Goal: Information Seeking & Learning: Learn about a topic

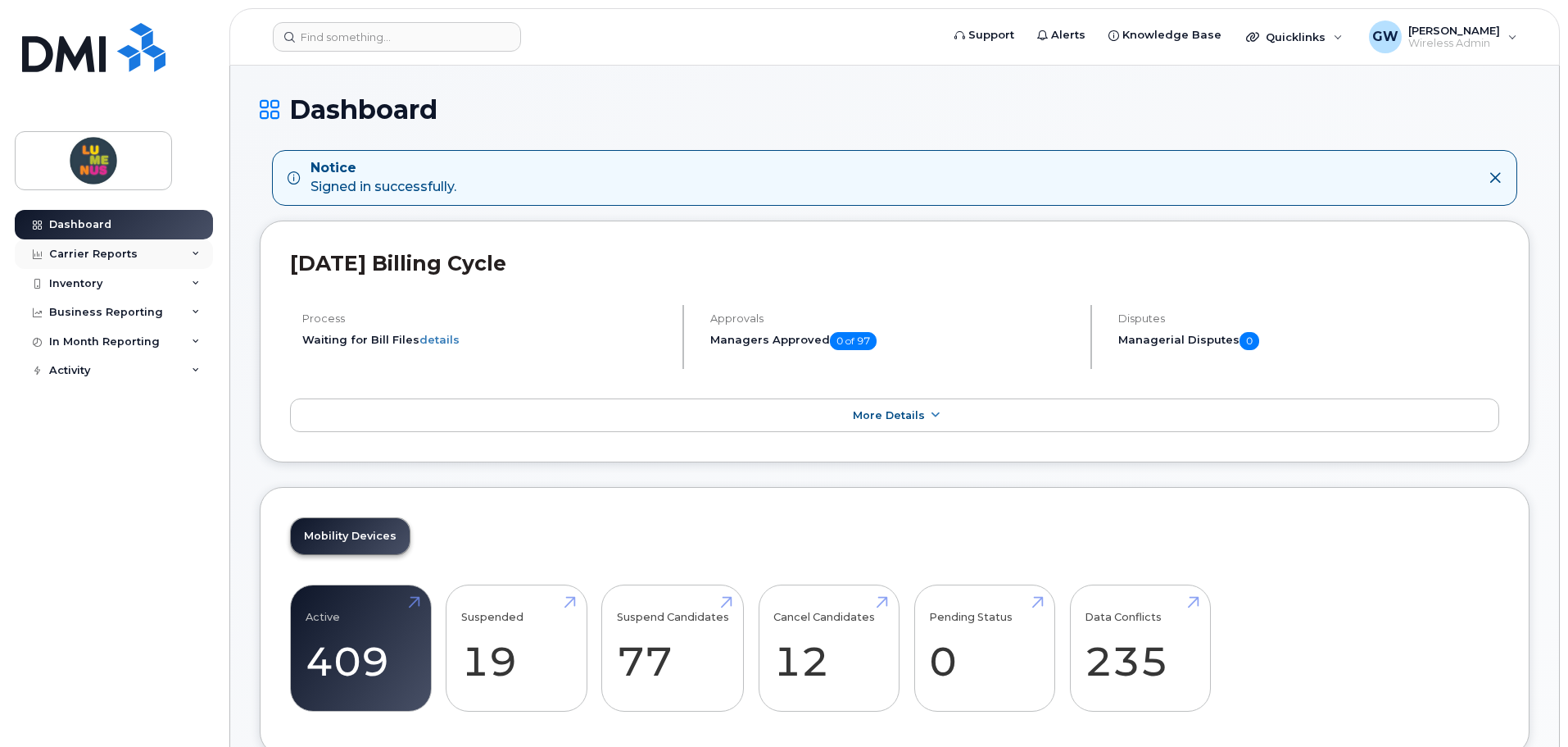
click at [117, 248] on div "Carrier Reports" at bounding box center [93, 254] width 88 height 13
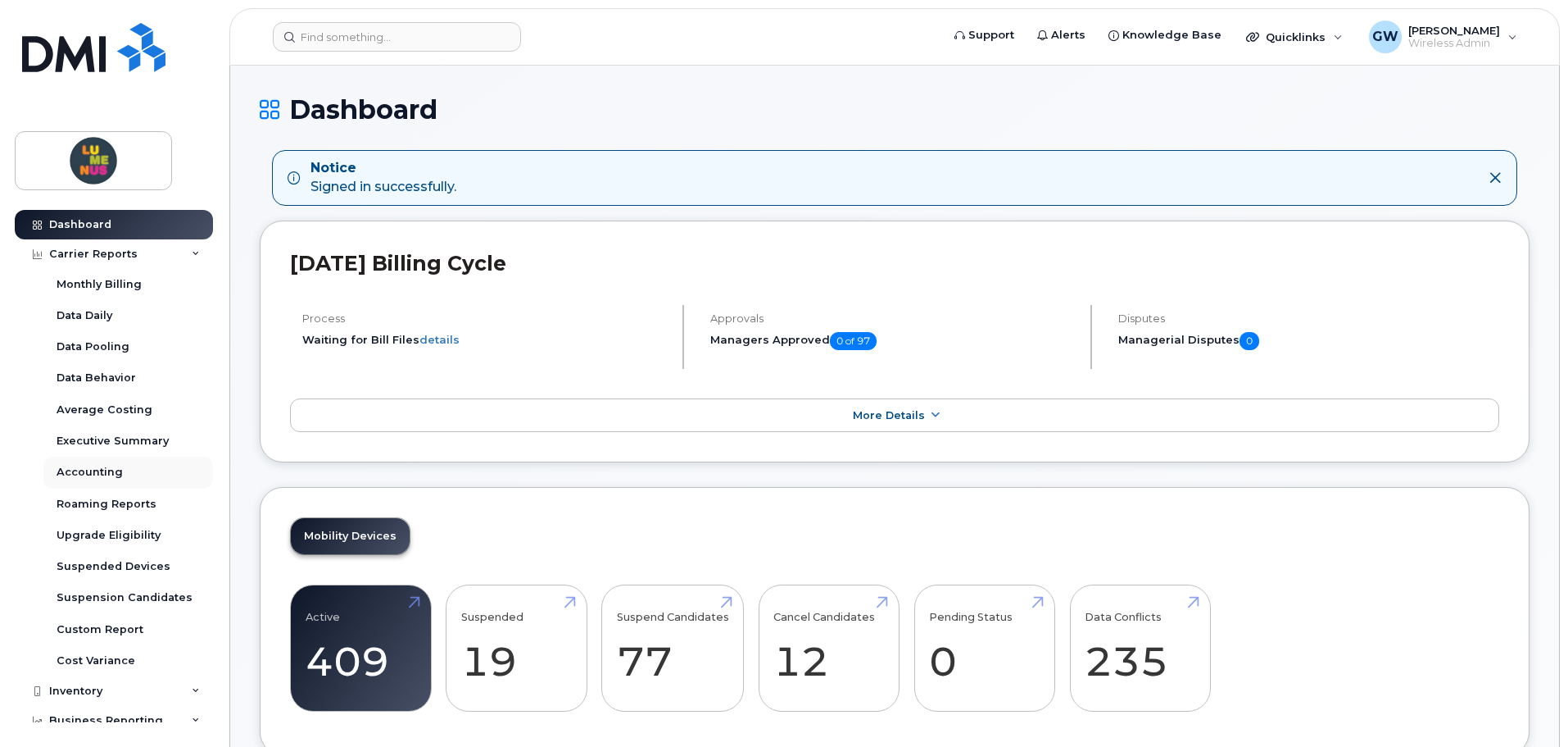
scroll to position [70, 0]
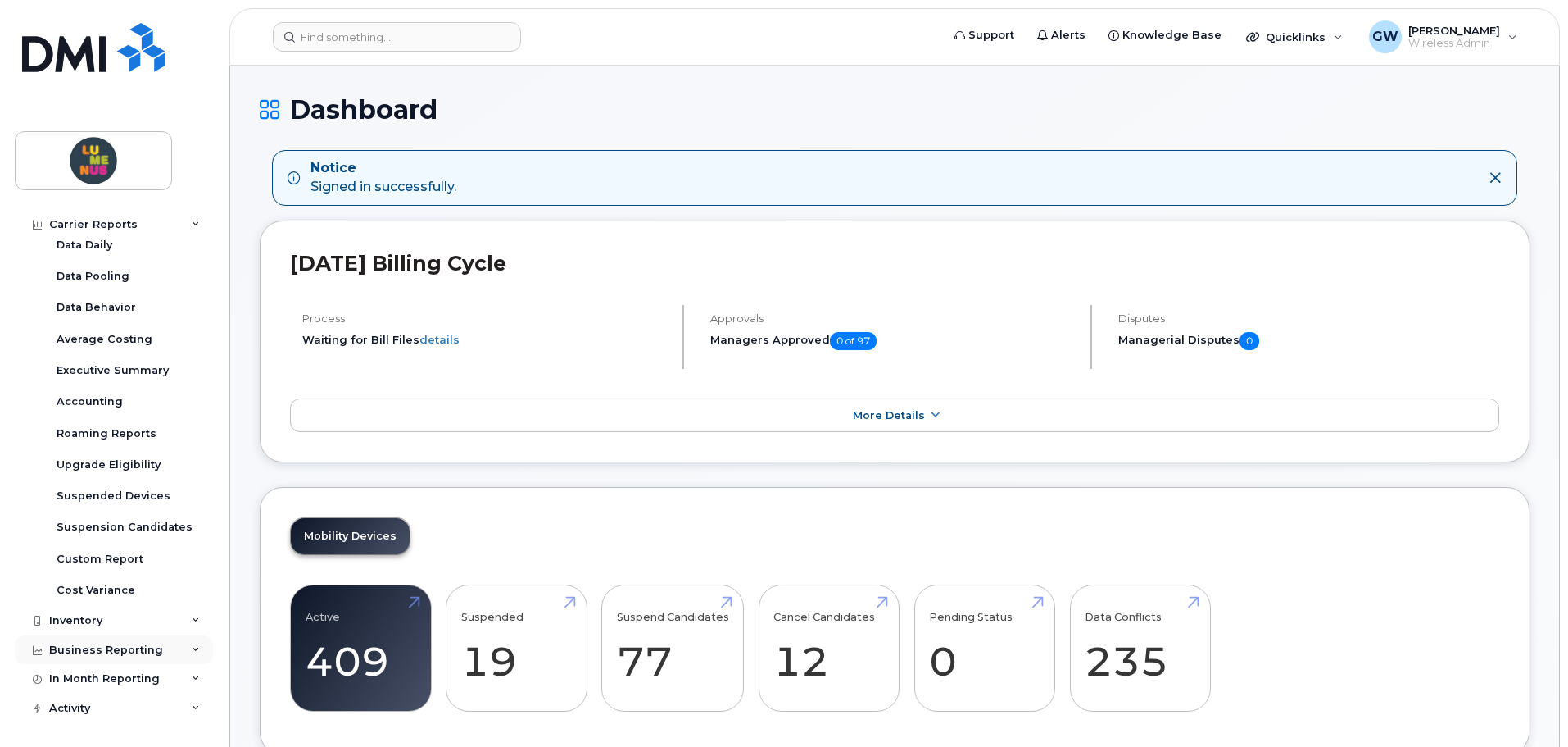
click at [150, 650] on div "Business Reporting" at bounding box center [106, 650] width 114 height 13
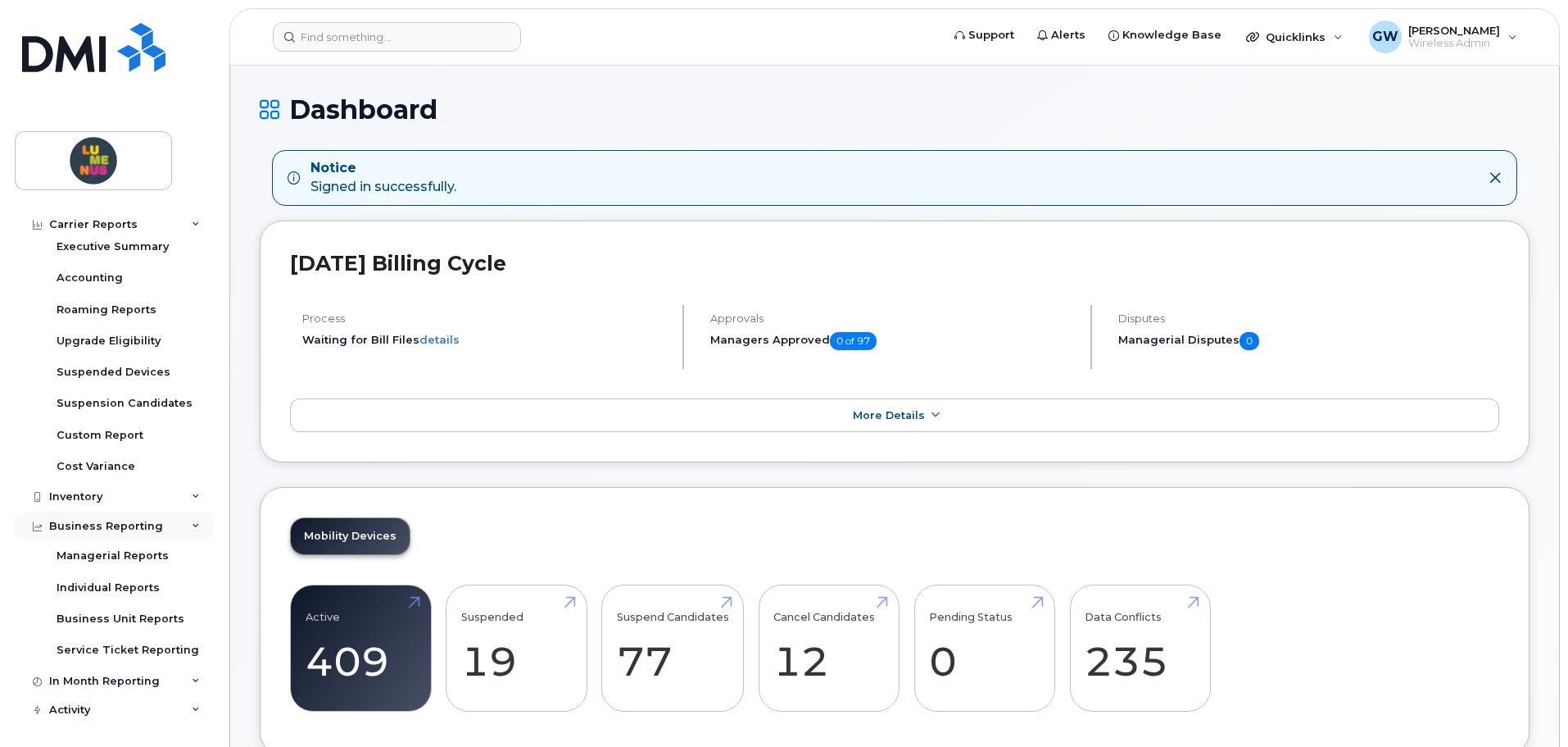
scroll to position [196, 0]
click at [159, 680] on div "In Month Reporting" at bounding box center [114, 680] width 199 height 29
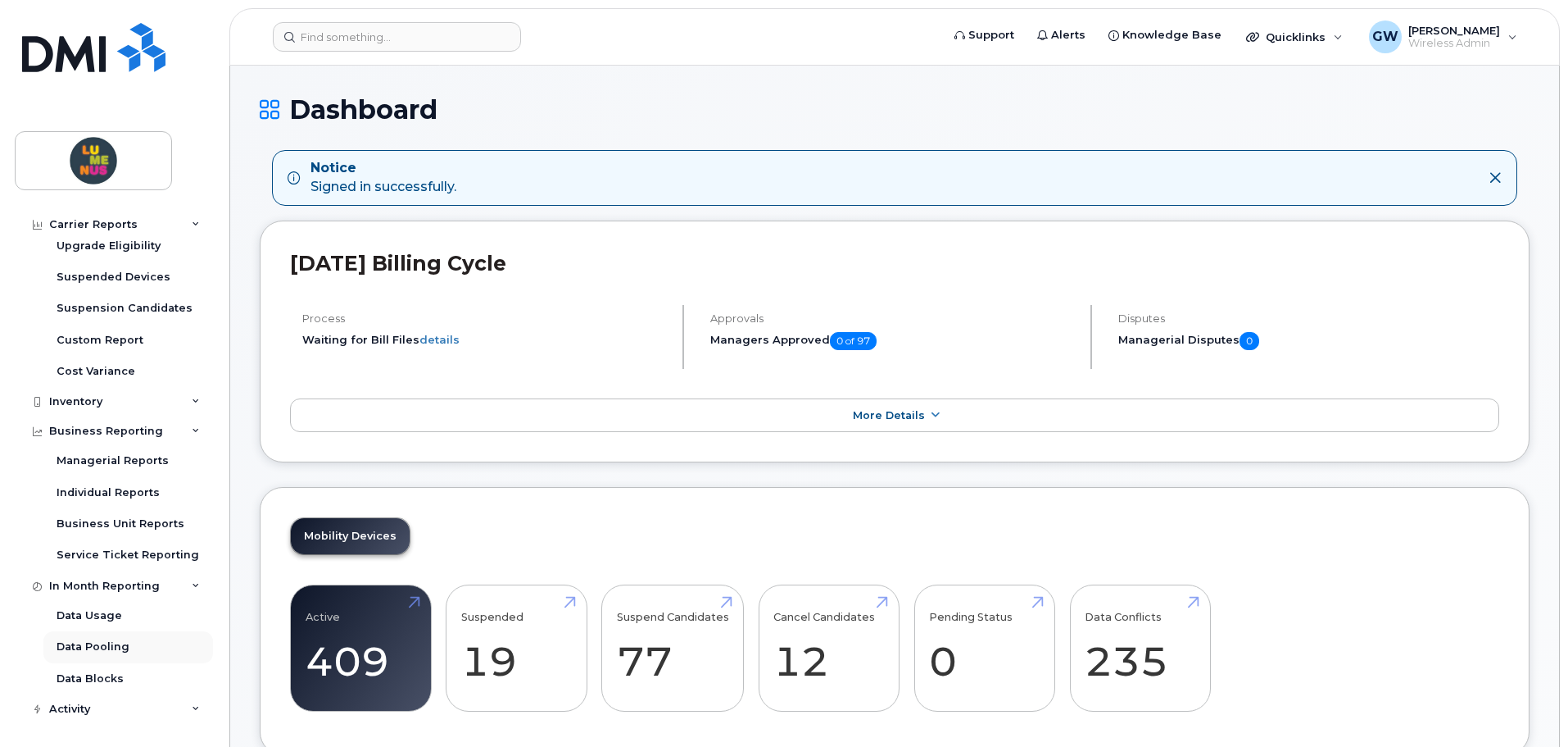
scroll to position [291, 0]
click at [127, 693] on div "Activity" at bounding box center [114, 708] width 199 height 29
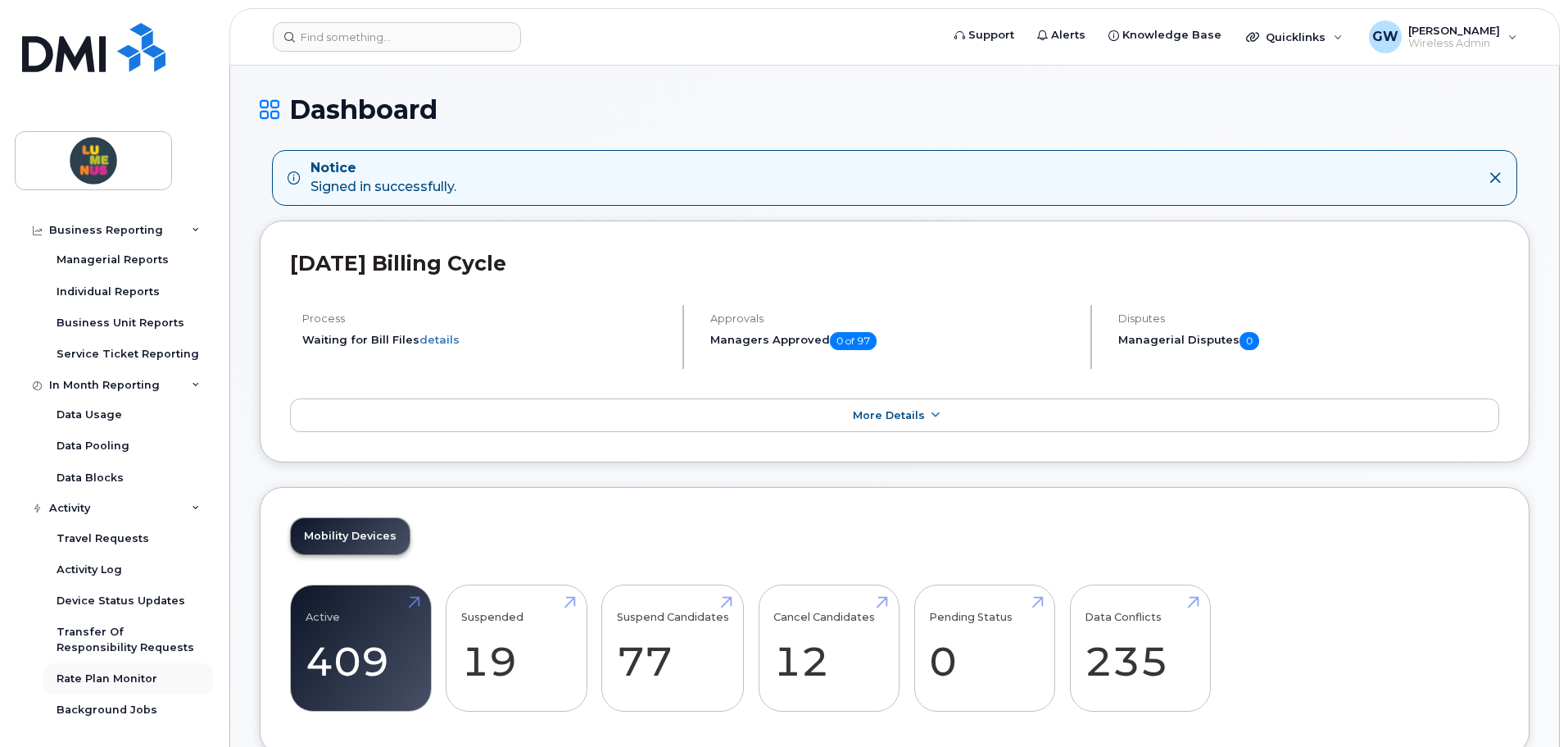
scroll to position [494, 0]
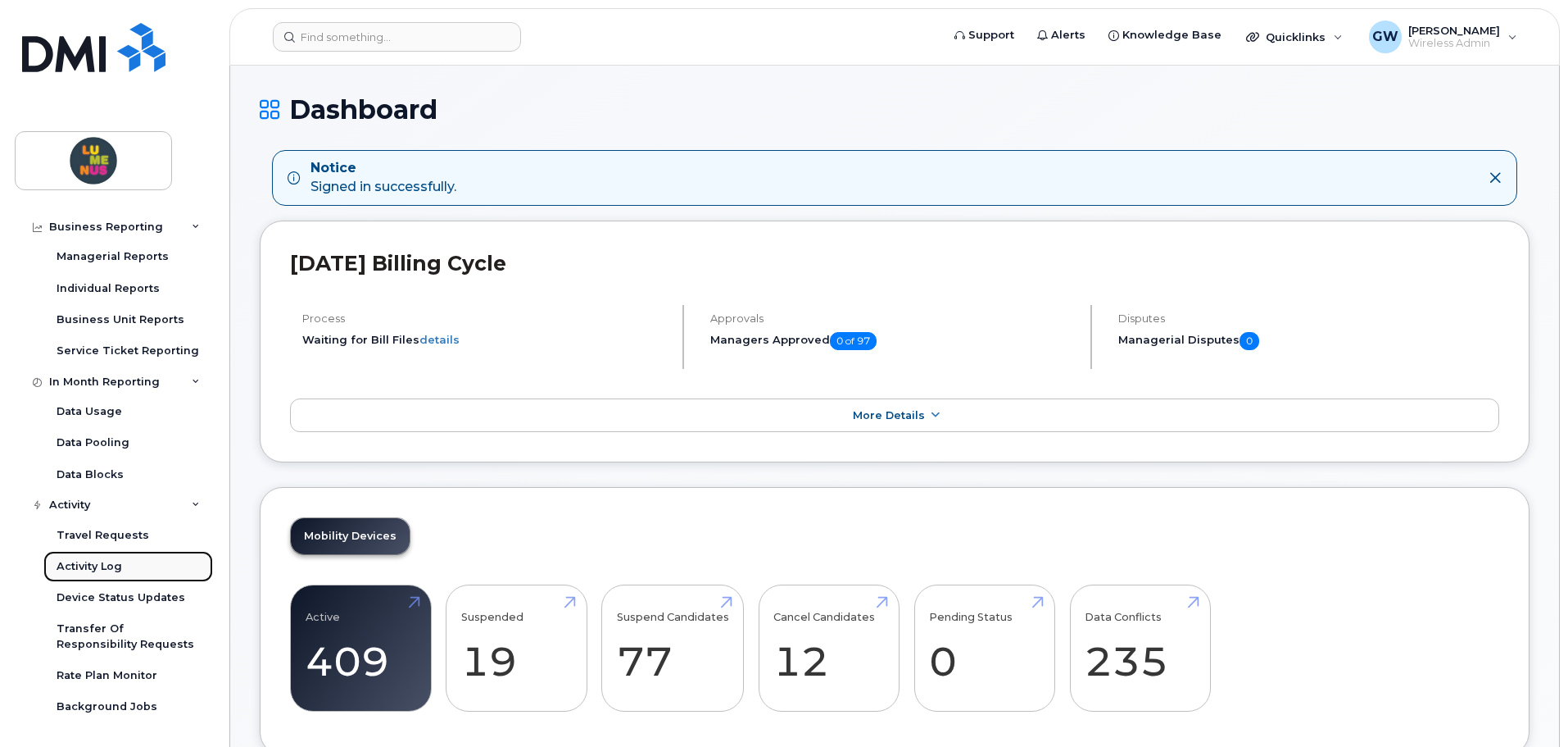
click at [127, 568] on link "Activity Log" at bounding box center [128, 567] width 169 height 31
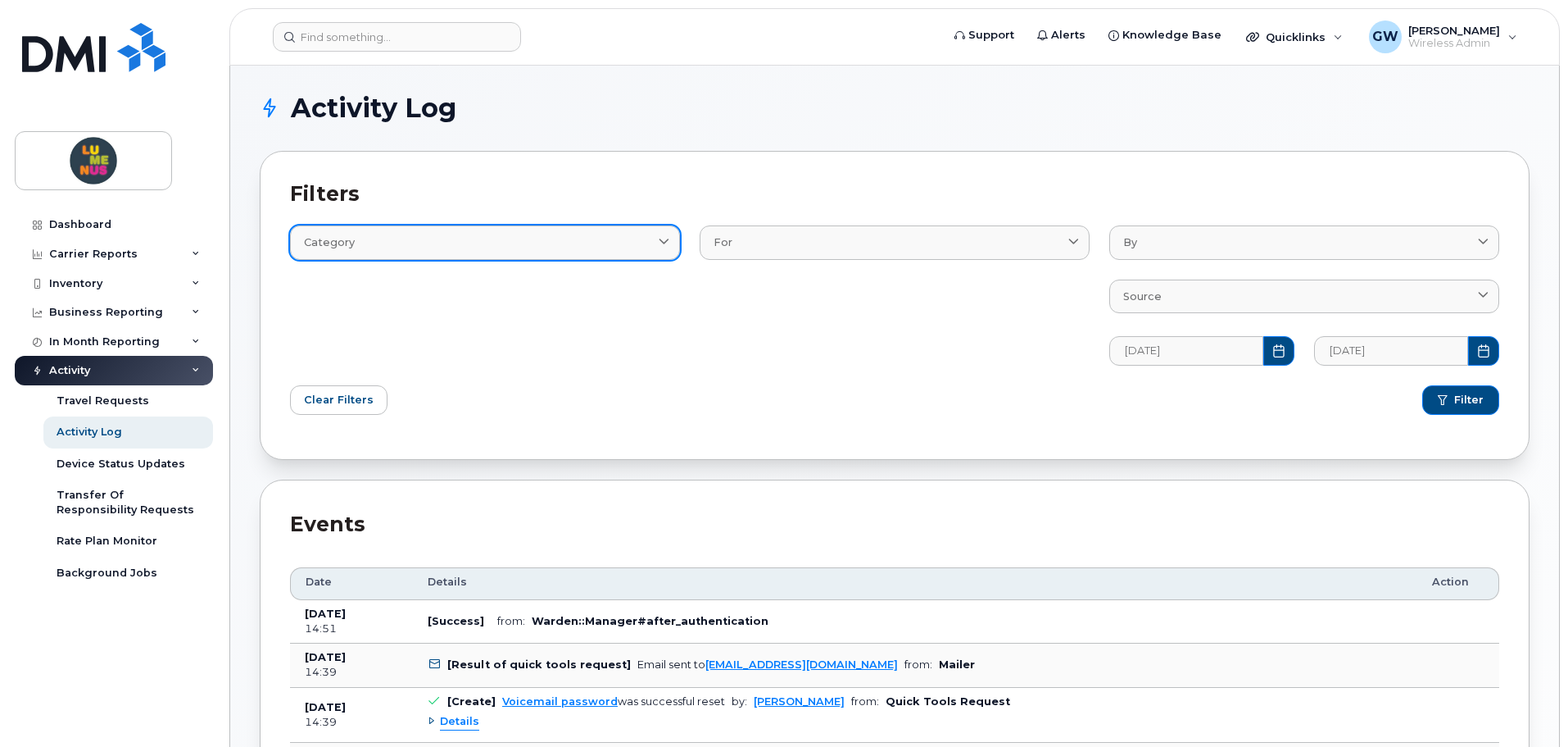
click at [656, 240] on div "Category" at bounding box center [485, 241] width 362 height 15
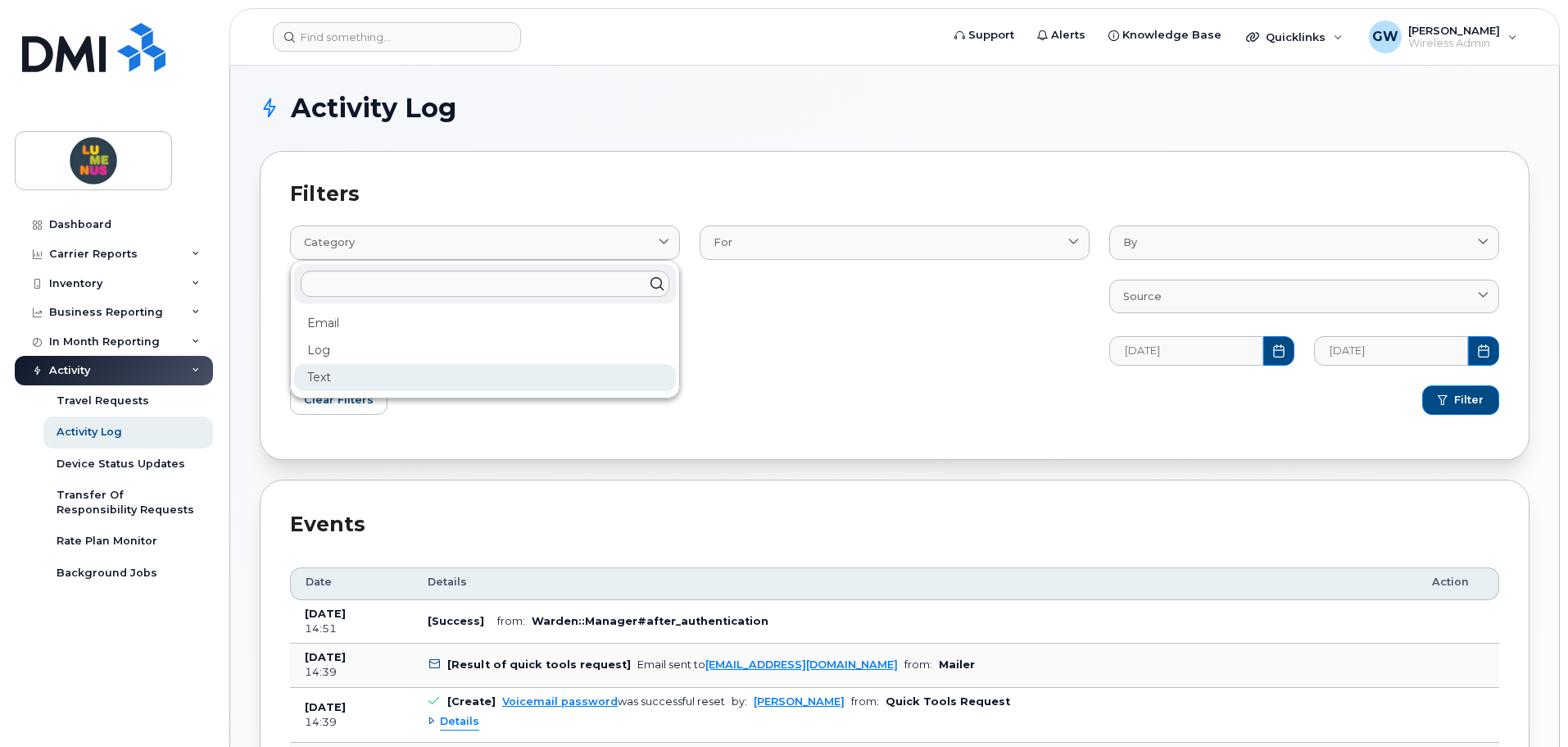
click at [548, 364] on div "Text" at bounding box center [484, 378] width 382 height 27
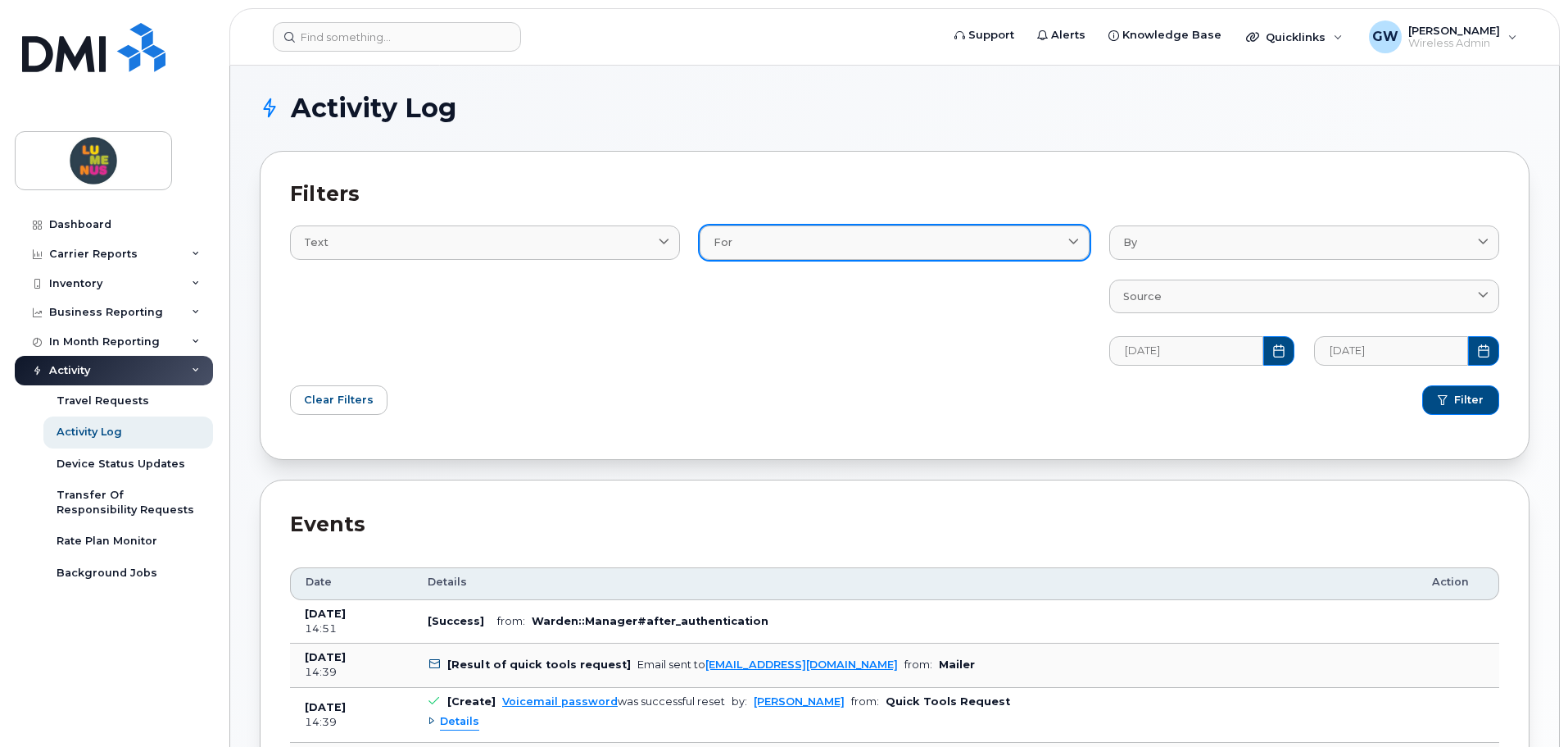
click at [952, 242] on div "For" at bounding box center [895, 241] width 362 height 15
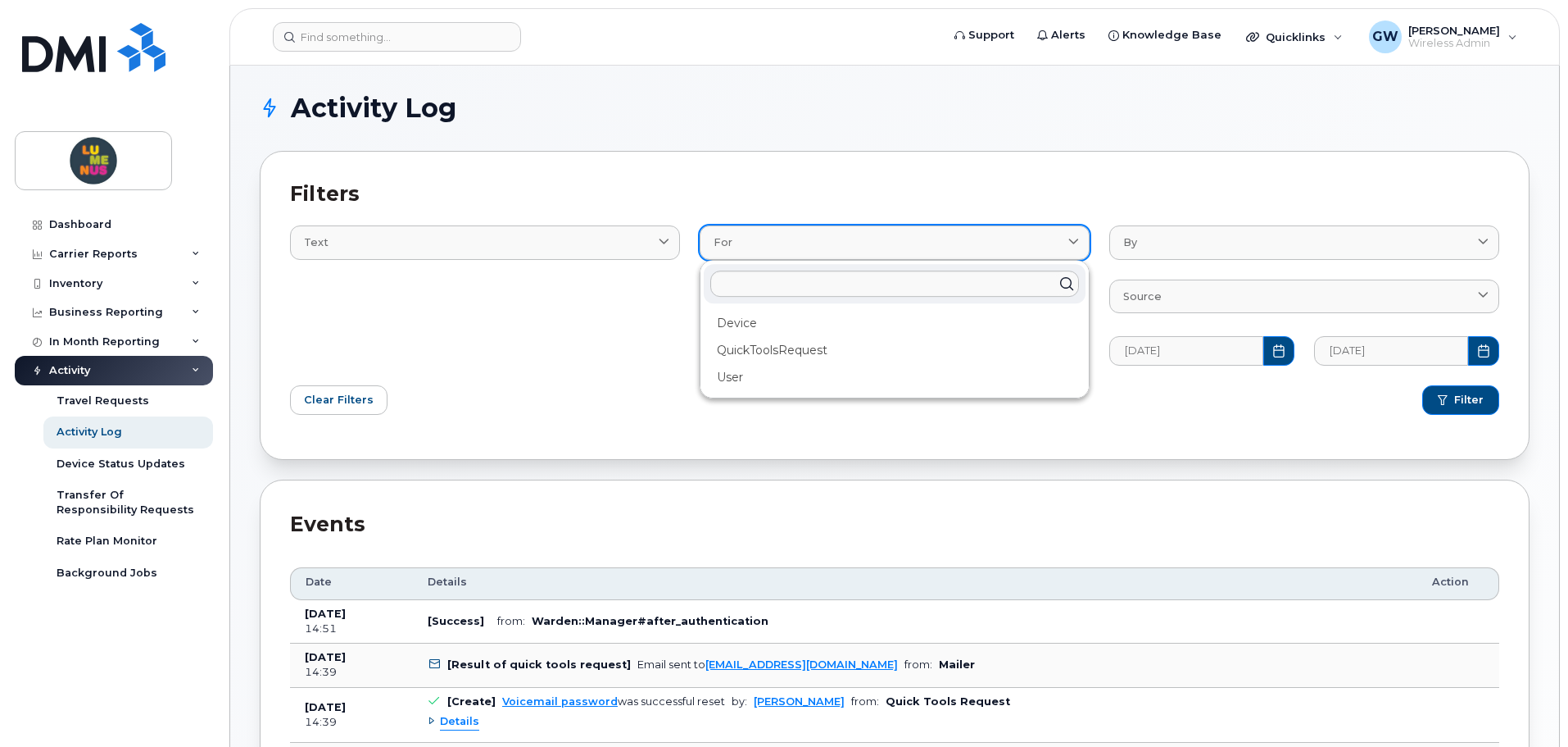
click at [952, 242] on div "For" at bounding box center [895, 241] width 362 height 15
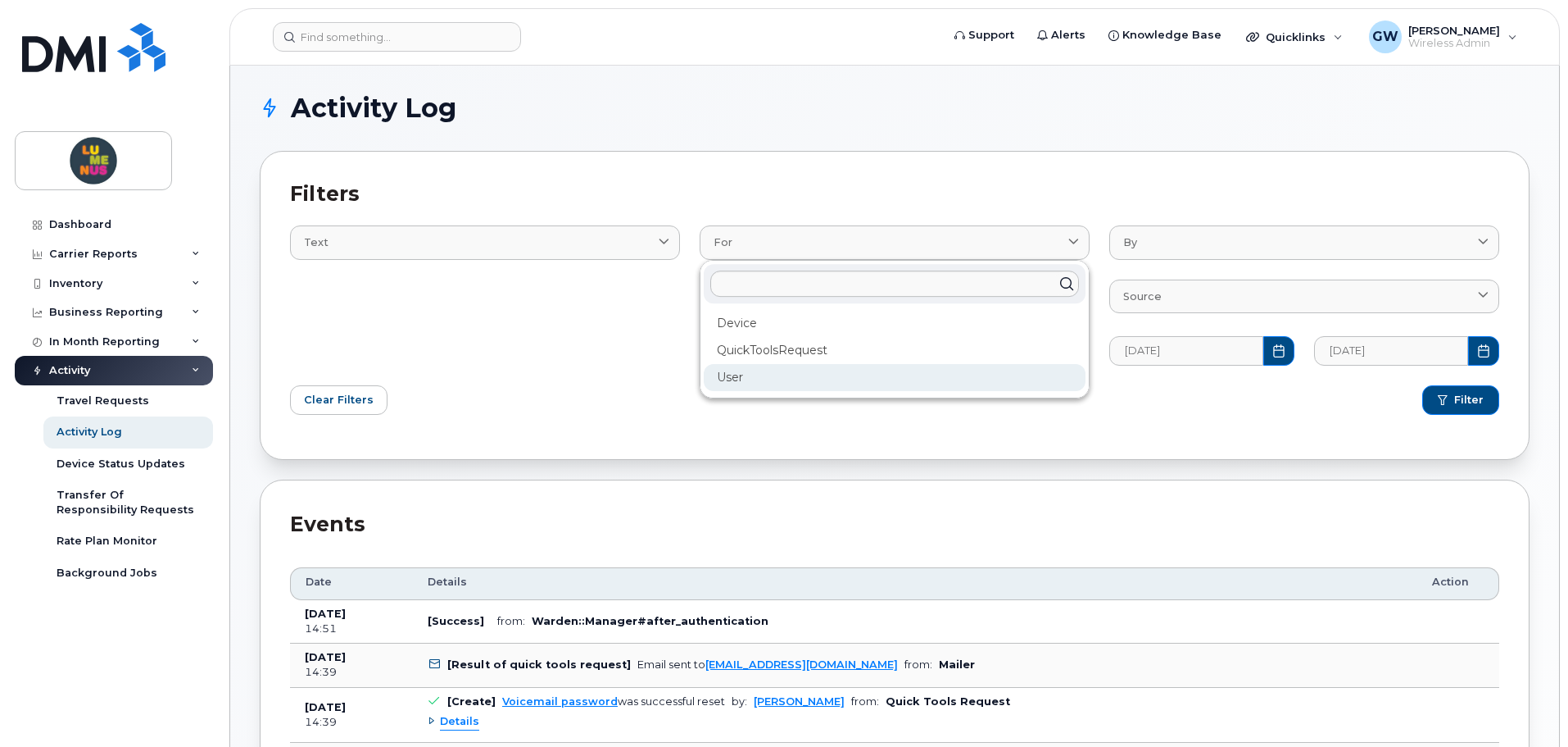
click at [886, 385] on div "User" at bounding box center [894, 378] width 382 height 27
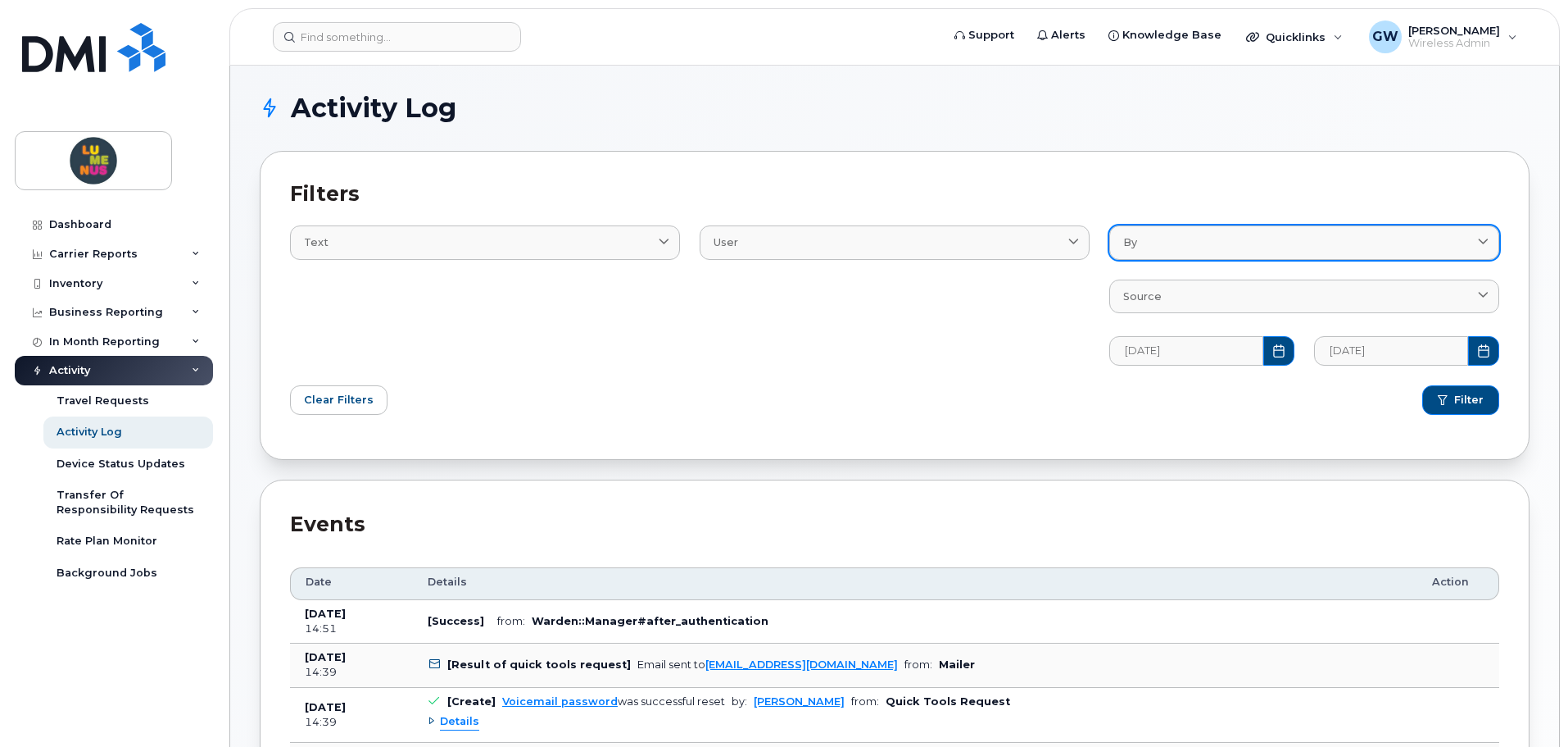
click at [1180, 248] on div "By" at bounding box center [1305, 241] width 362 height 15
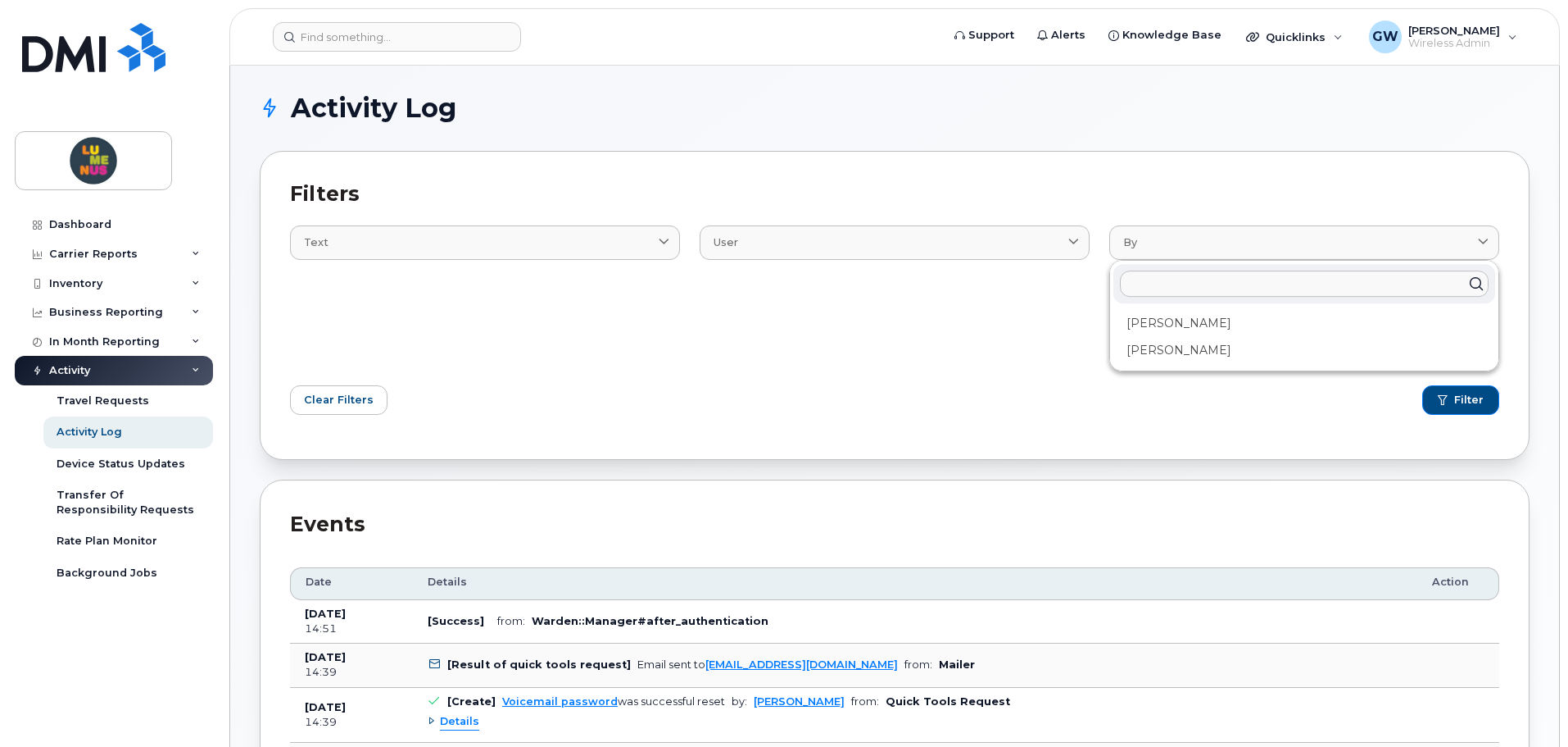
click at [1188, 286] on input "text" at bounding box center [1304, 283] width 369 height 26
drag, startPoint x: 1042, startPoint y: 333, endPoint x: 1113, endPoint y: 293, distance: 81.5
click at [1043, 332] on div "User Device QuickToolsRequest User" at bounding box center [895, 285] width 410 height 179
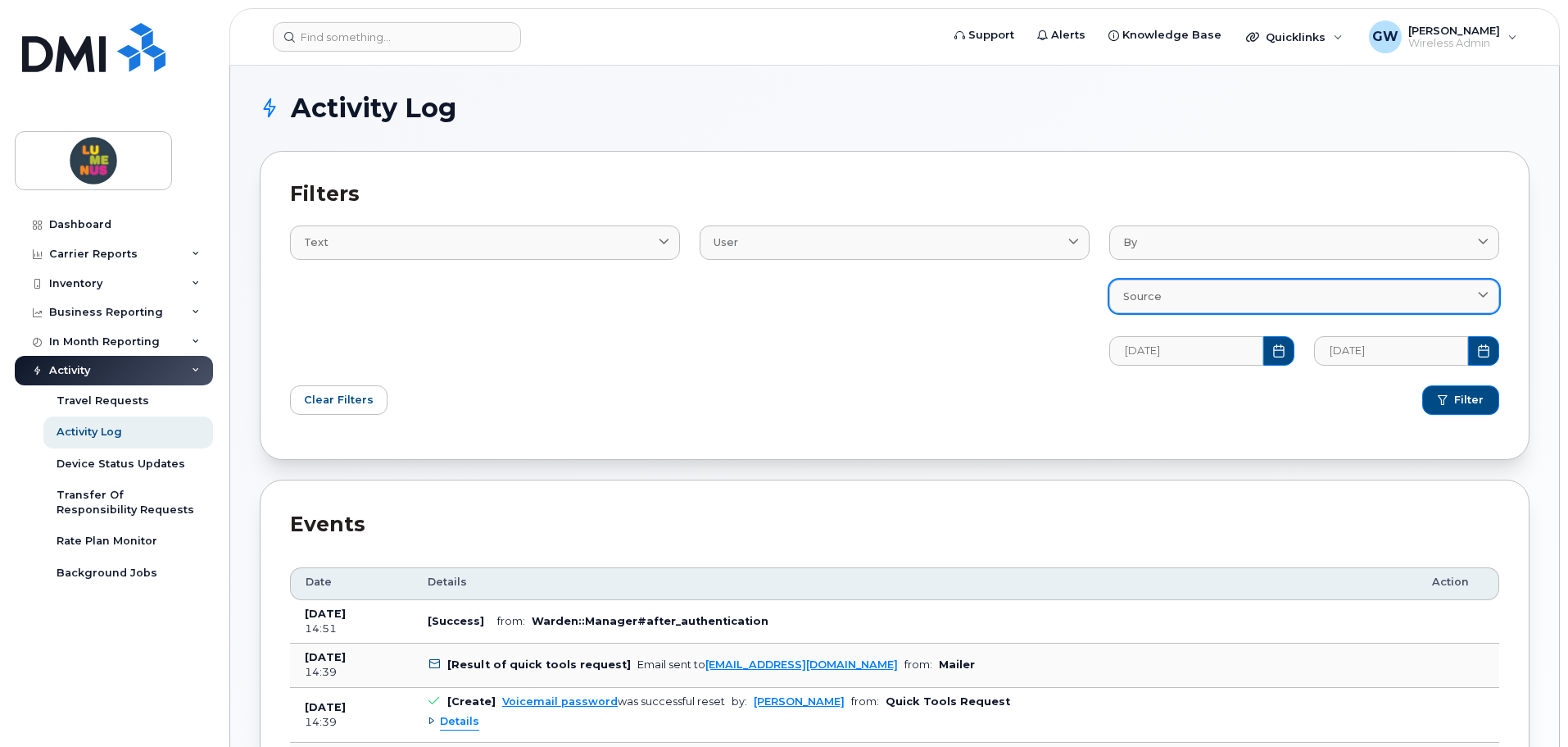
click at [1176, 290] on div "Source" at bounding box center [1305, 296] width 362 height 15
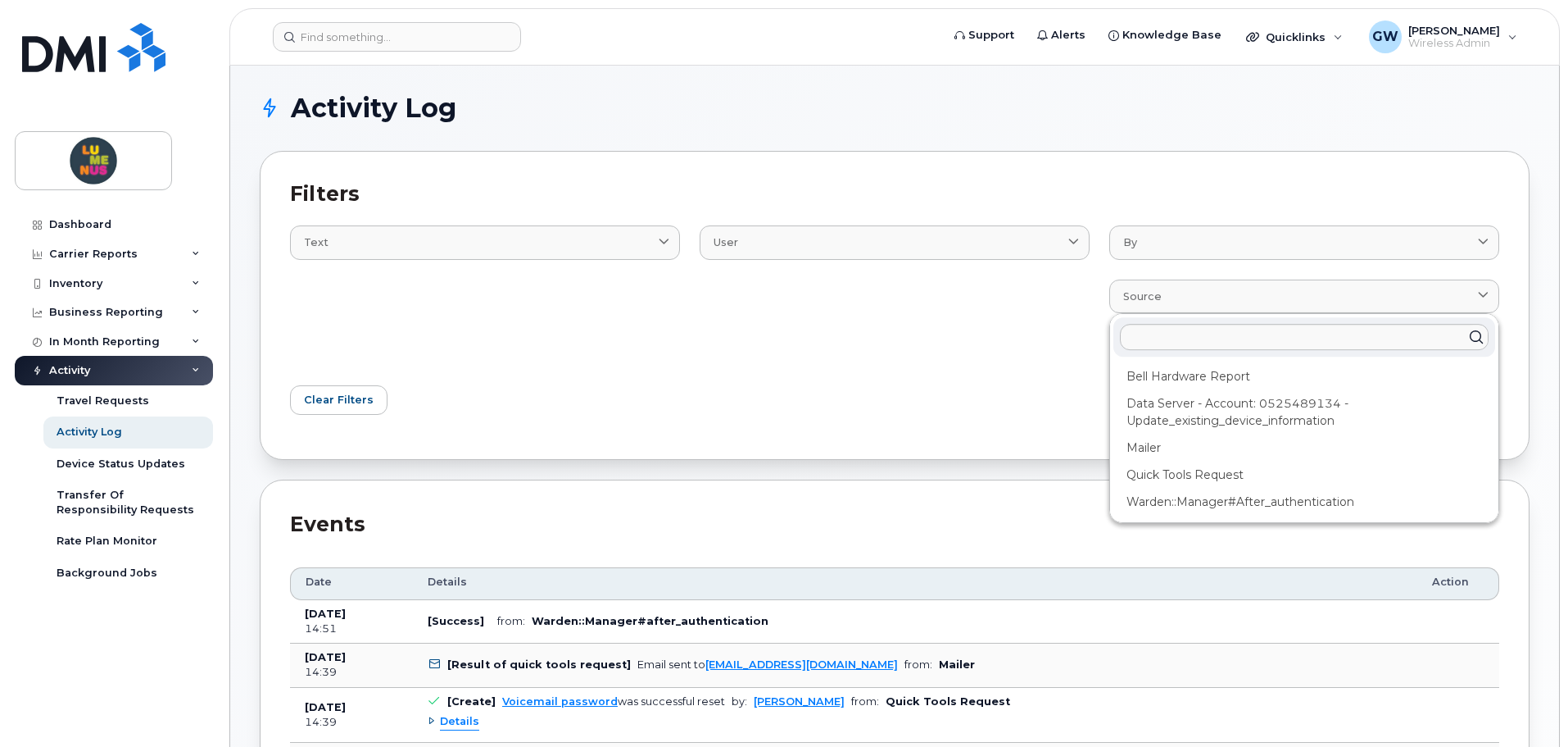
click at [1054, 345] on div "User Device QuickToolsRequest User" at bounding box center [895, 285] width 410 height 179
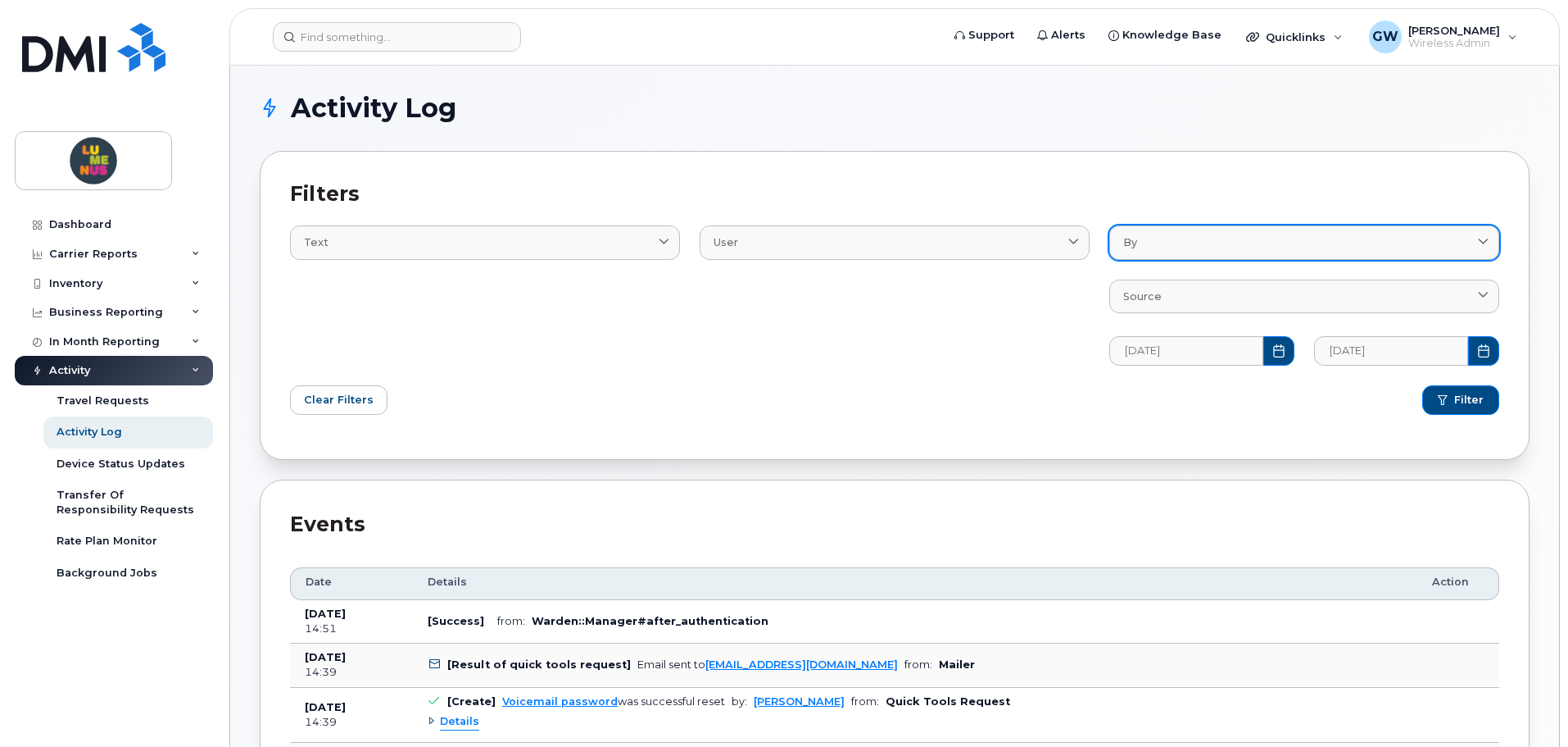
click at [1211, 250] on div "By" at bounding box center [1305, 241] width 362 height 15
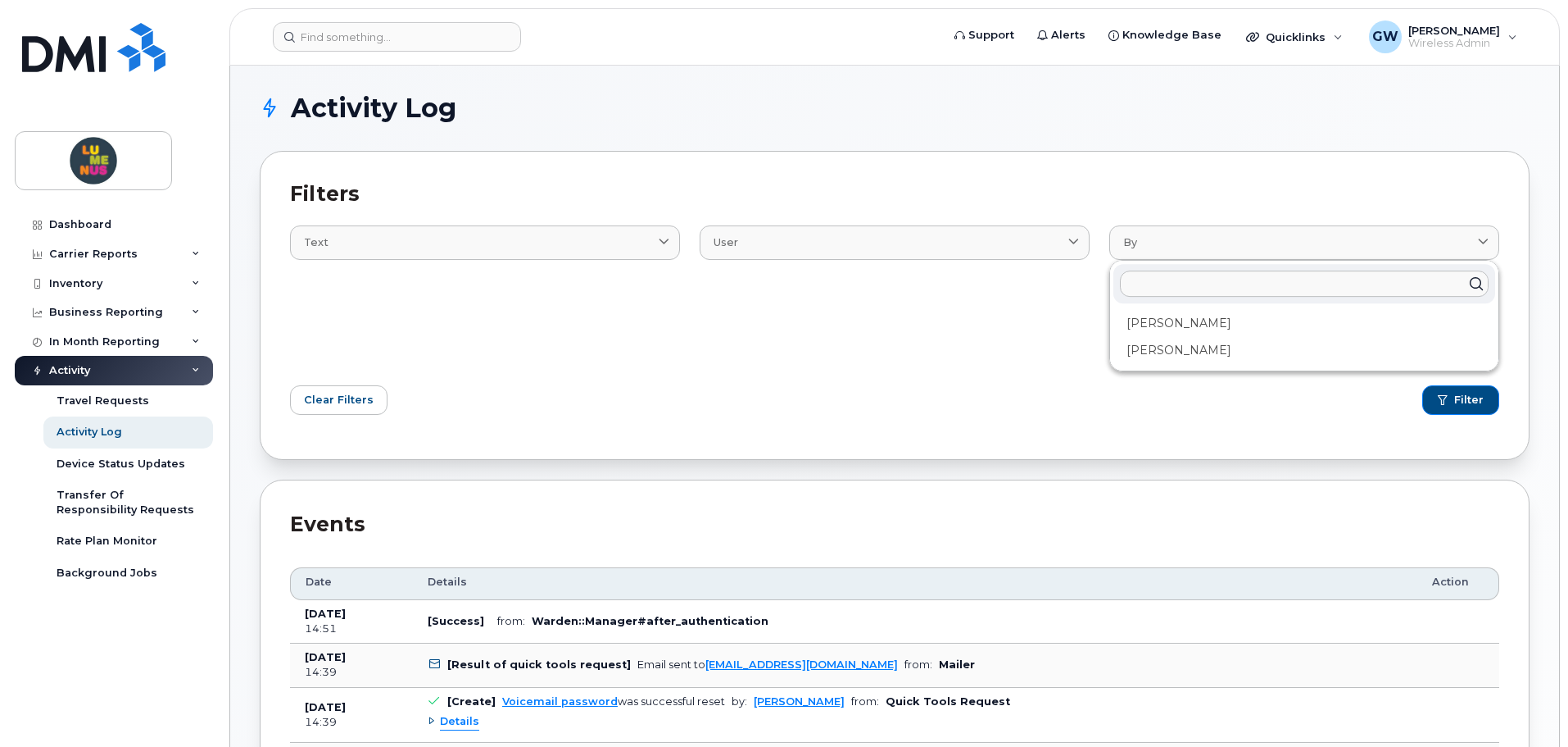
click at [1197, 290] on input "text" at bounding box center [1304, 283] width 369 height 26
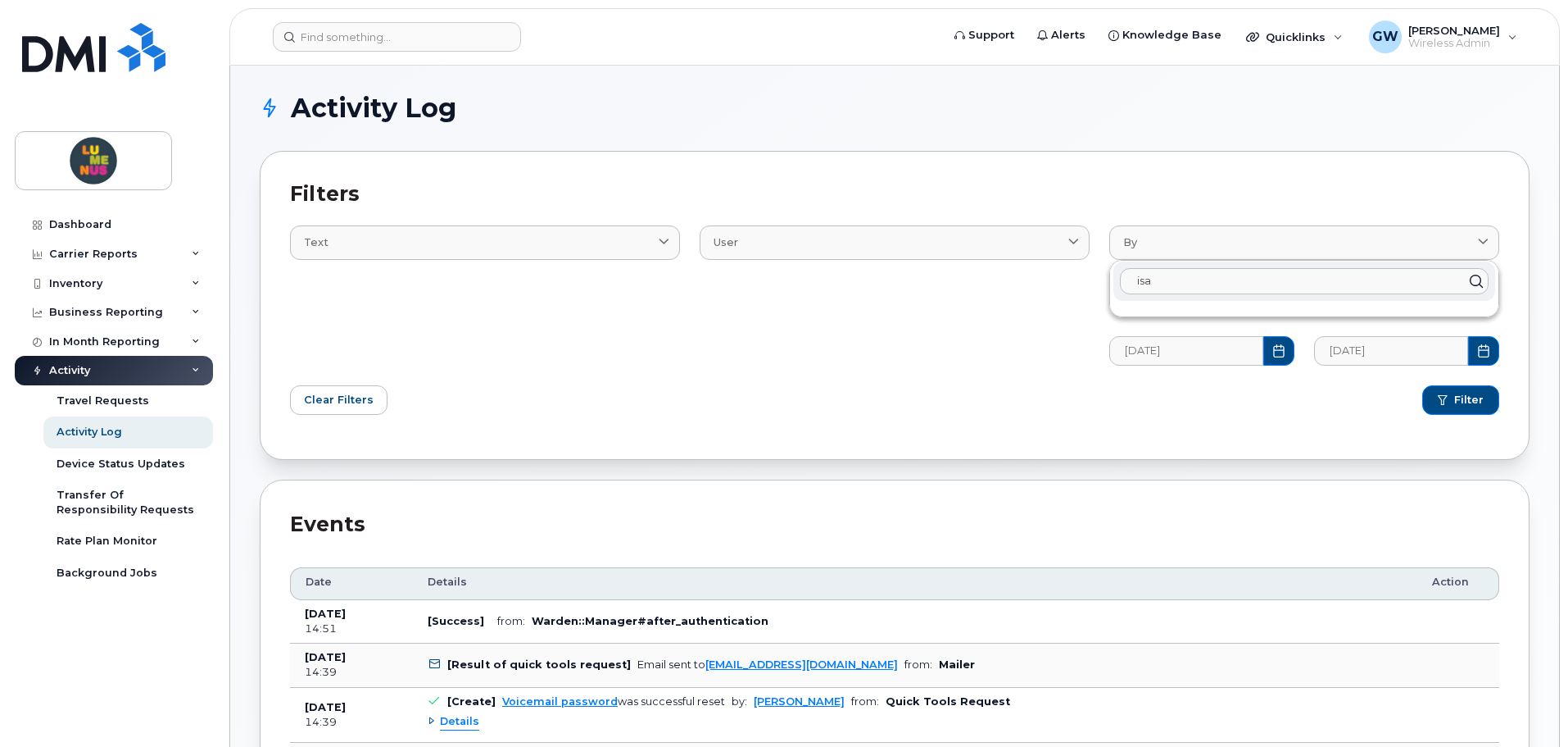
drag, startPoint x: 1199, startPoint y: 281, endPoint x: 1115, endPoint y: 281, distance: 84.0
click at [1115, 281] on div "isa" at bounding box center [1304, 281] width 382 height 39
paste input "Isayah"
type input "Isayah"
click at [1282, 348] on icon "Choose Date" at bounding box center [1278, 351] width 13 height 13
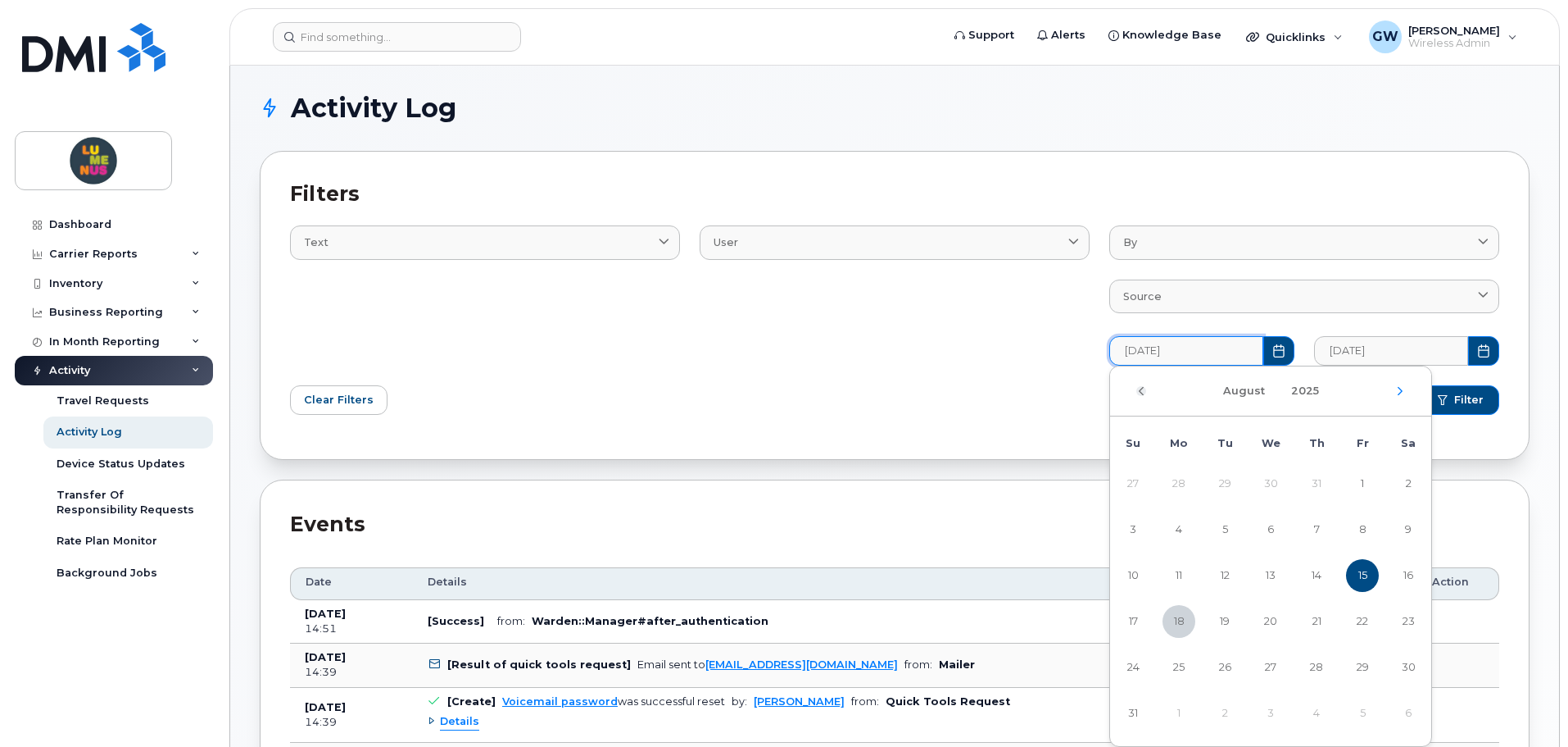
click at [1136, 394] on icon "Previous Month" at bounding box center [1141, 391] width 10 height 13
click at [1137, 394] on icon "Previous Month" at bounding box center [1141, 391] width 10 height 13
click at [1181, 620] on span "23" at bounding box center [1179, 621] width 33 height 33
type input "[DATE]"
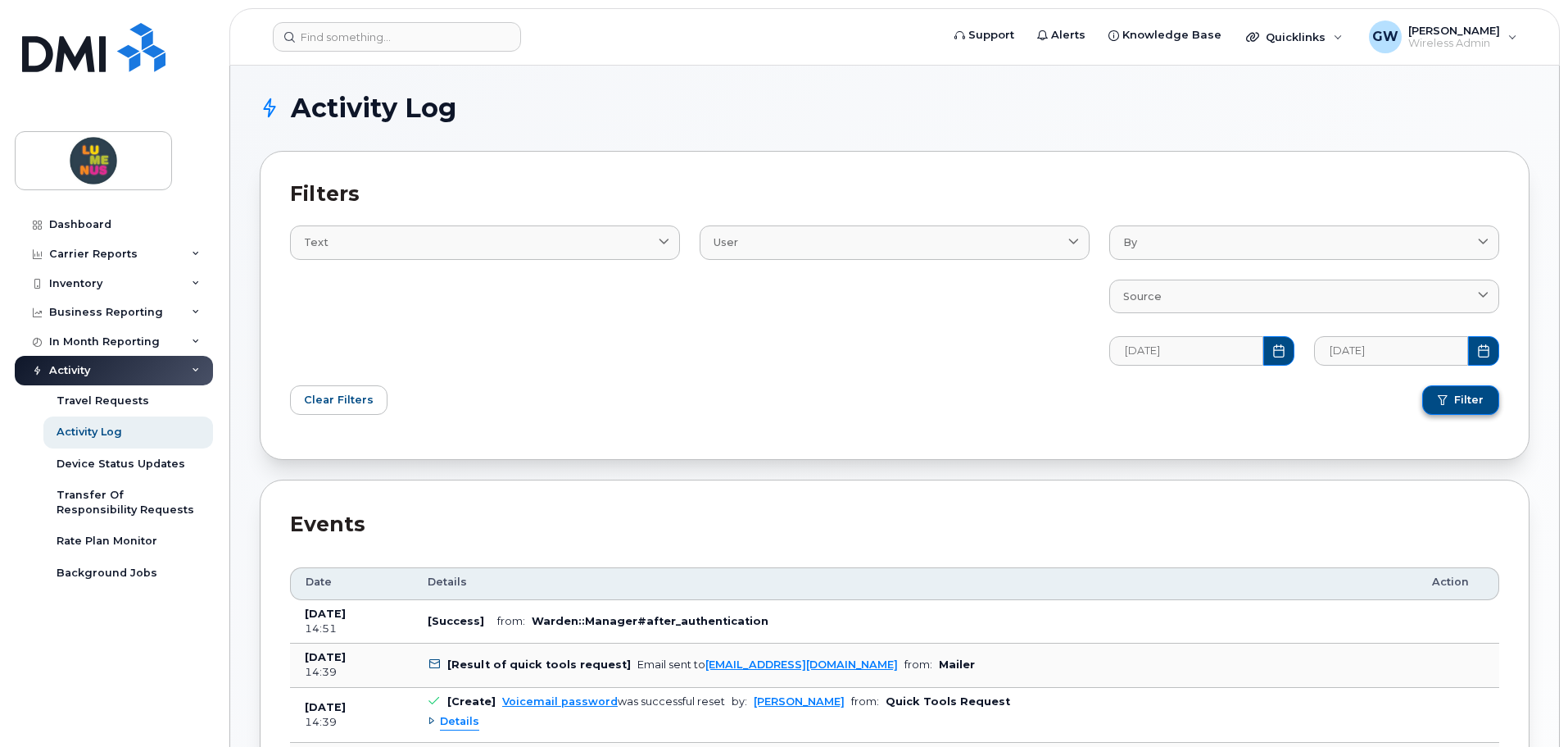
click at [1468, 399] on span "Filter" at bounding box center [1469, 400] width 29 height 15
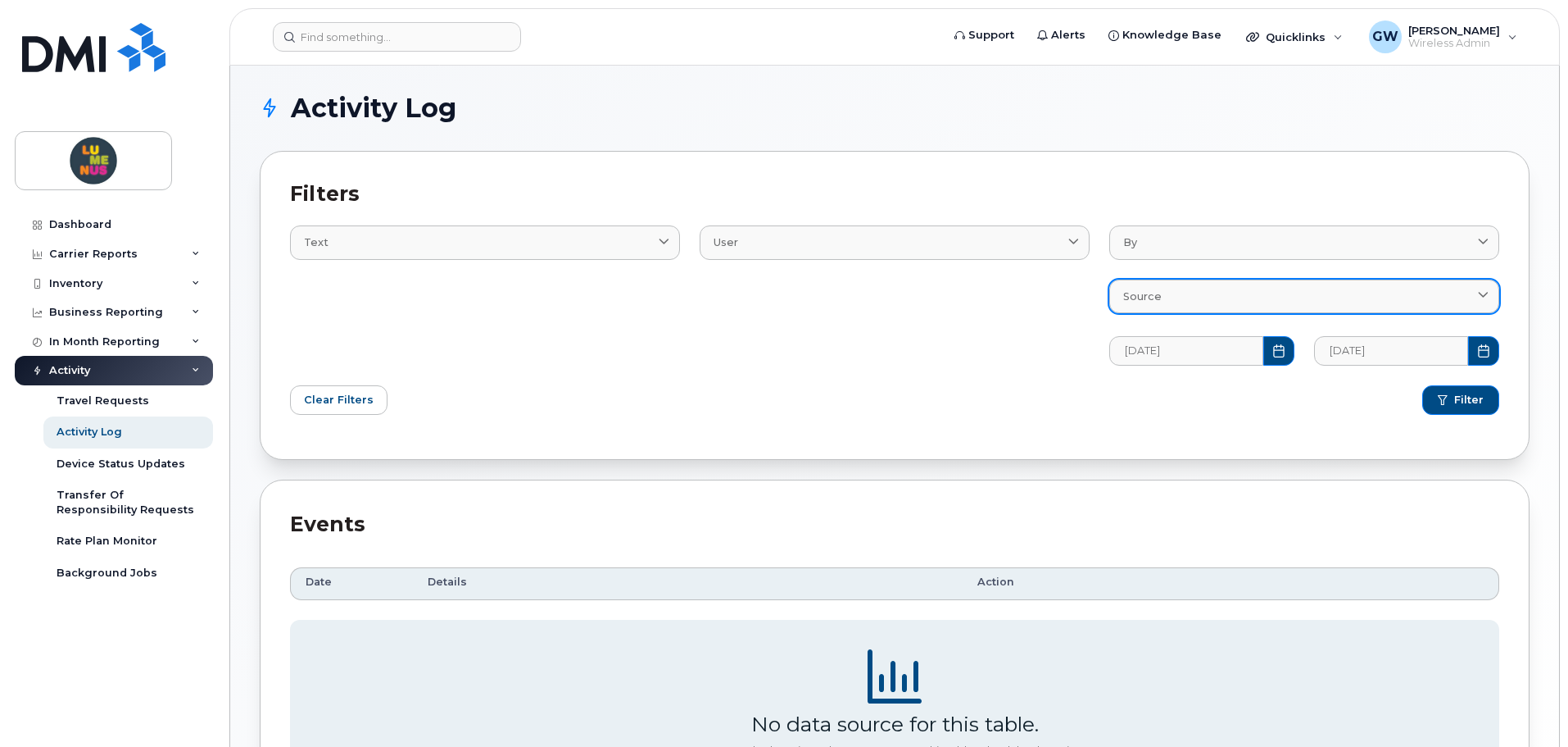
click at [1182, 299] on div "Source" at bounding box center [1305, 296] width 362 height 15
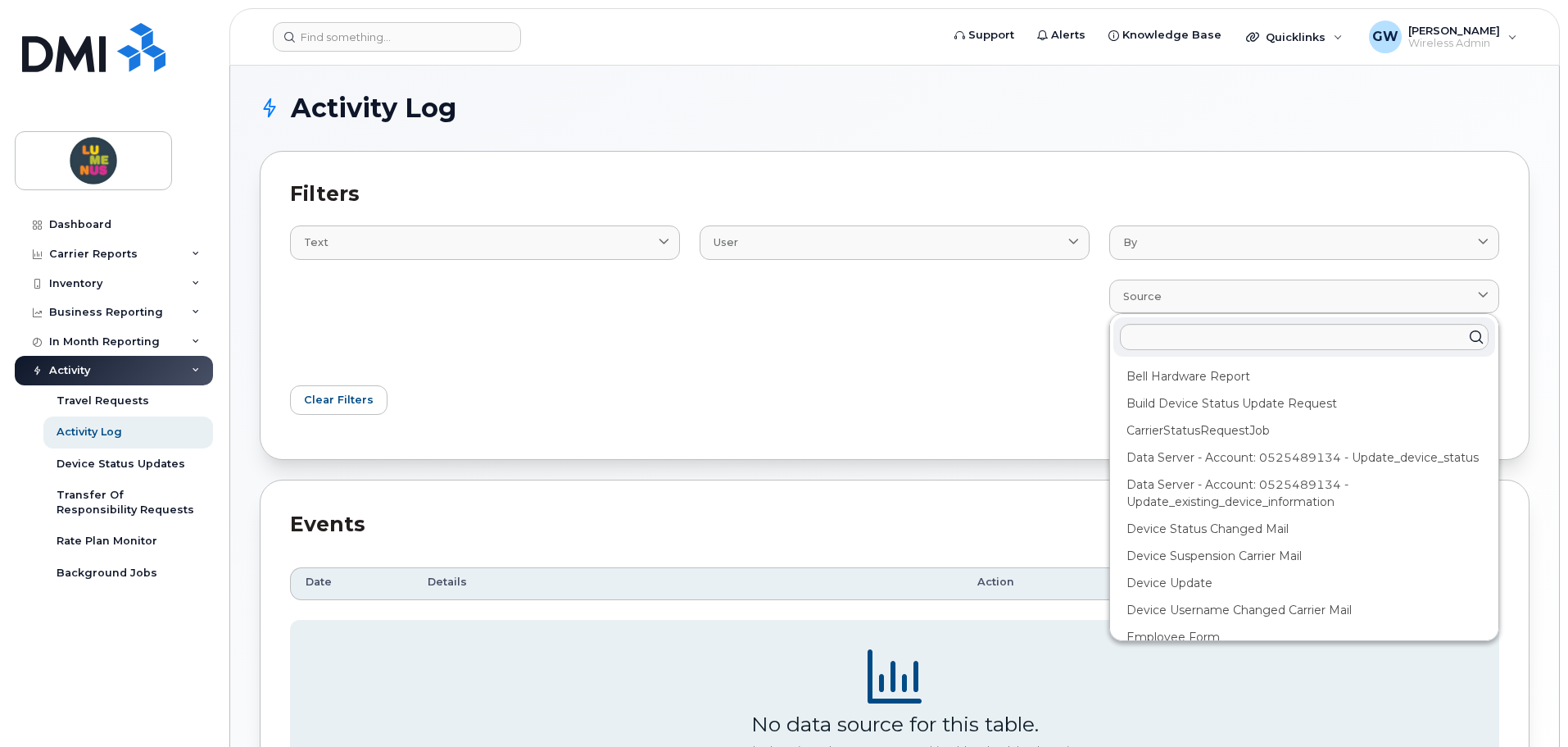
drag, startPoint x: 1182, startPoint y: 299, endPoint x: 985, endPoint y: 381, distance: 213.4
click at [983, 384] on div "Filter" at bounding box center [1202, 400] width 615 height 49
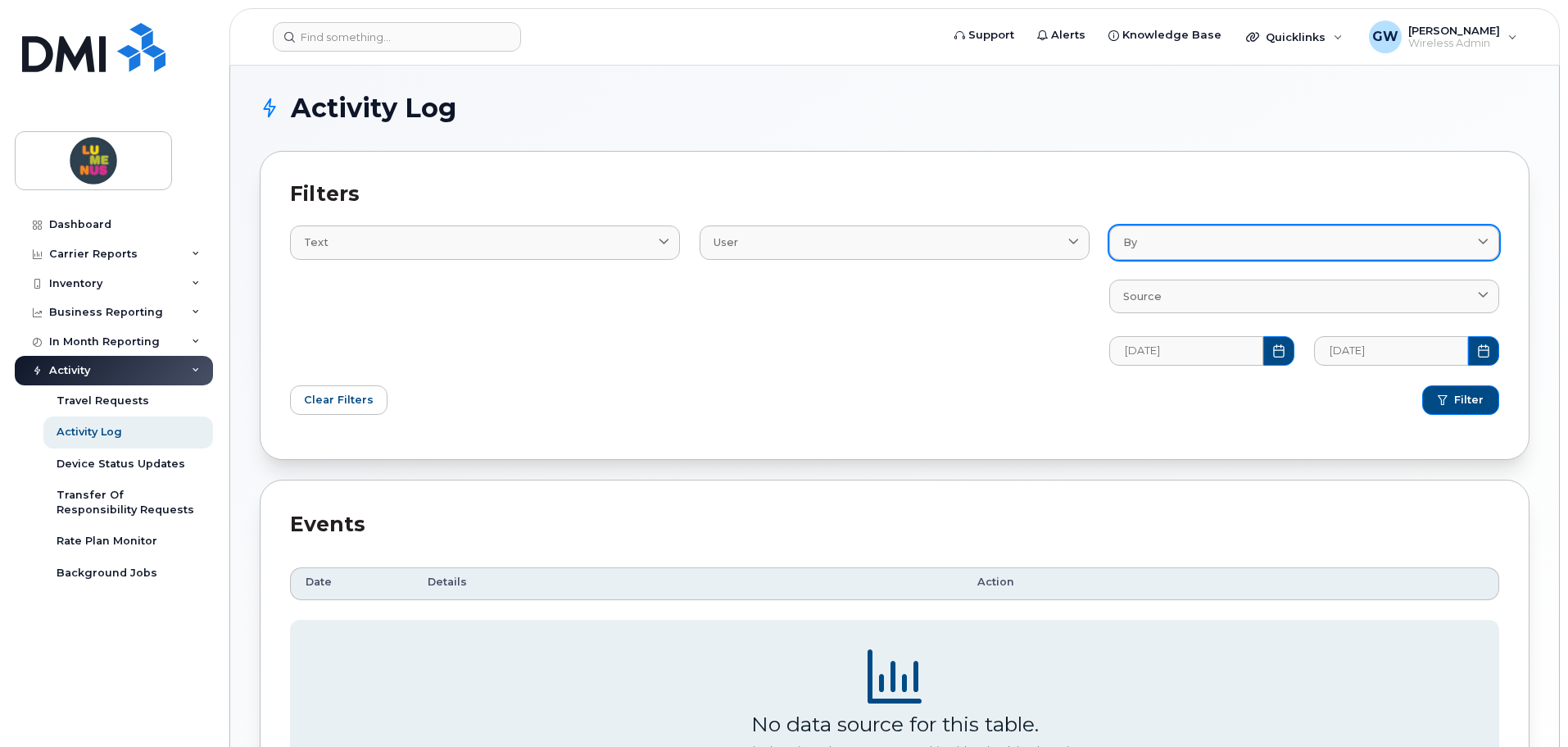
click at [1175, 250] on div "By" at bounding box center [1305, 241] width 362 height 15
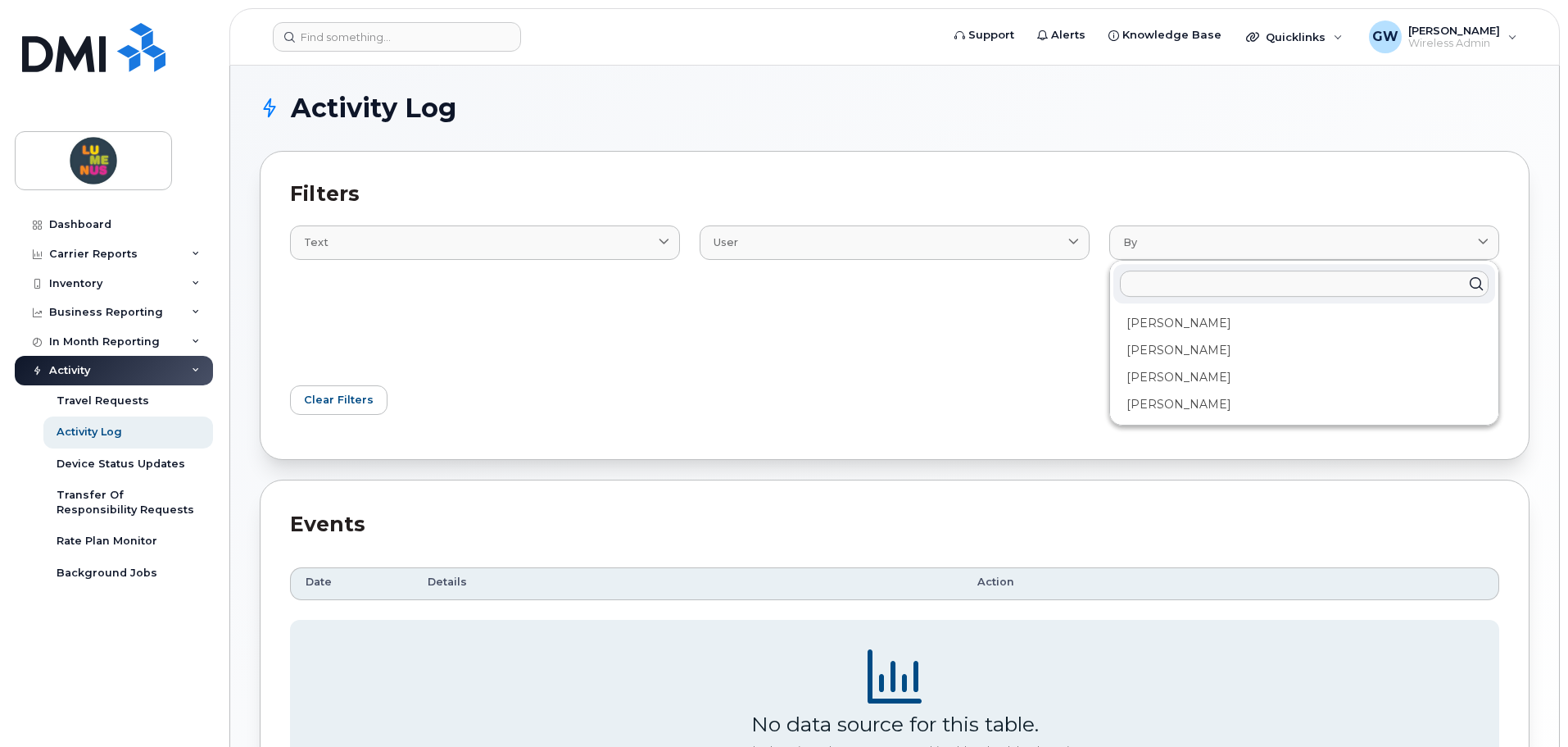
paste input "Isayah"
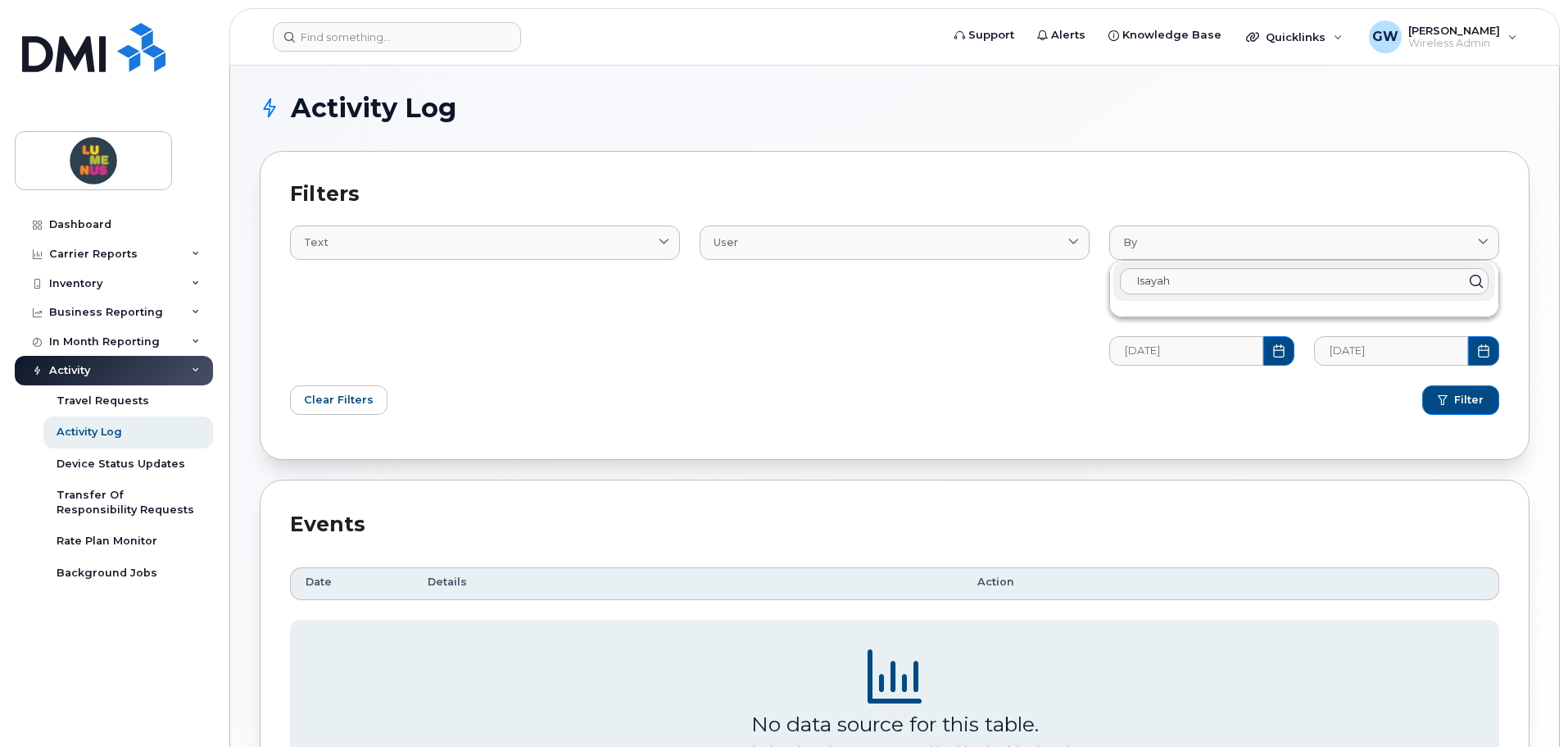
click at [1483, 281] on icon at bounding box center [1476, 281] width 24 height 24
click at [1479, 277] on icon at bounding box center [1476, 281] width 24 height 24
click at [1343, 282] on input "Isayah" at bounding box center [1304, 281] width 369 height 26
click at [1340, 281] on input "Isayah" at bounding box center [1304, 281] width 369 height 26
click at [1476, 403] on span "Filter" at bounding box center [1469, 400] width 29 height 15
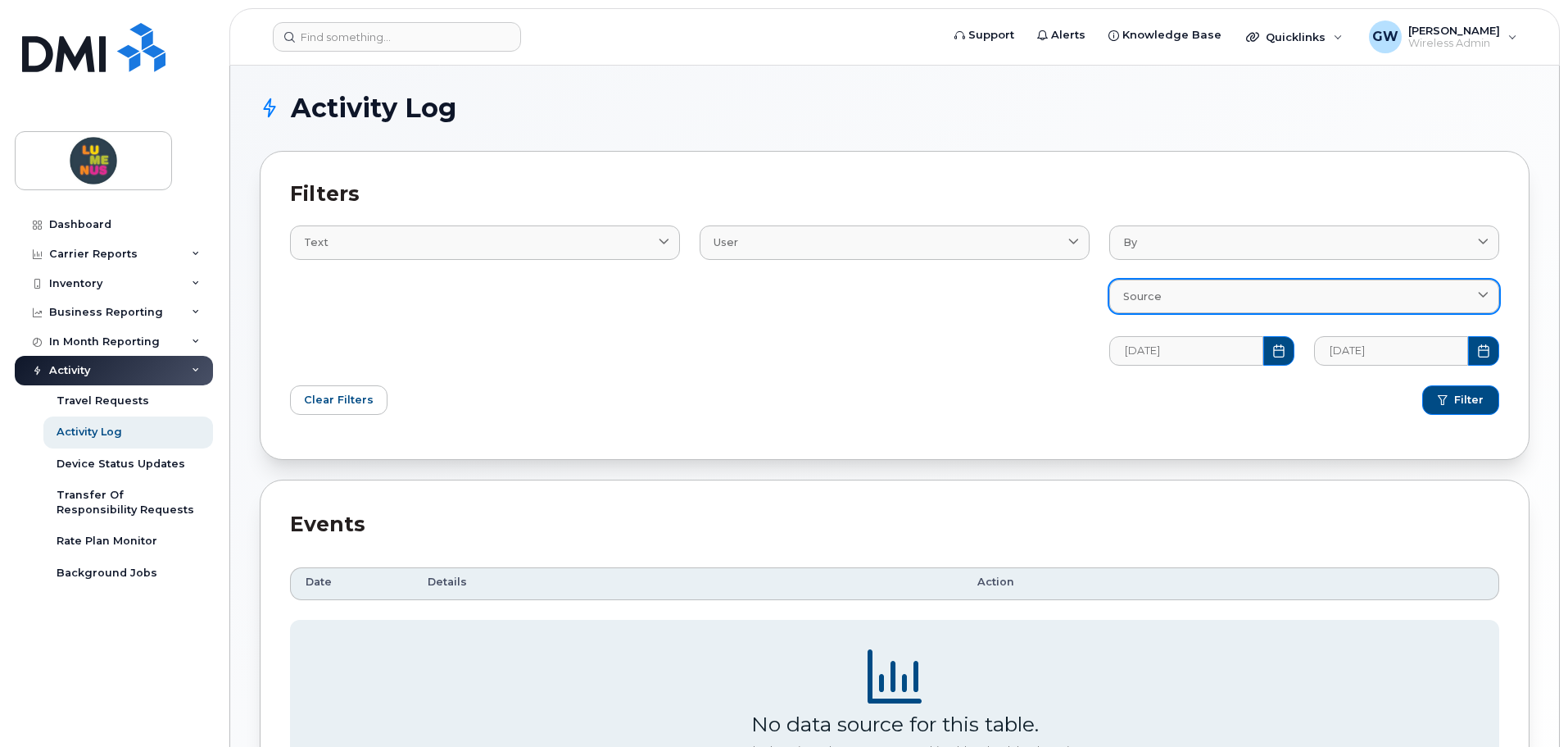
click at [1233, 289] on div "Source" at bounding box center [1305, 296] width 362 height 15
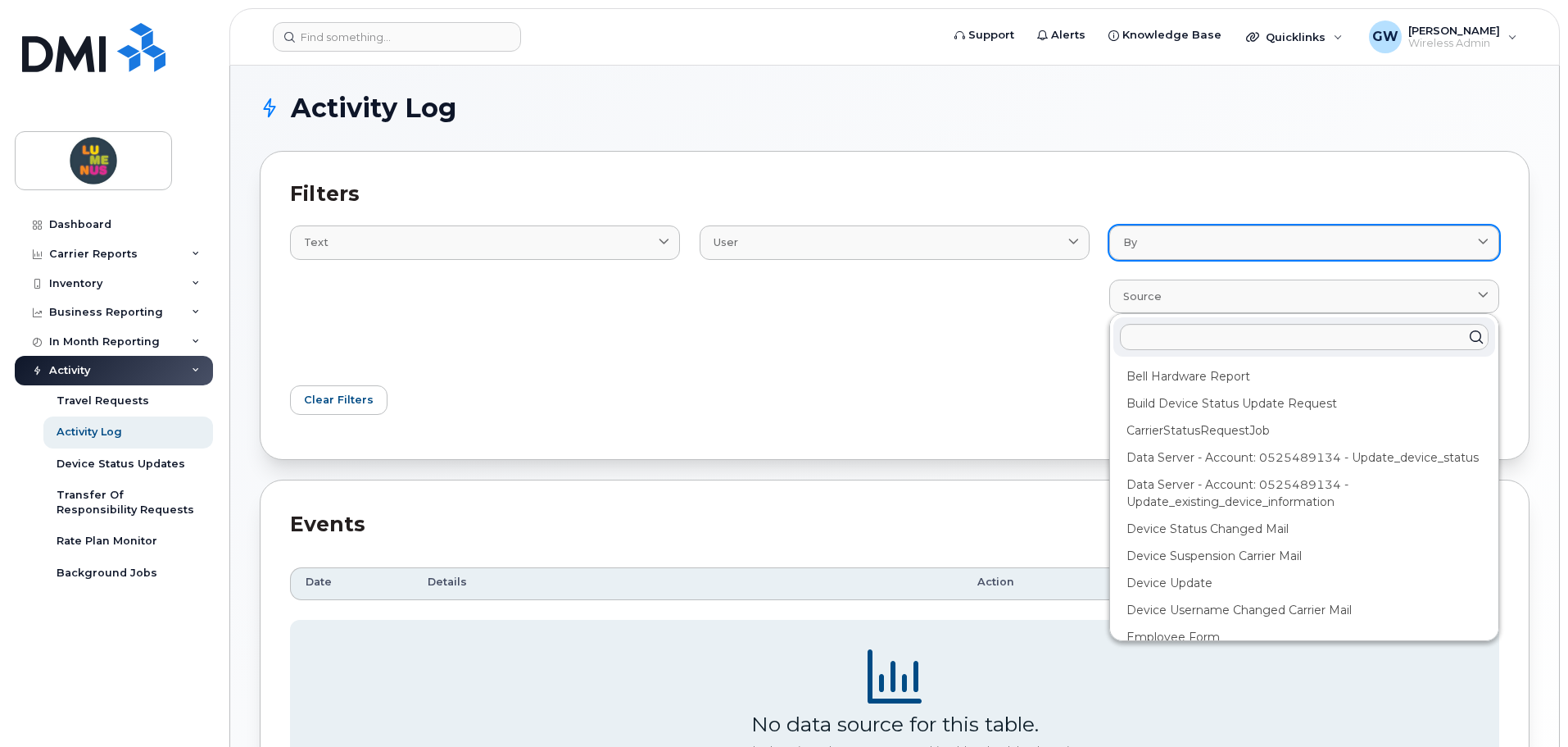
click at [1249, 241] on div "By" at bounding box center [1305, 241] width 362 height 15
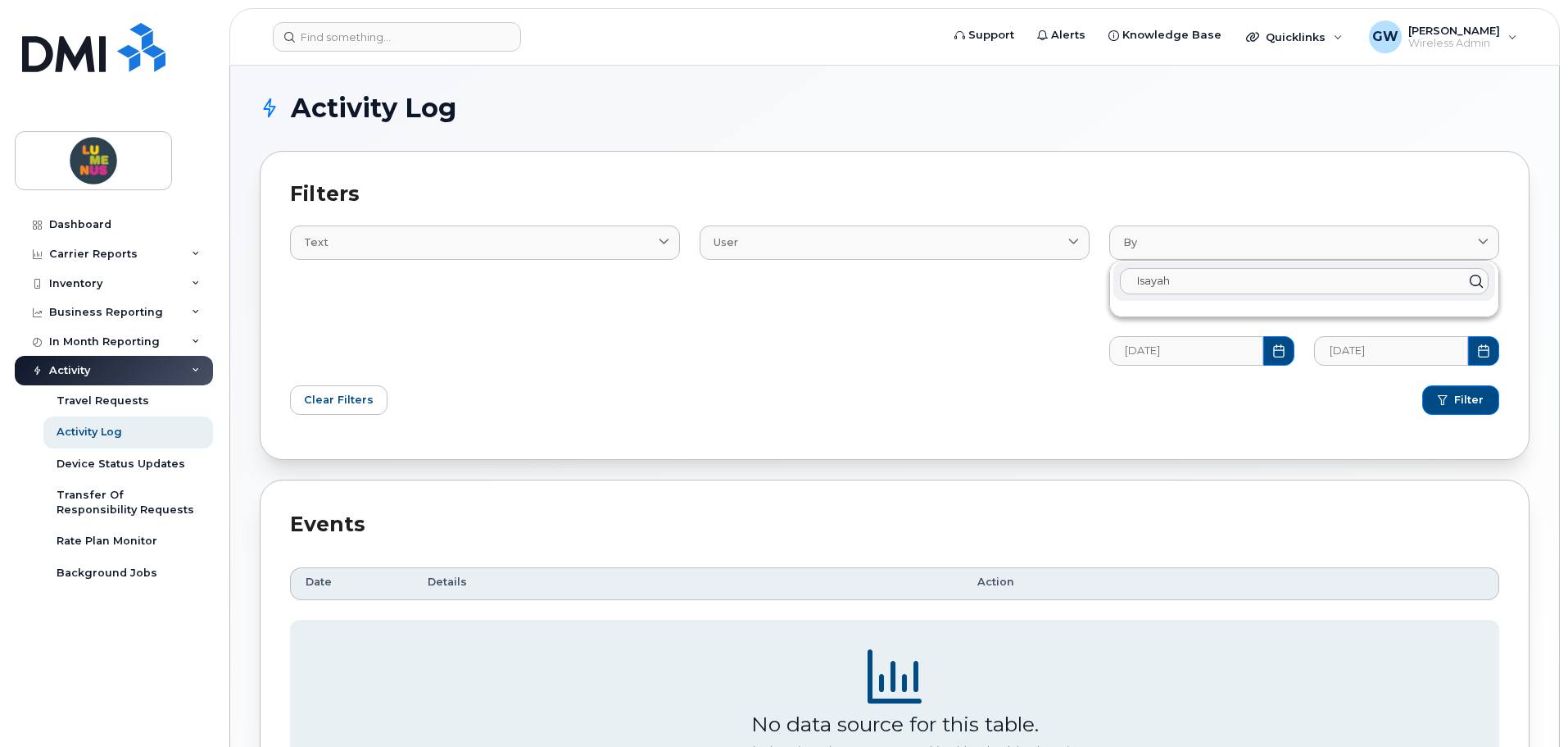
click at [1312, 277] on input "Isayah" at bounding box center [1304, 281] width 369 height 26
type input "Isay"
click at [1422, 385] on button "Filter" at bounding box center [1461, 400] width 77 height 29
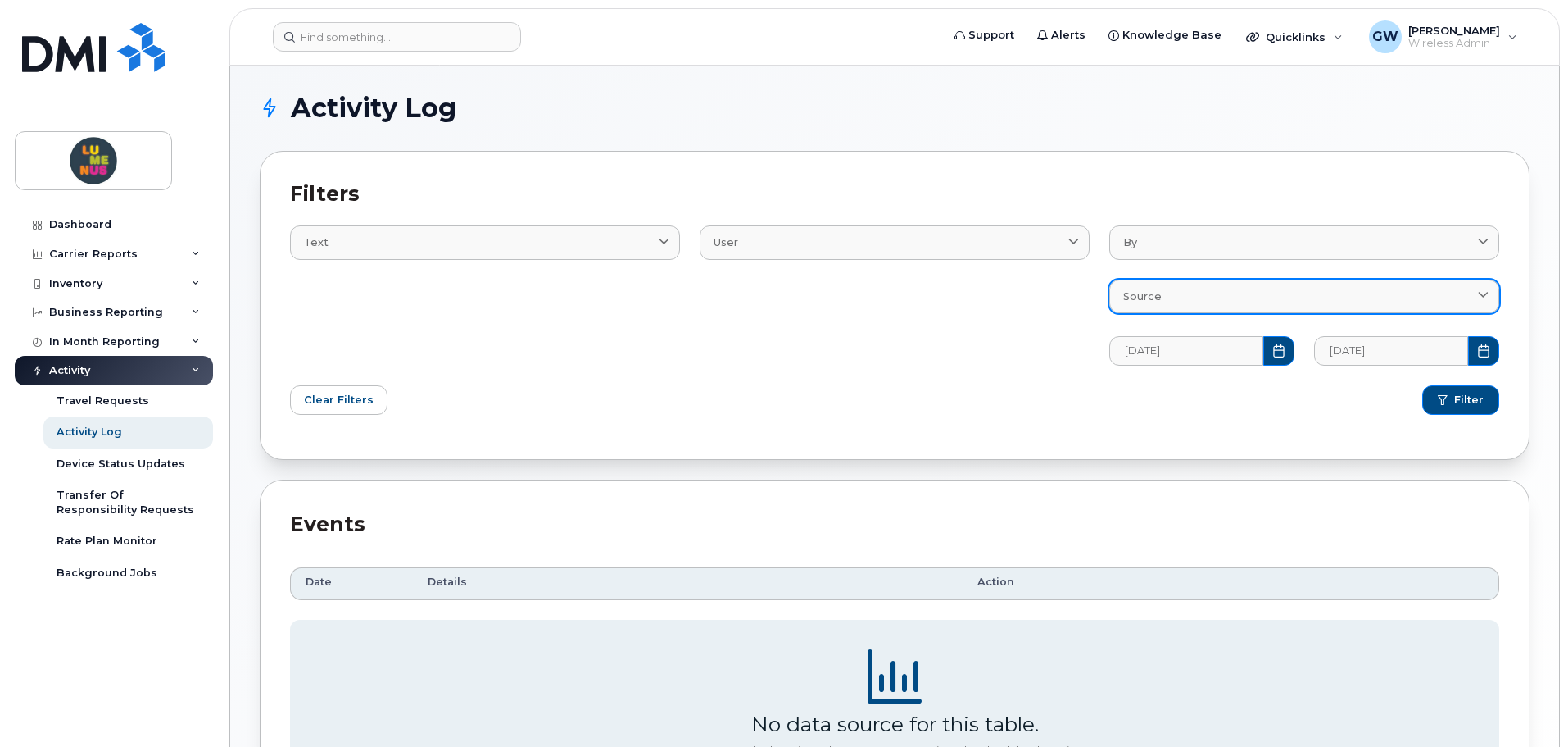
click at [1408, 310] on link "Source" at bounding box center [1304, 296] width 390 height 34
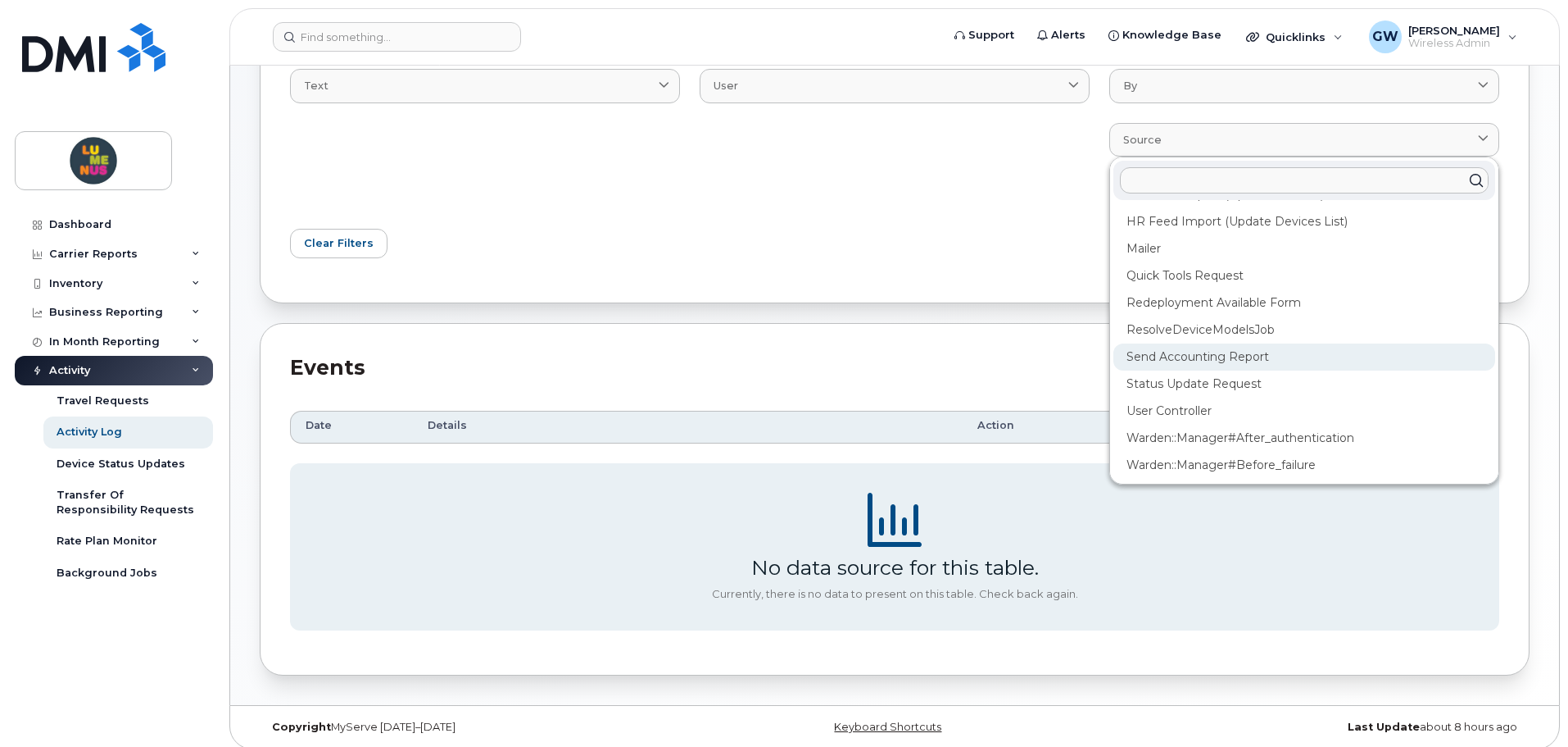
scroll to position [168, 0]
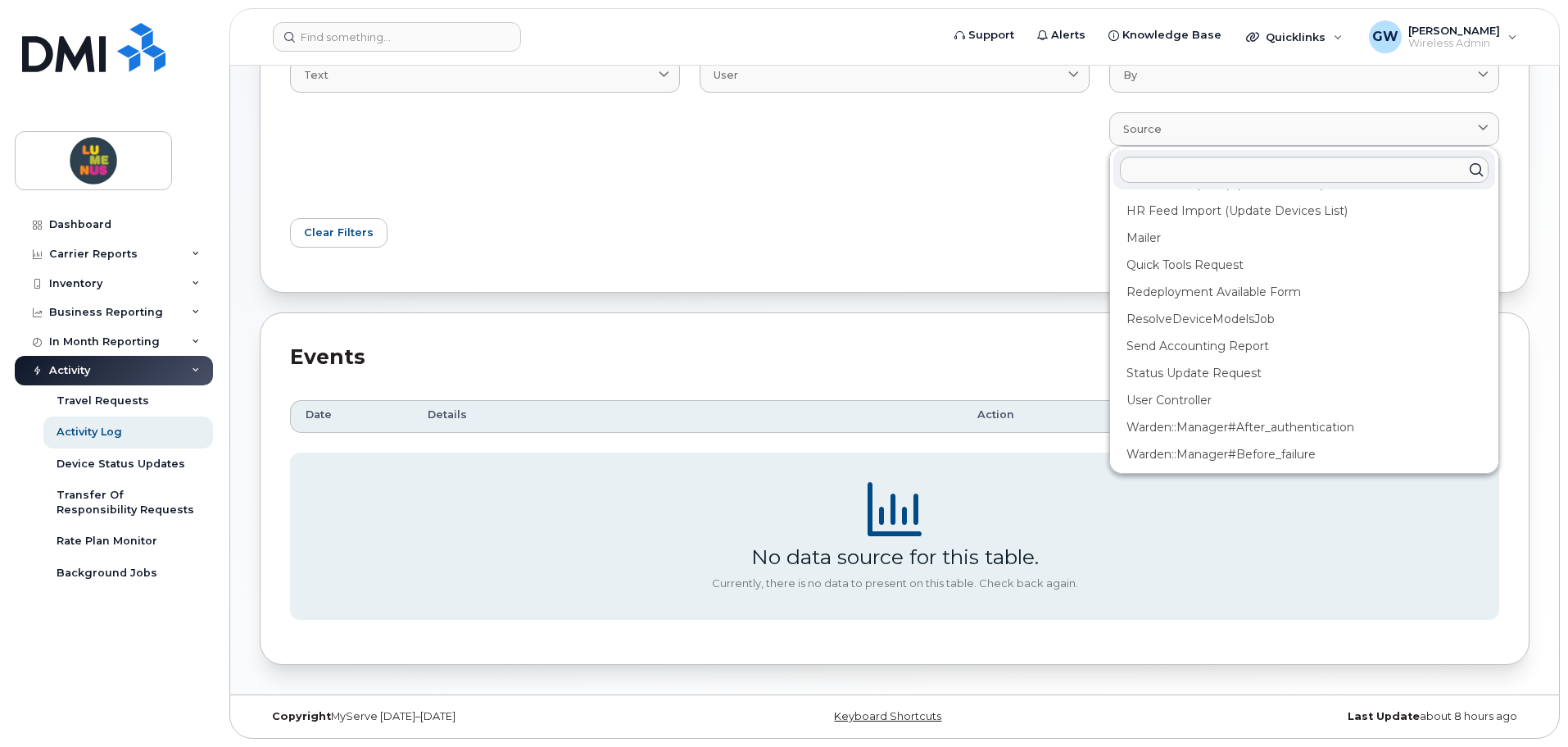
click at [876, 325] on div "Events Customize Filter Refresh Export Date Details Action Showing 1 To 10 Of 4…" at bounding box center [894, 488] width 1270 height 353
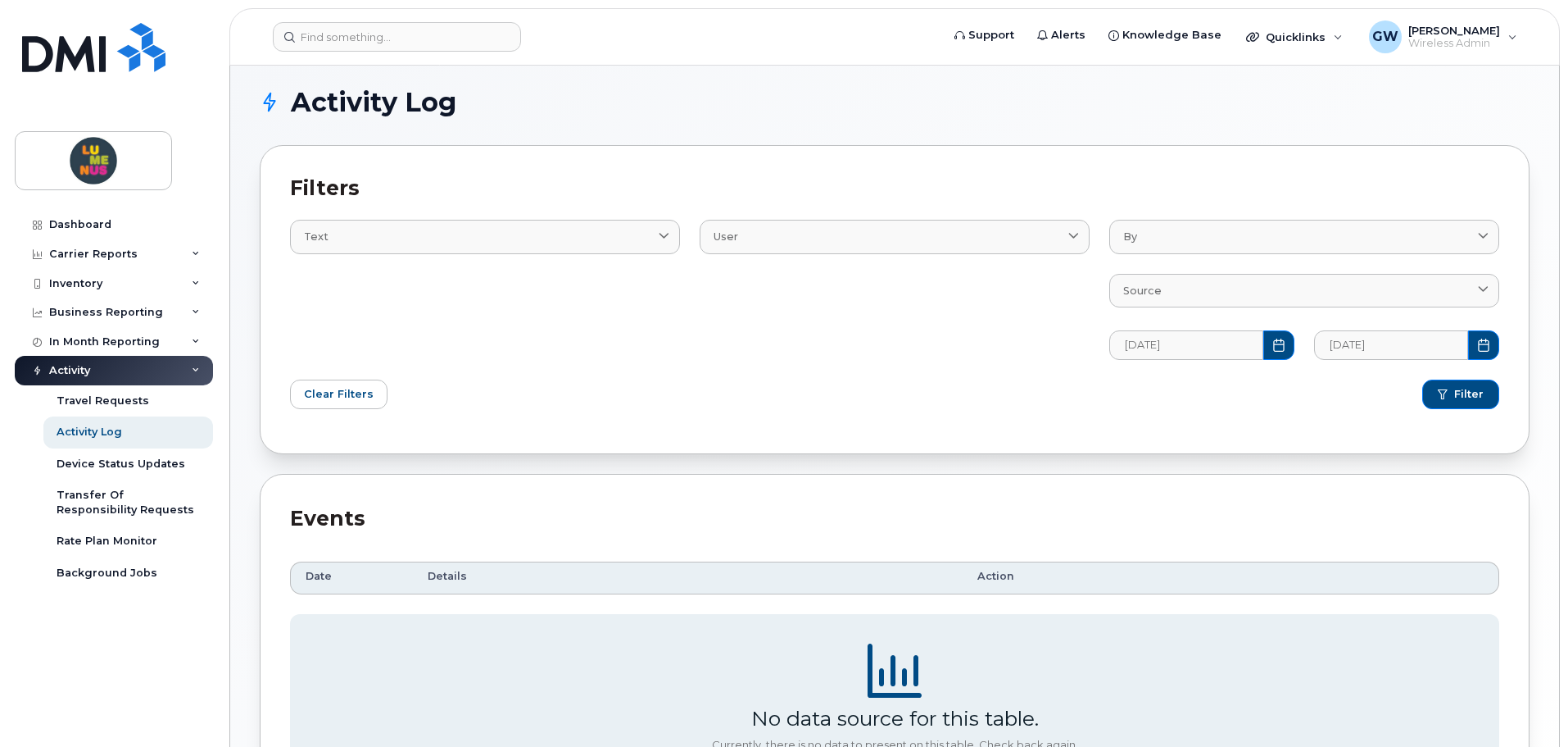
scroll to position [0, 0]
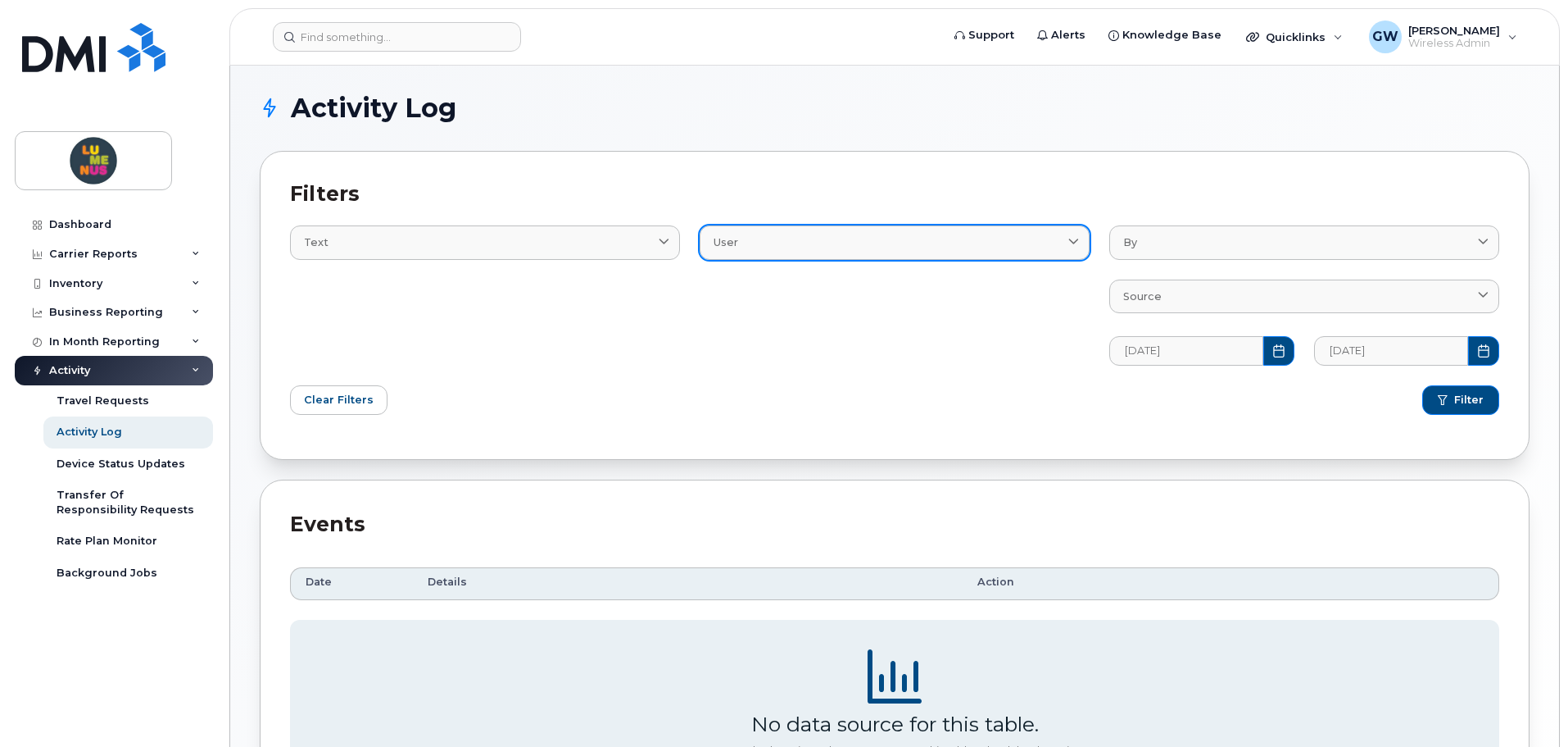
click at [814, 250] on div "User" at bounding box center [895, 241] width 362 height 15
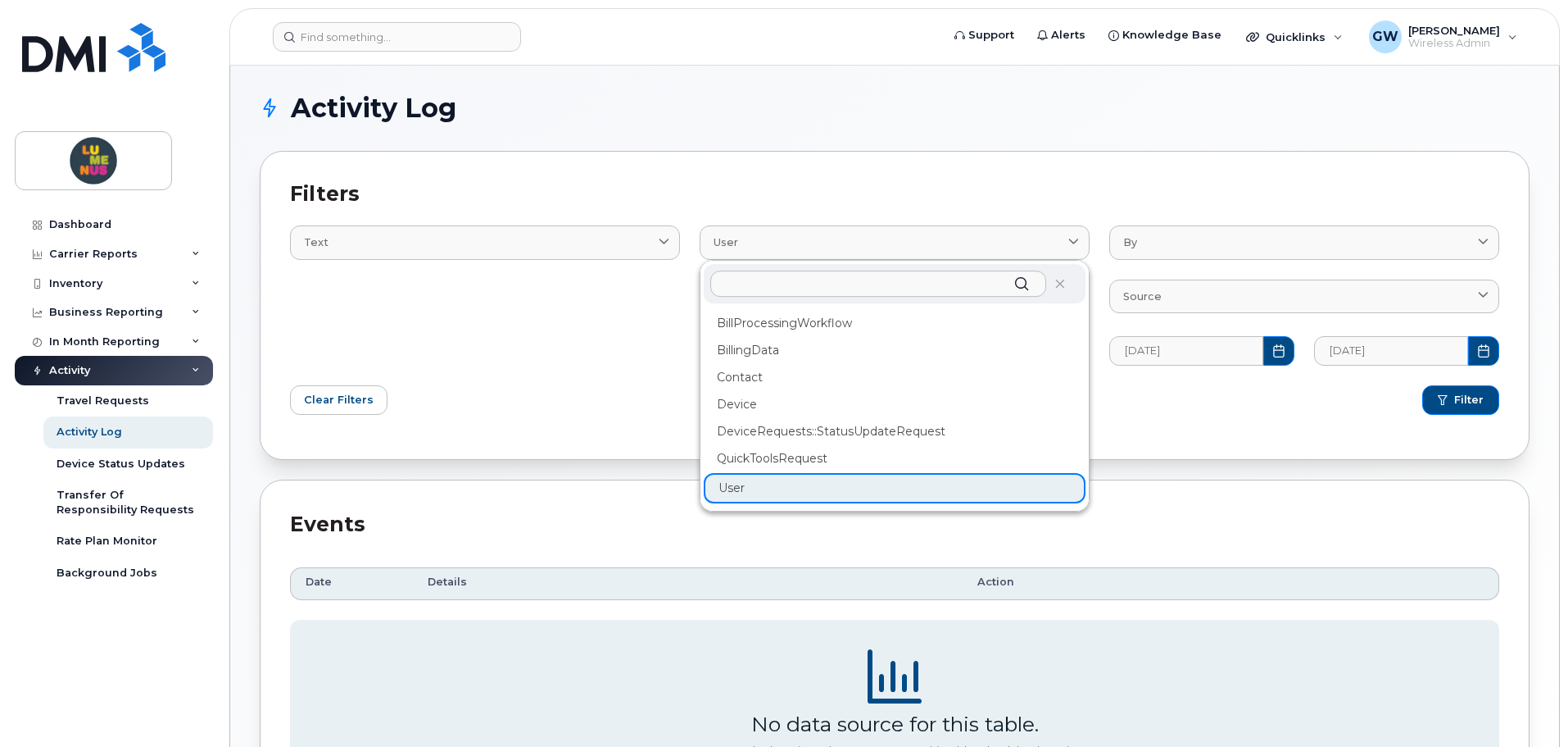
click at [793, 282] on input "text" at bounding box center [878, 283] width 336 height 26
paste input "Isayah"
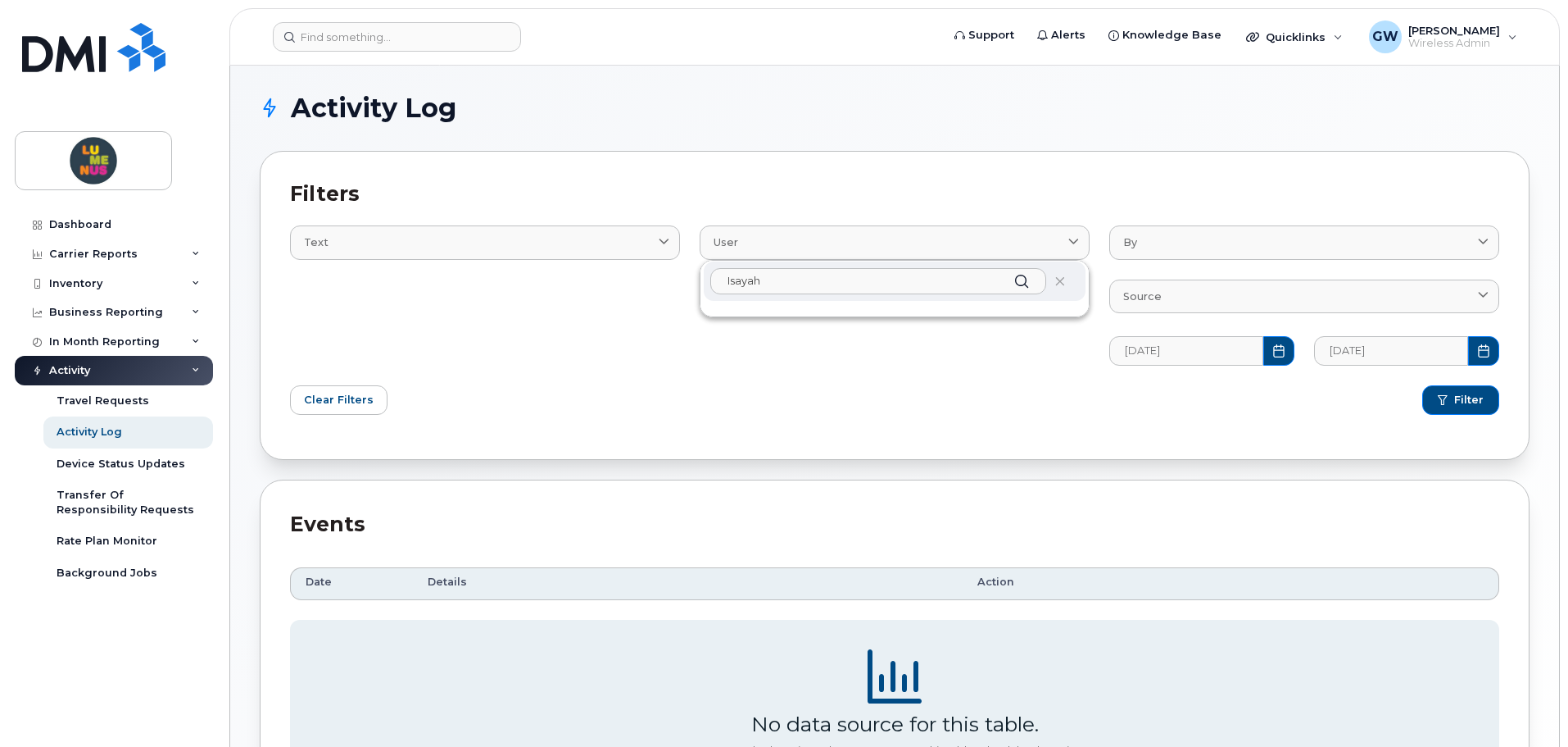
type input "Isayah"
click at [1031, 281] on icon at bounding box center [1022, 281] width 24 height 24
click at [980, 354] on div "User [PERSON_NAME]" at bounding box center [895, 285] width 410 height 179
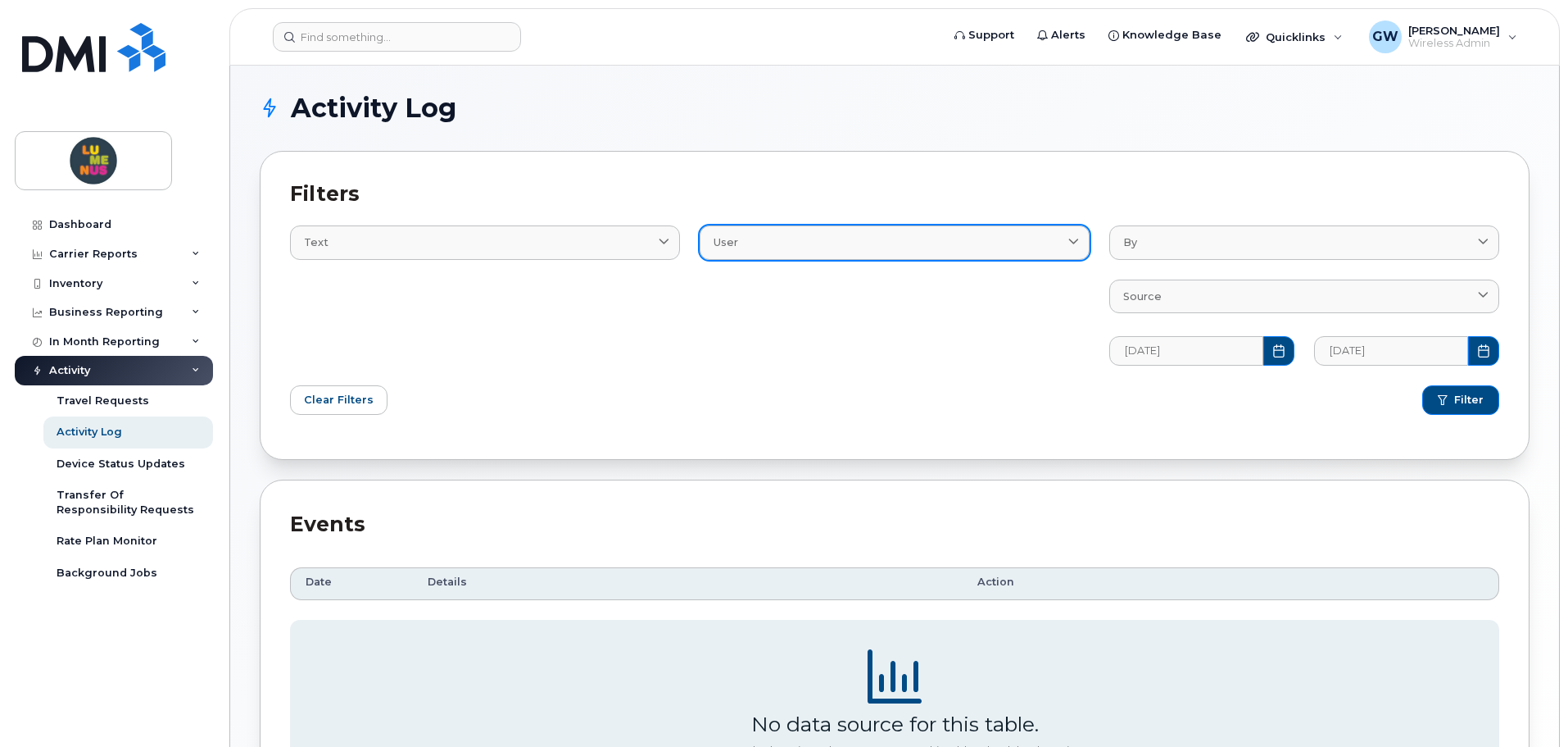
click at [955, 245] on div "User" at bounding box center [895, 241] width 362 height 15
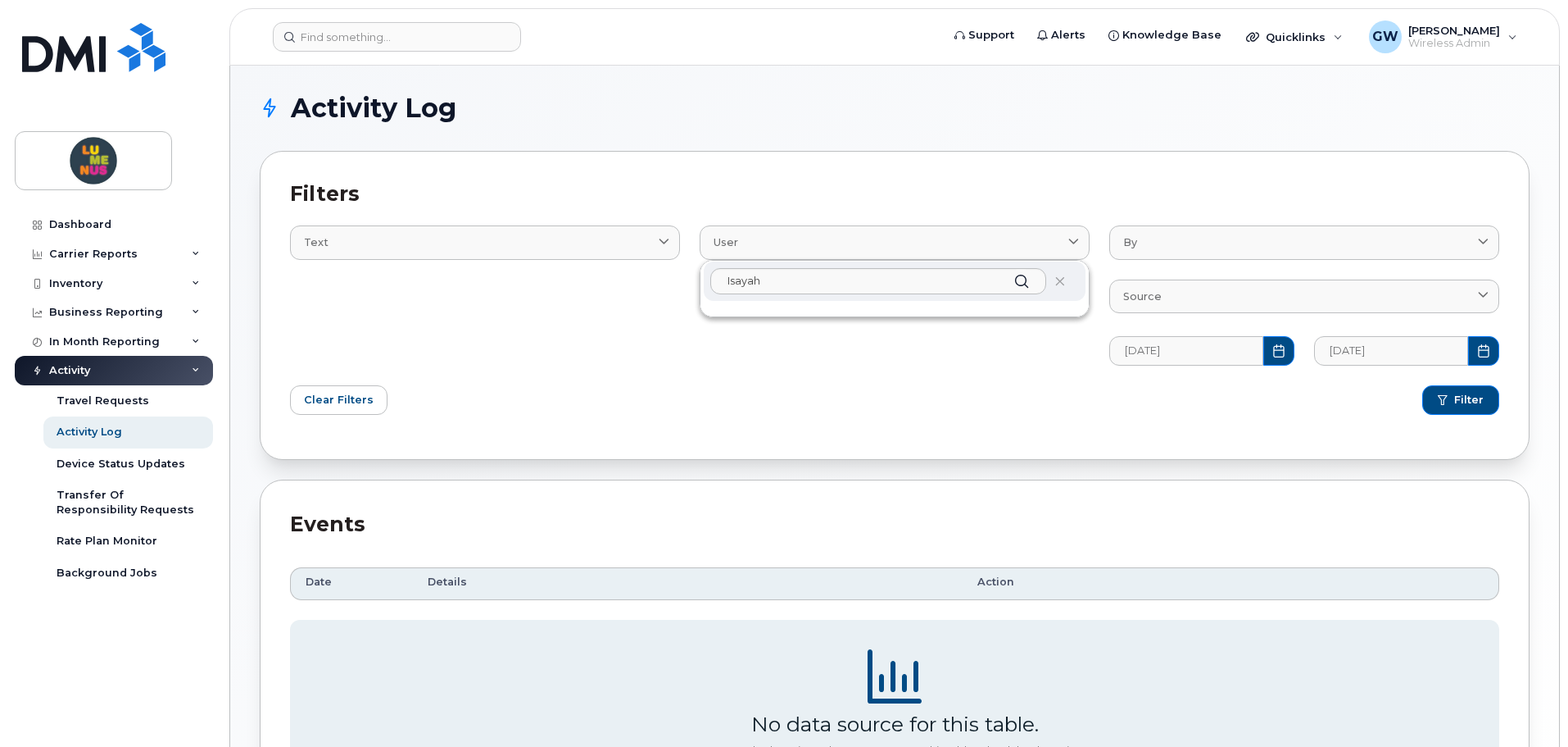
click at [1023, 286] on icon at bounding box center [1022, 281] width 24 height 24
click at [899, 286] on input "Isayah" at bounding box center [878, 281] width 336 height 26
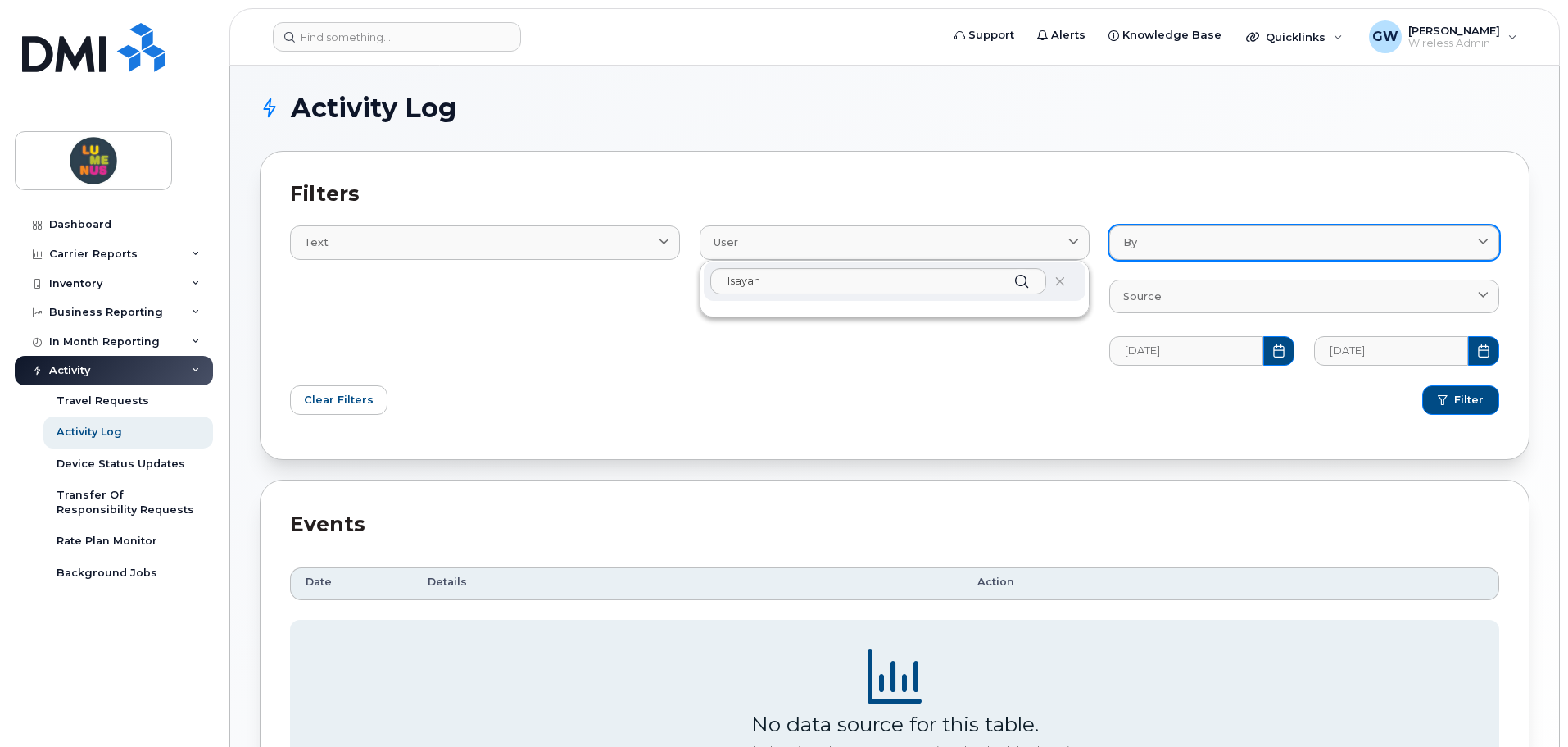
click at [1219, 245] on div "By" at bounding box center [1305, 241] width 362 height 15
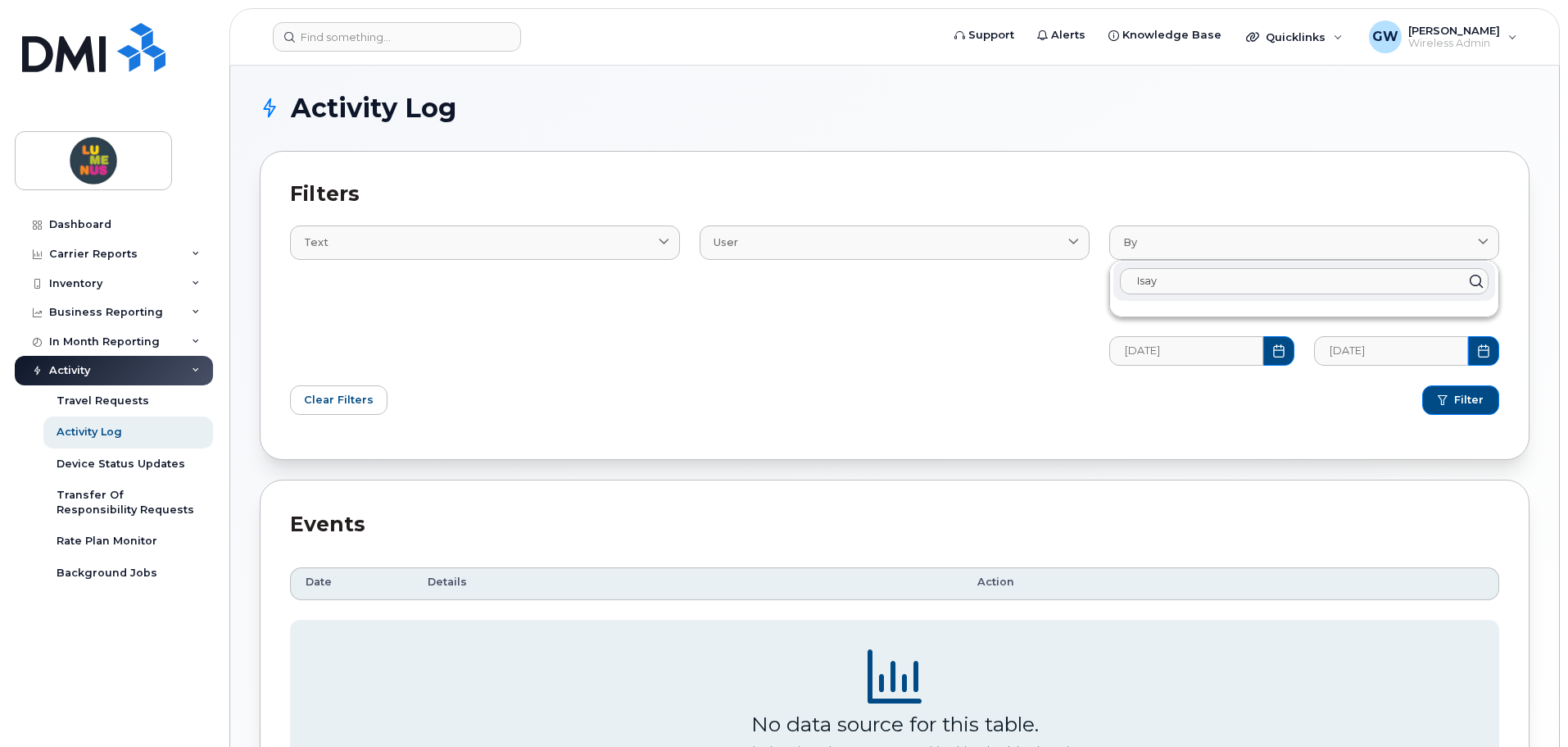
drag, startPoint x: 1172, startPoint y: 281, endPoint x: 1047, endPoint y: 281, distance: 125.0
click at [1047, 281] on div "Text Email Log Text User Isayah By Isay Source Bell Hardware Report Build Devic…" at bounding box center [895, 285] width 1229 height 179
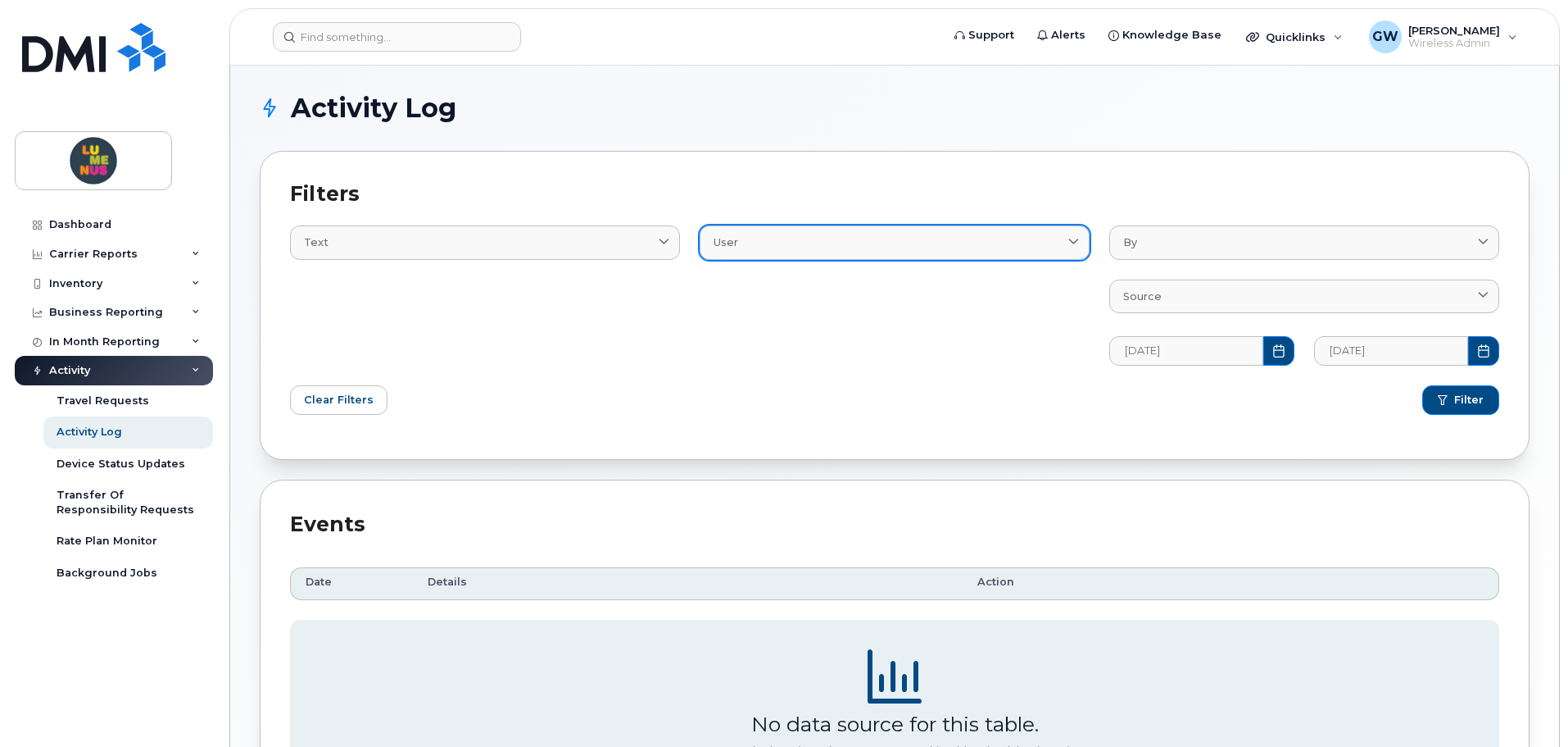
click at [975, 248] on div "User" at bounding box center [895, 241] width 362 height 15
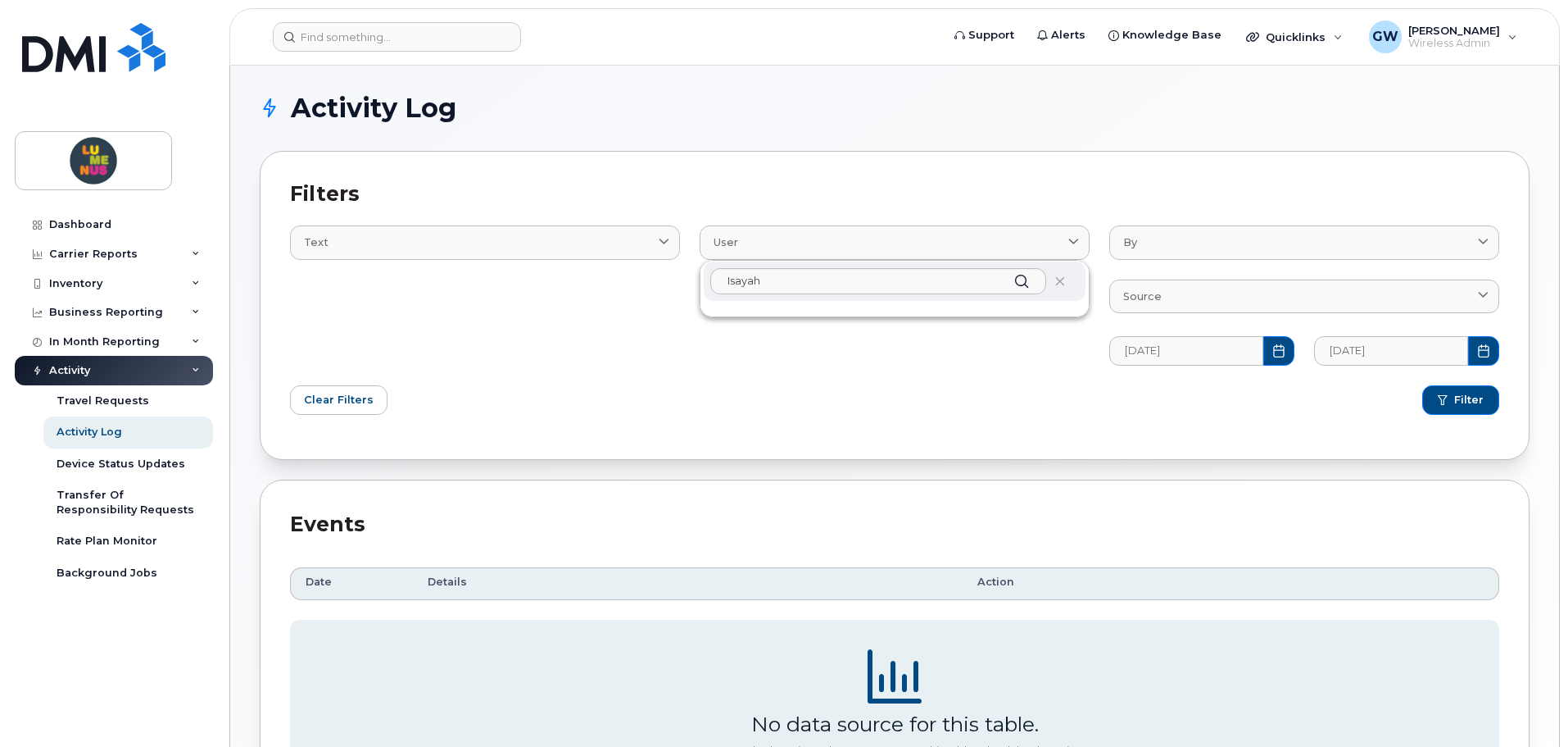
click at [1020, 280] on icon at bounding box center [1022, 281] width 24 height 24
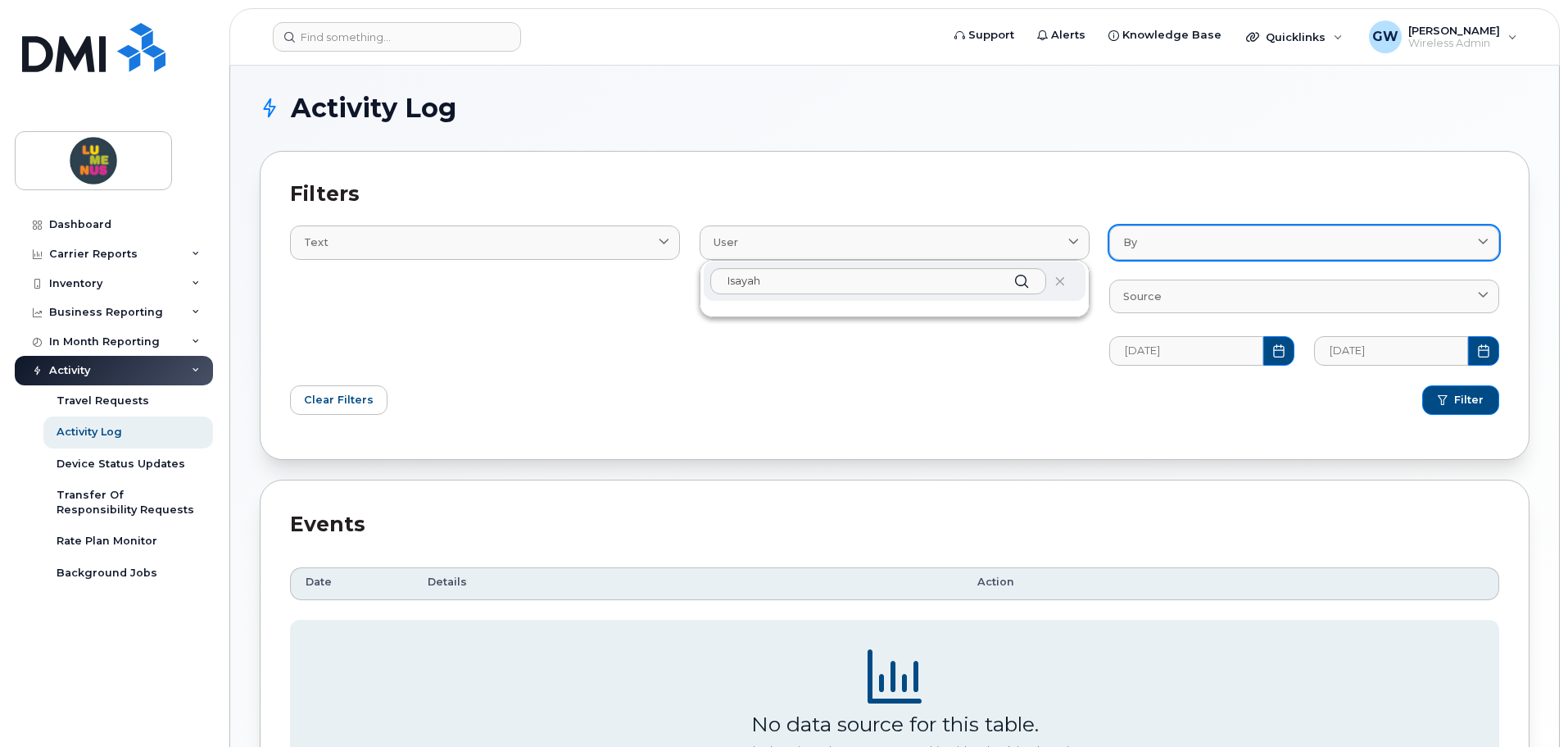
click at [1235, 244] on div "By" at bounding box center [1305, 241] width 362 height 15
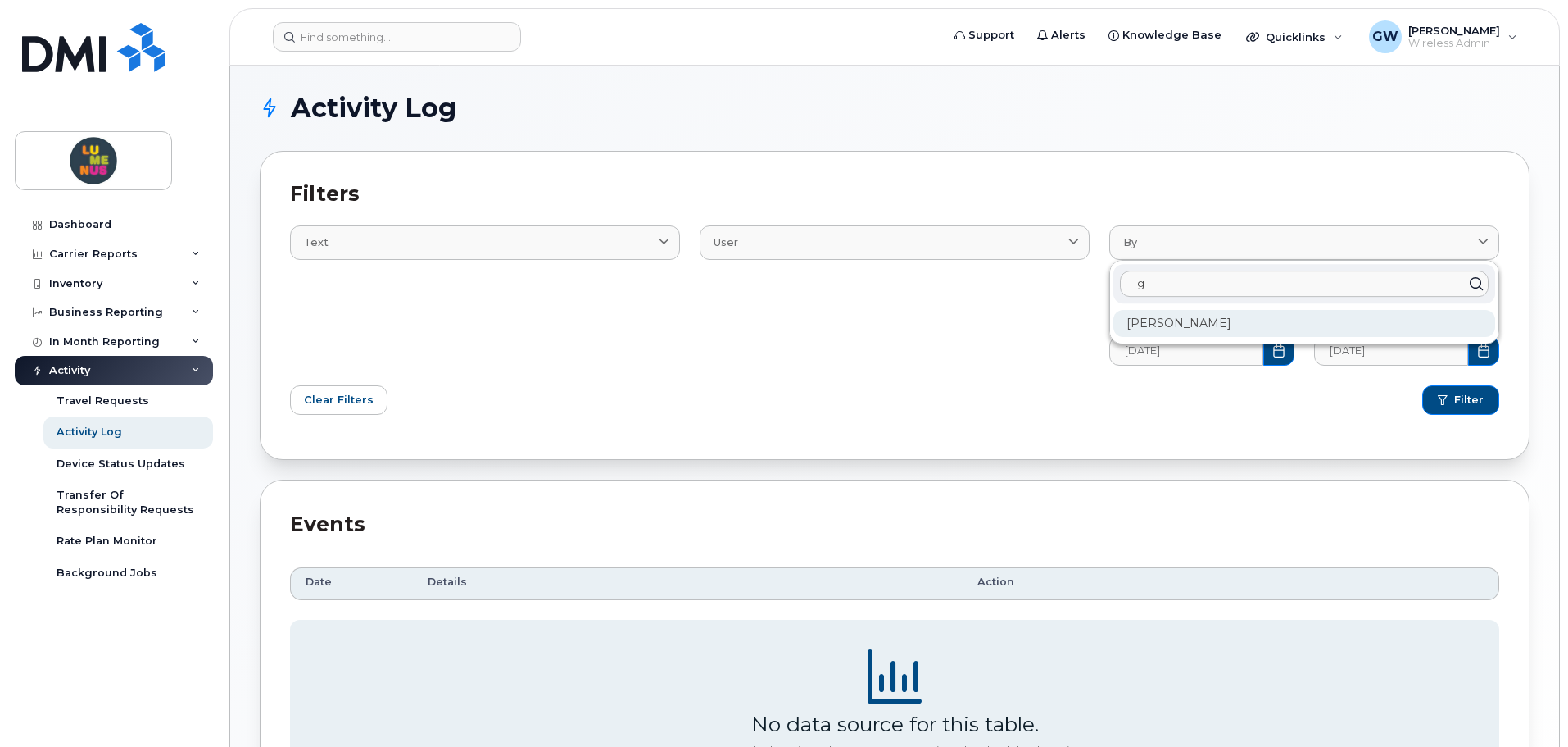
type input "g"
click at [1184, 331] on div "[PERSON_NAME]" at bounding box center [1304, 323] width 382 height 27
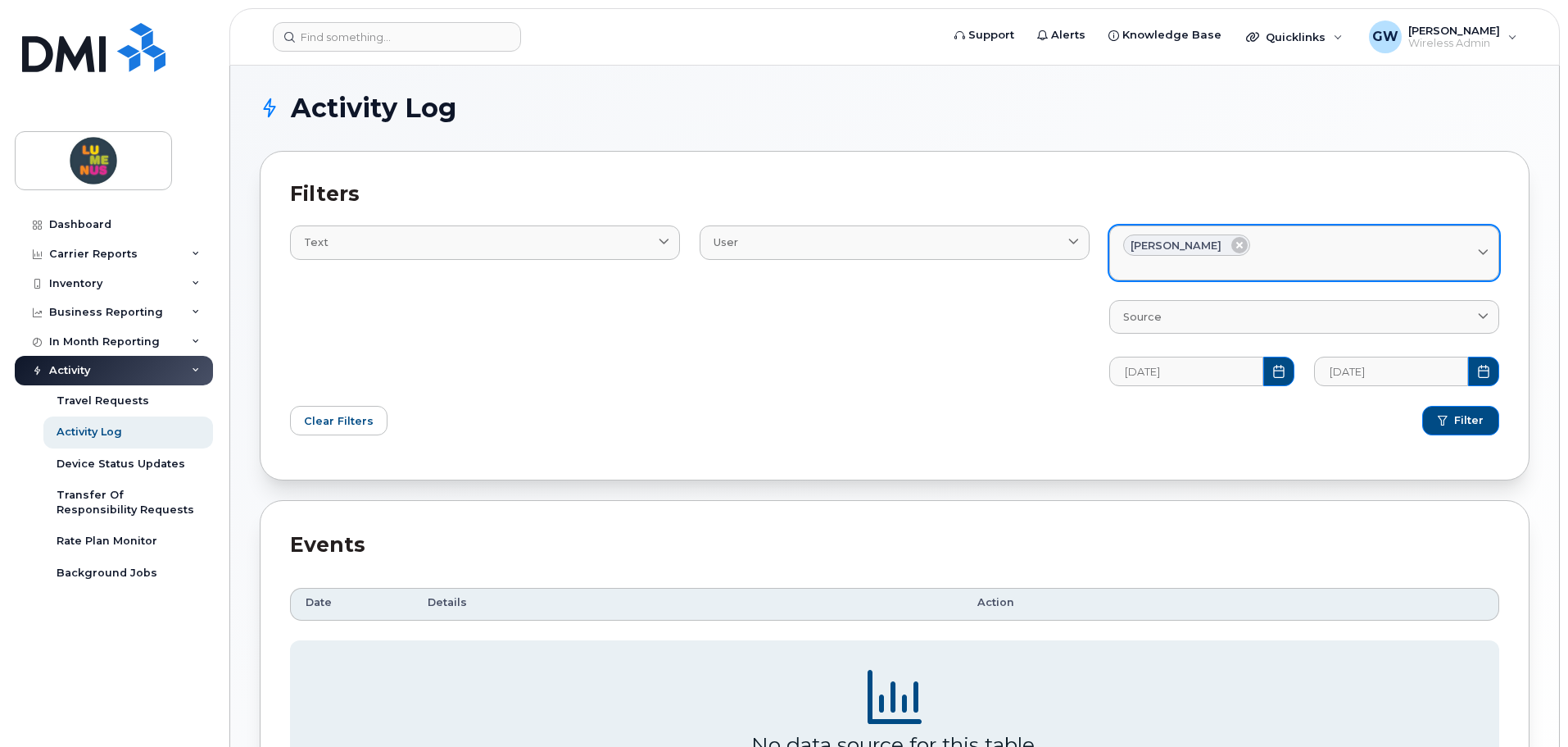
click at [1308, 263] on div "By" at bounding box center [1305, 263] width 362 height 15
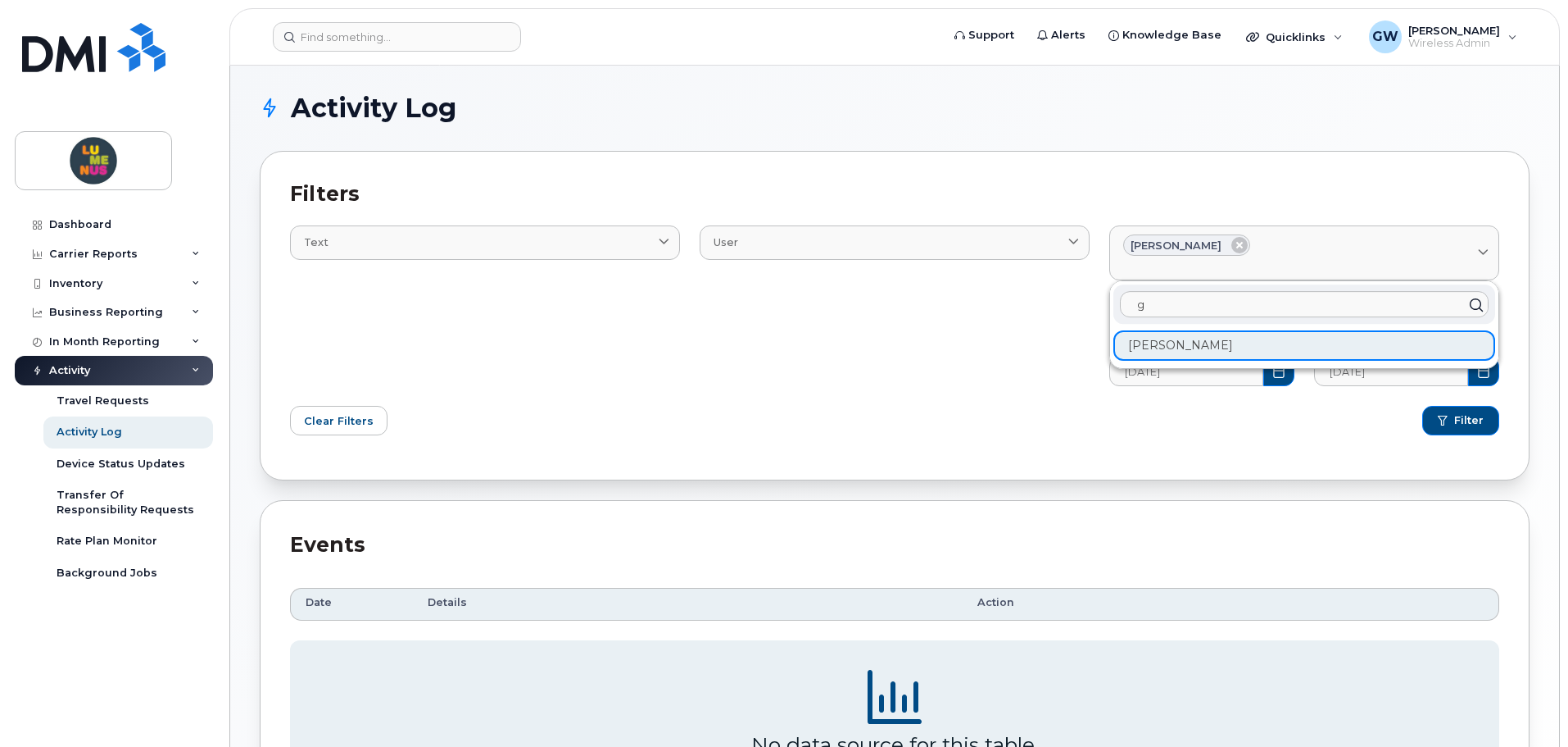
drag, startPoint x: 1294, startPoint y: 301, endPoint x: 1041, endPoint y: 317, distance: 253.5
click at [1041, 317] on div "Text Email Log Text User [PERSON_NAME] By g [PERSON_NAME] Source Bell Hardware …" at bounding box center [895, 296] width 1229 height 200
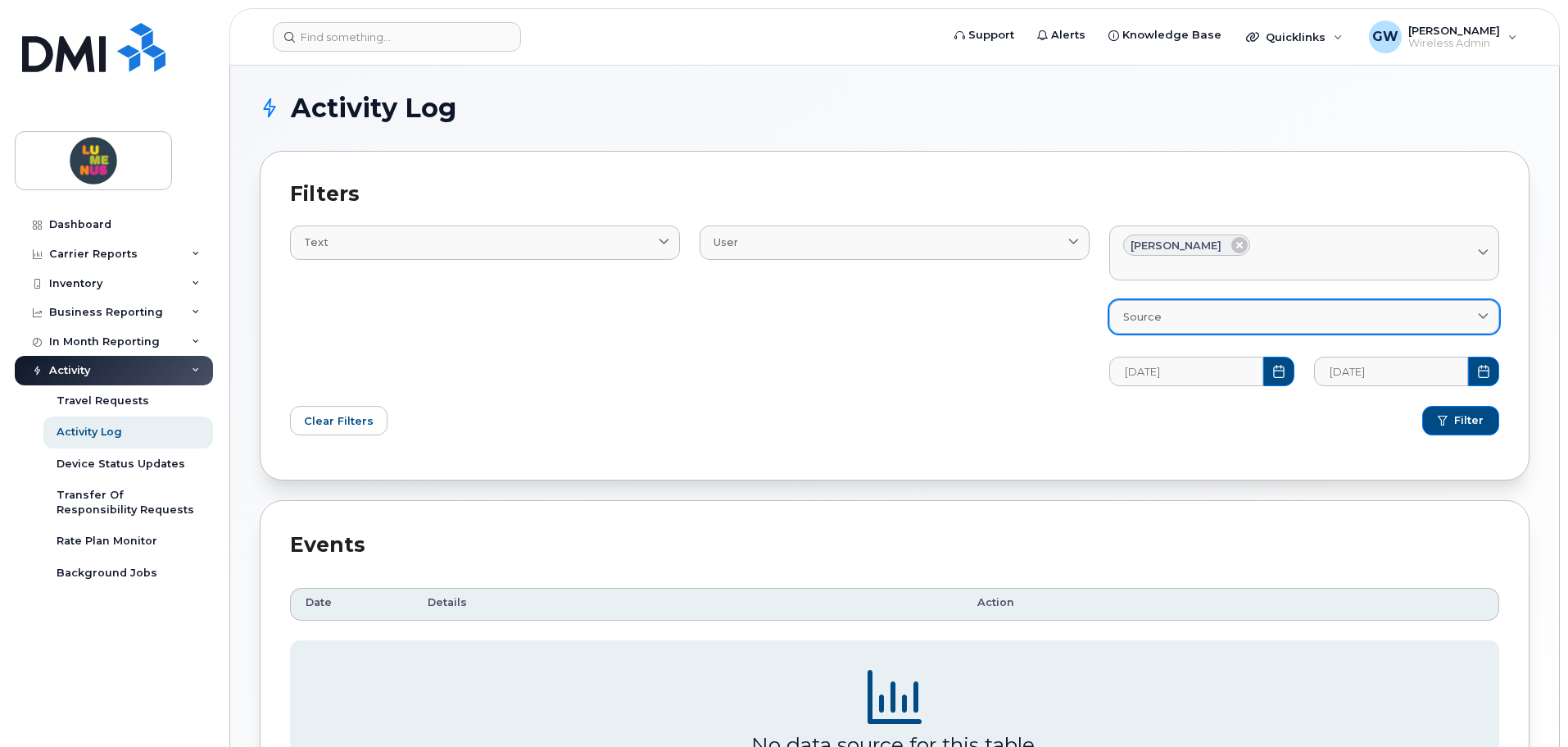
click at [1222, 323] on div "Source" at bounding box center [1305, 316] width 362 height 15
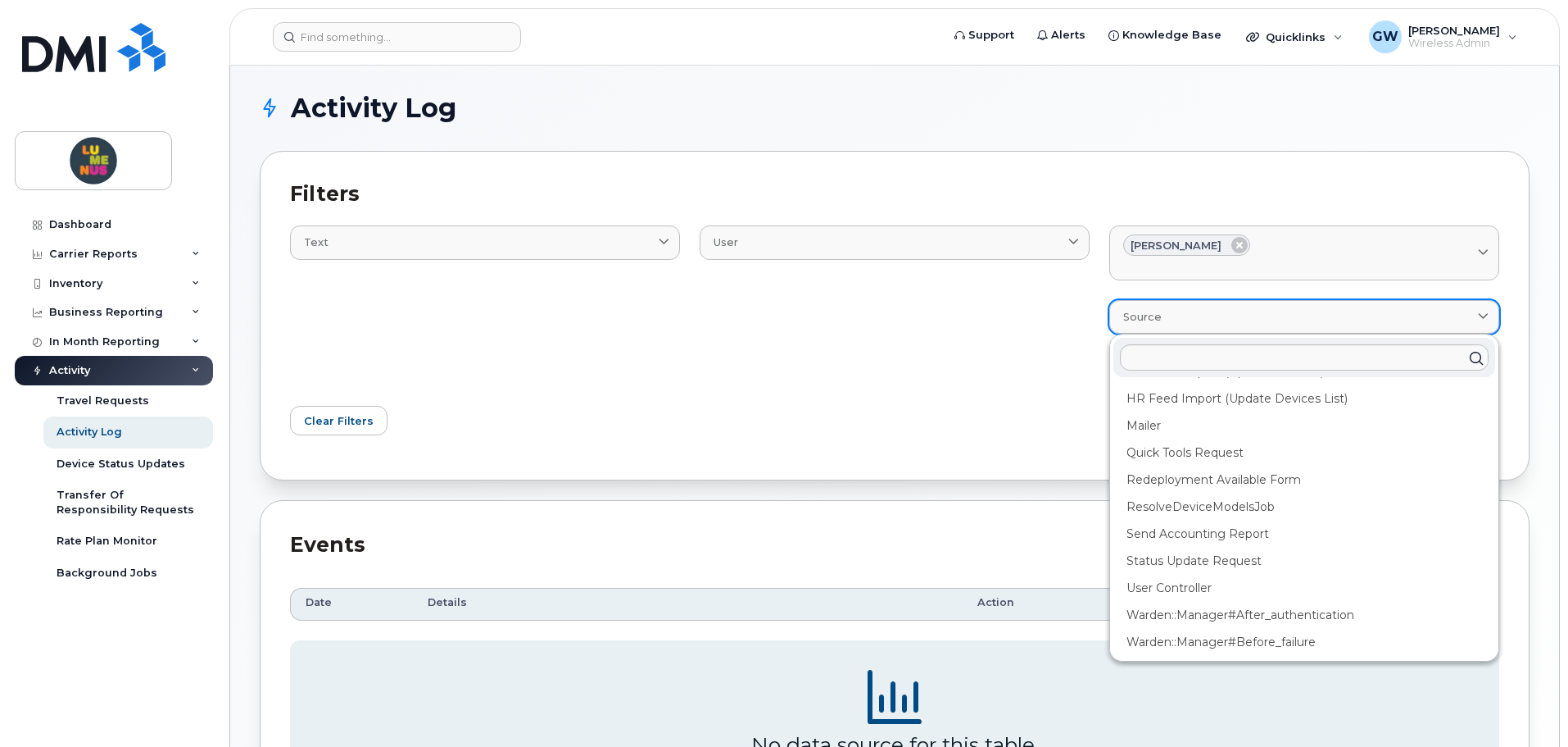
click at [1217, 319] on div "Source" at bounding box center [1305, 316] width 362 height 15
click at [981, 373] on div "User [PERSON_NAME]" at bounding box center [895, 296] width 410 height 200
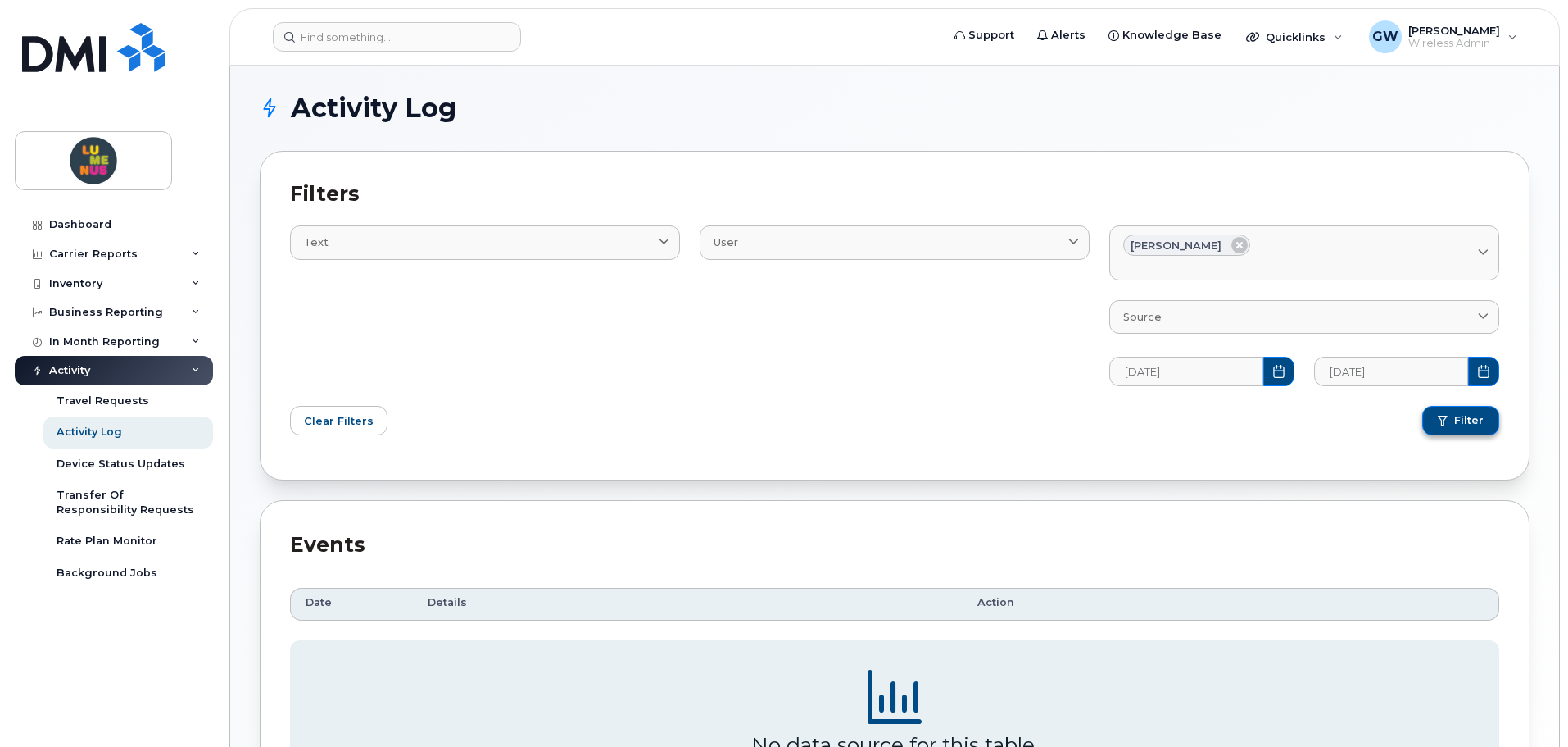
click at [1433, 413] on button "Filter" at bounding box center [1461, 420] width 77 height 29
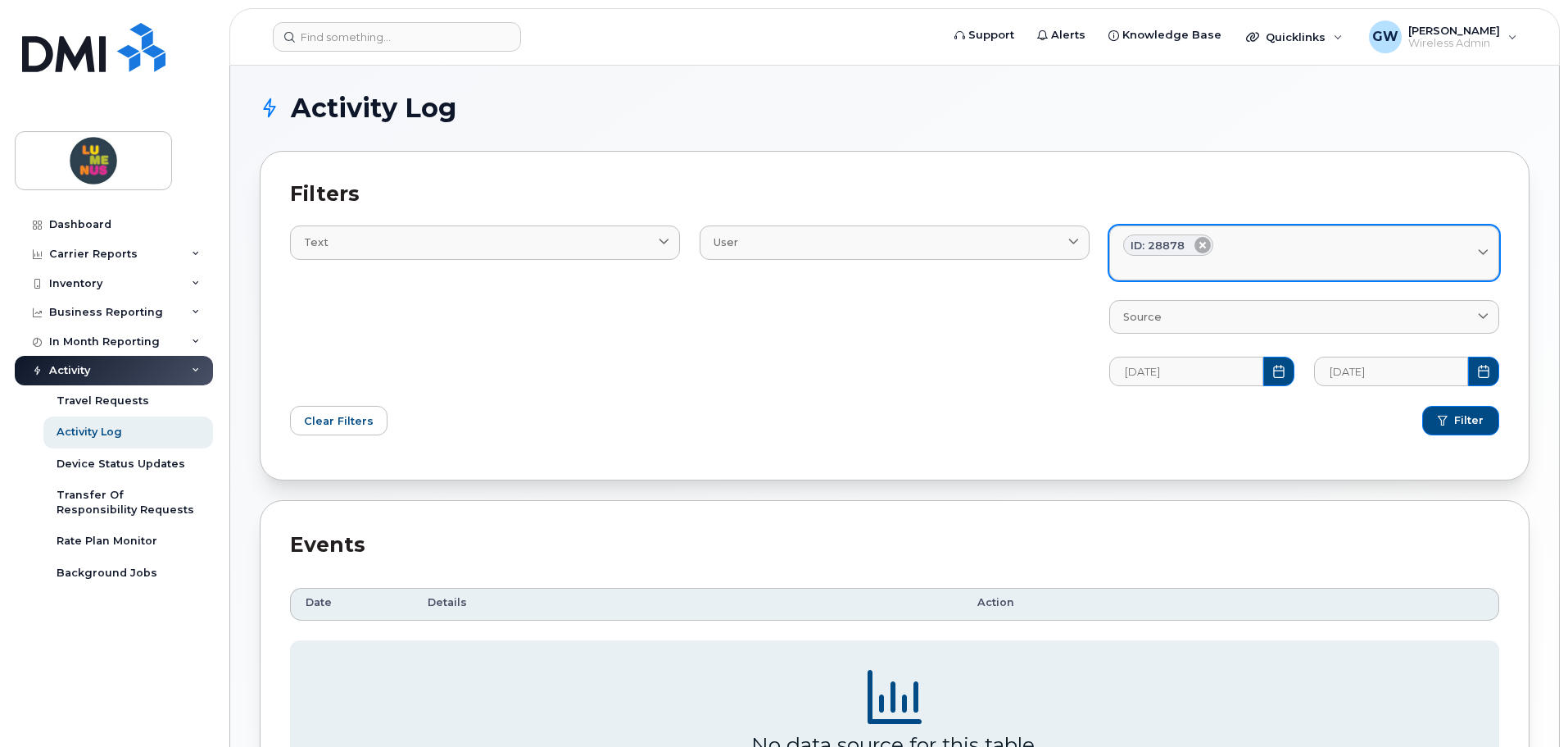
click at [1207, 247] on icon at bounding box center [1203, 245] width 16 height 16
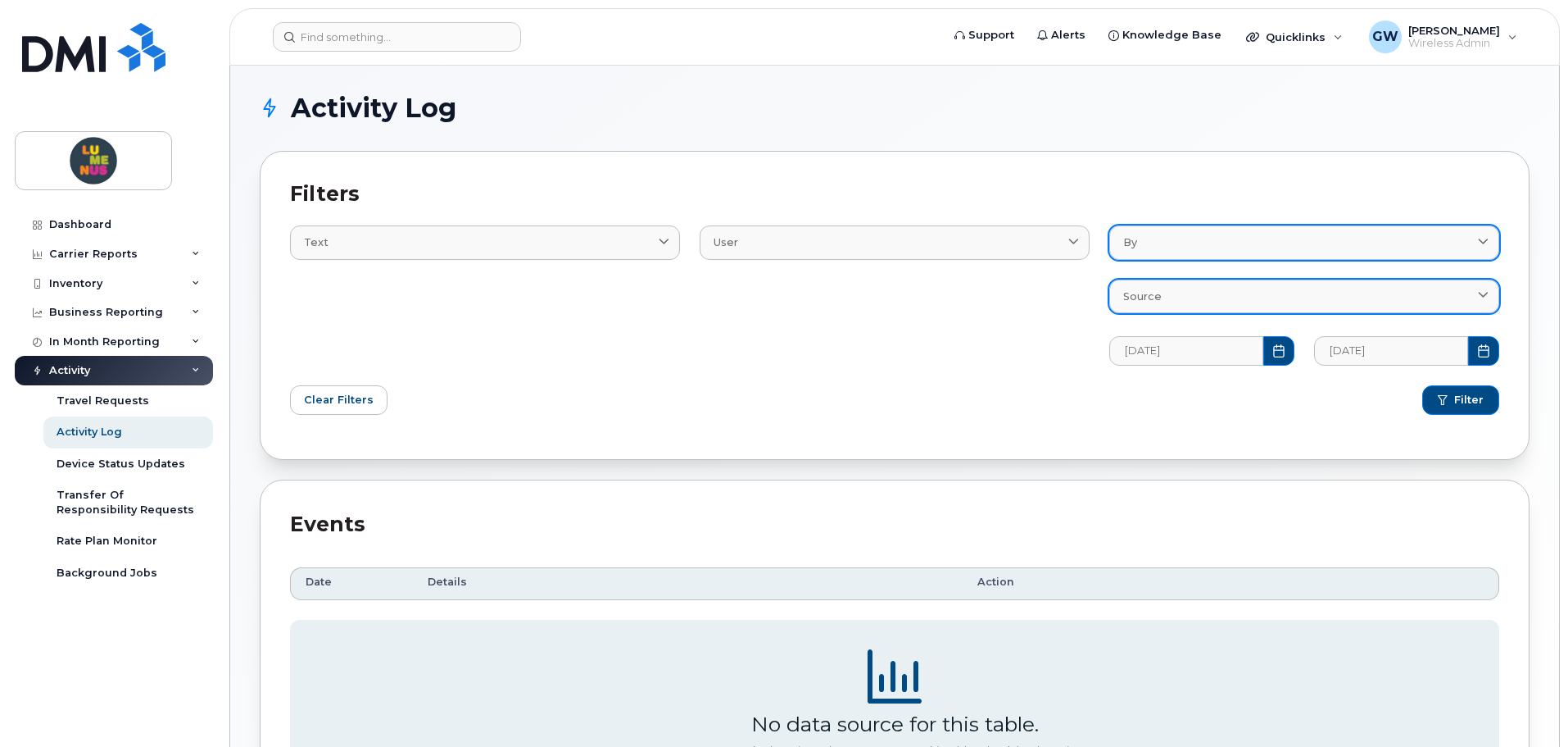
click at [1182, 290] on div "Source" at bounding box center [1305, 296] width 362 height 15
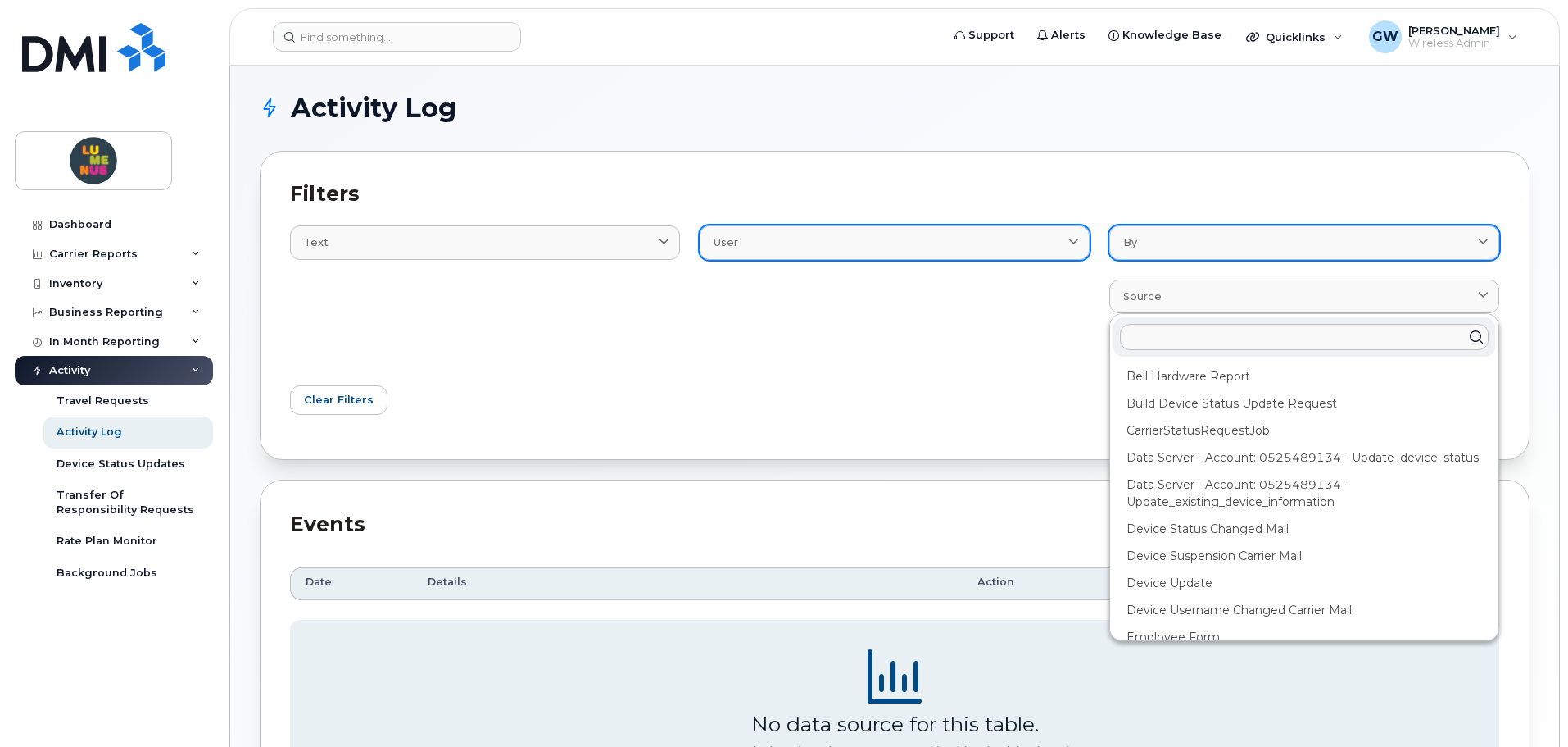
click at [996, 243] on div "User" at bounding box center [895, 241] width 362 height 15
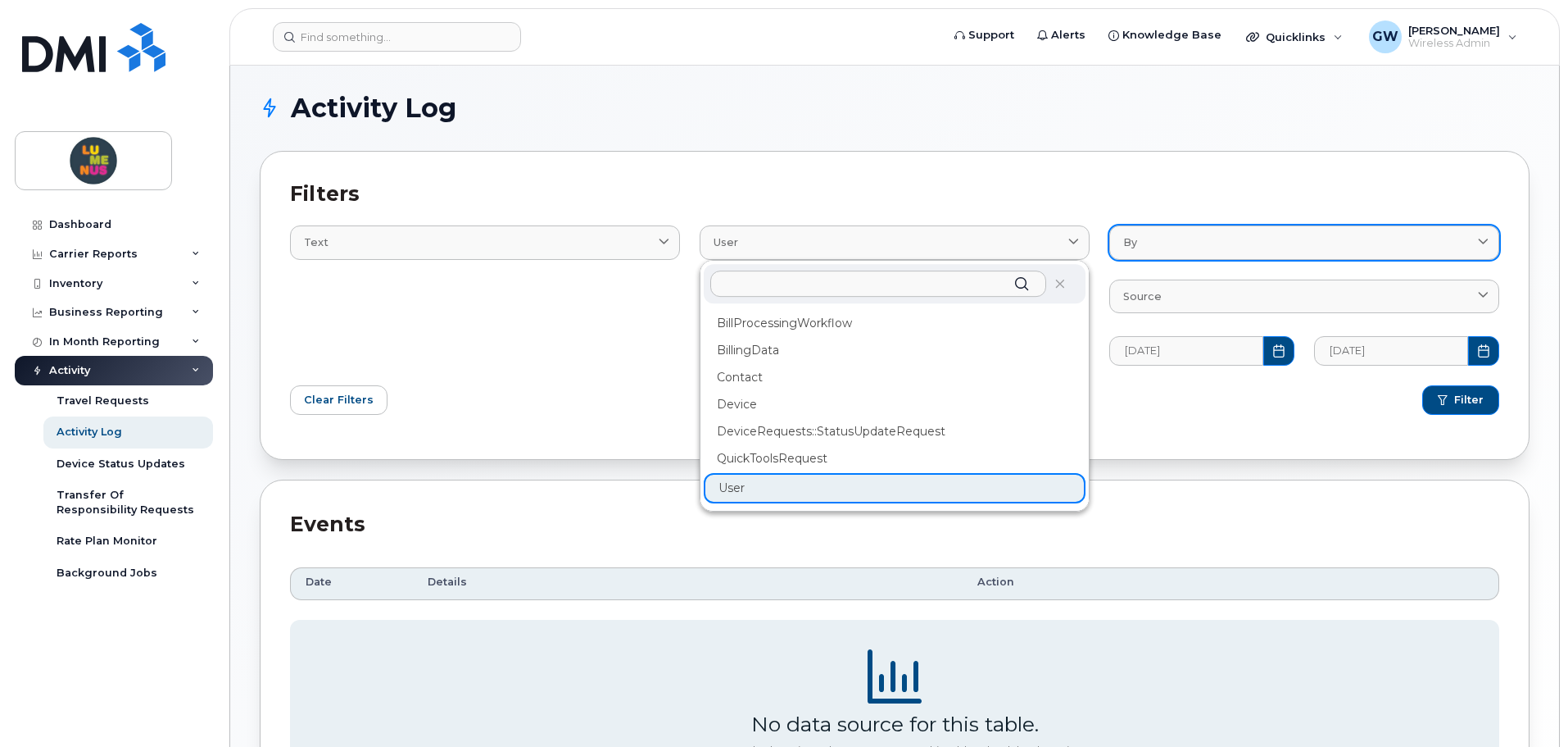
click at [850, 284] on input "text" at bounding box center [878, 283] width 336 height 26
paste input "Isayah"
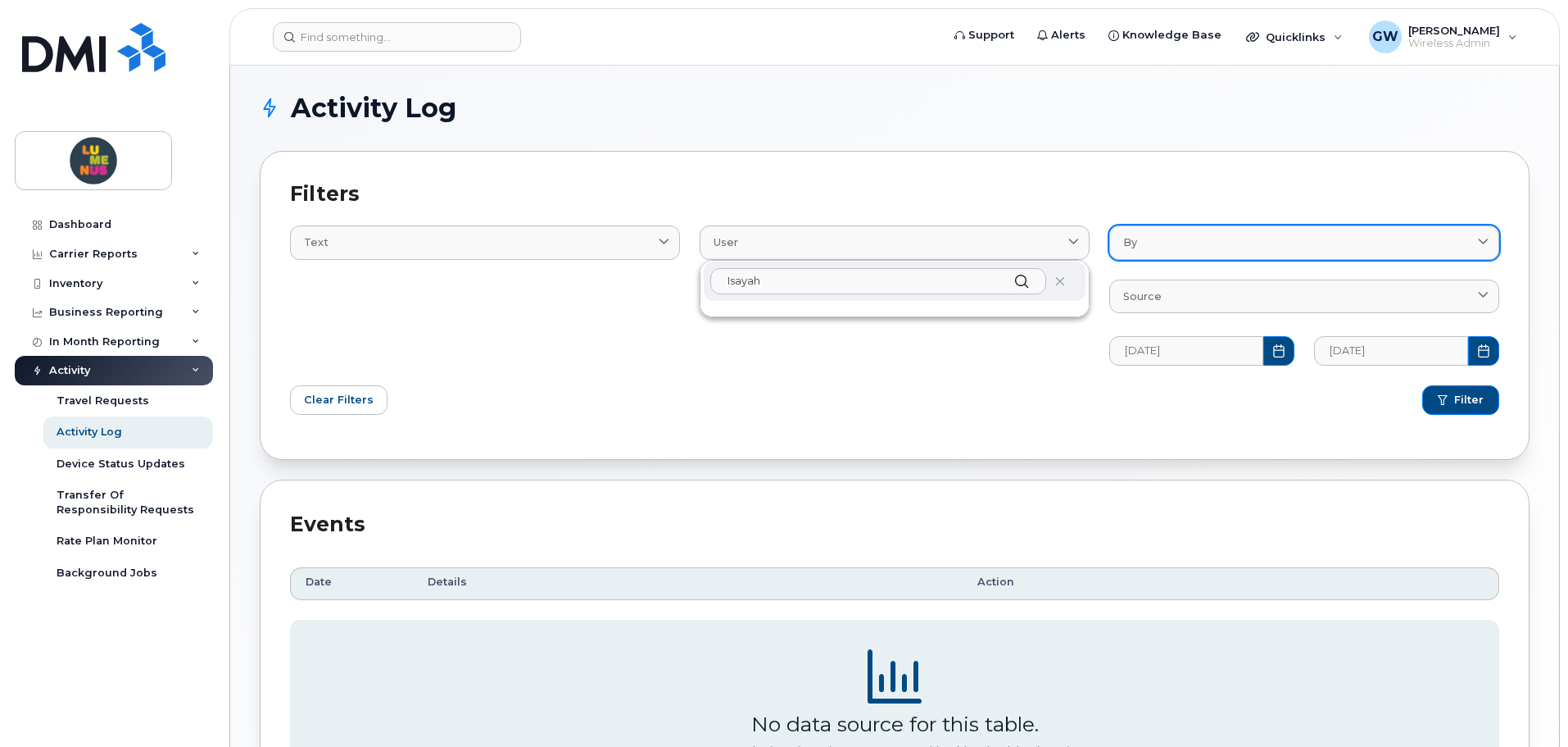
type input "Isayah"
click at [1018, 281] on icon at bounding box center [1022, 281] width 24 height 24
click at [1210, 251] on link "By" at bounding box center [1304, 241] width 390 height 34
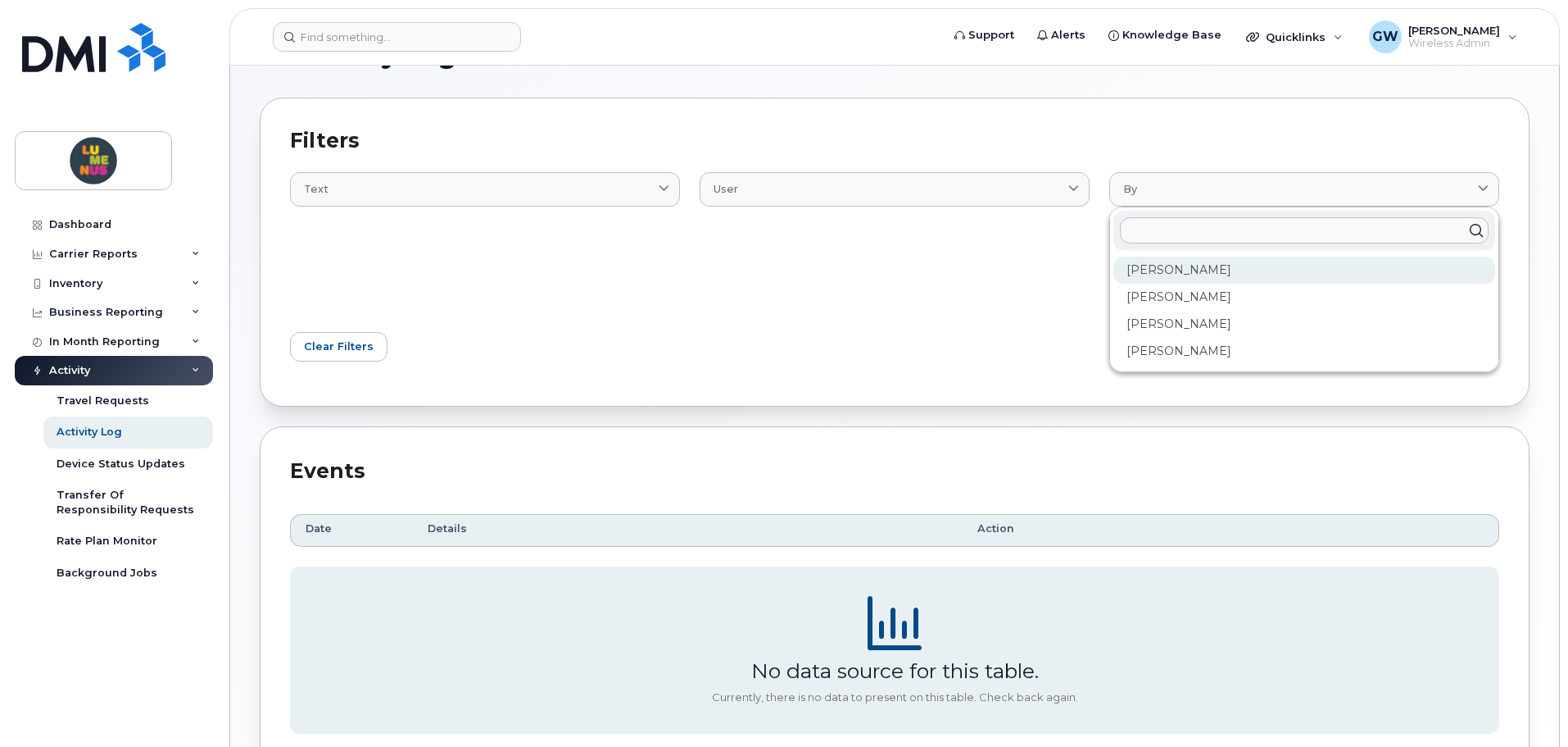
scroll to position [82, 0]
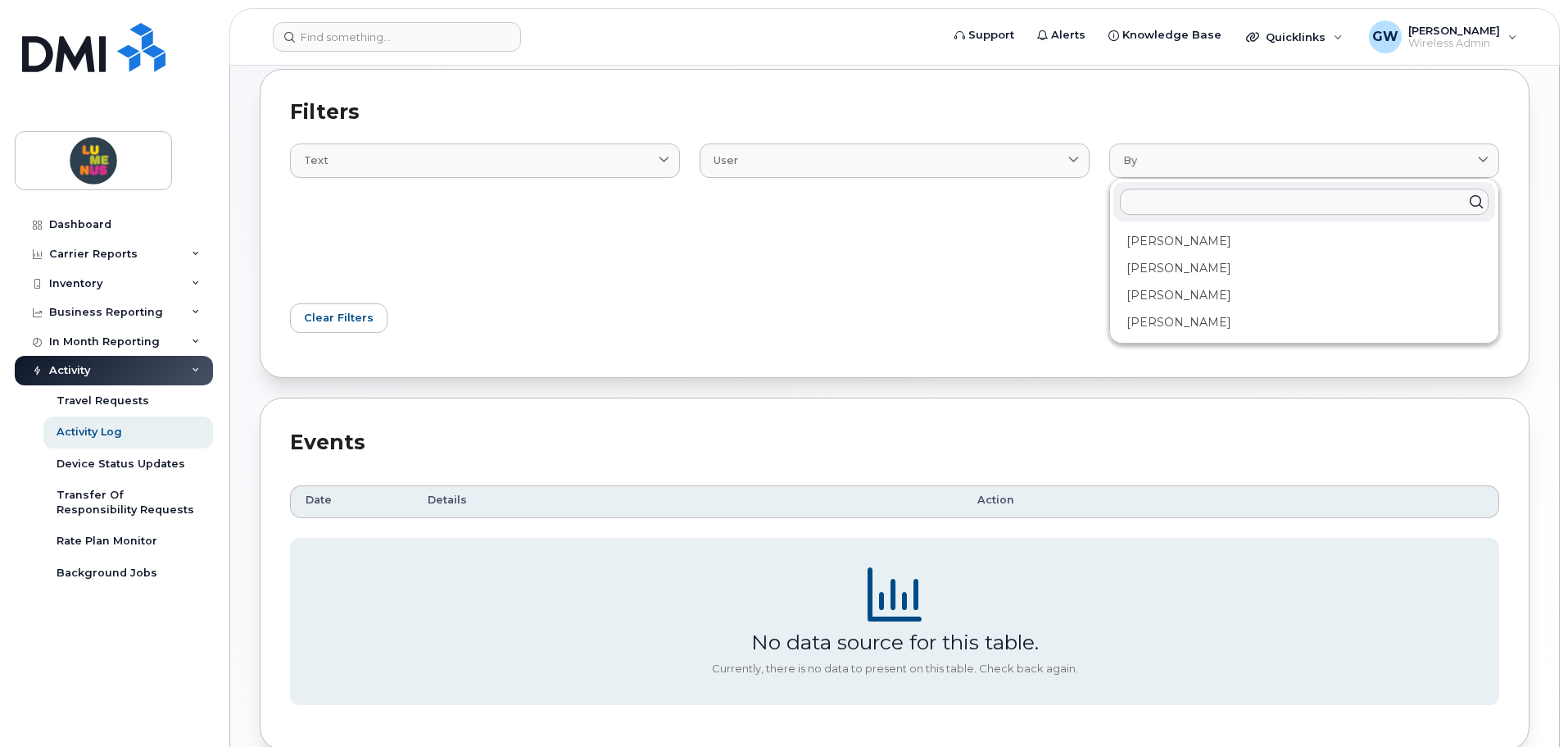
click at [962, 307] on div "Filter" at bounding box center [1202, 318] width 615 height 49
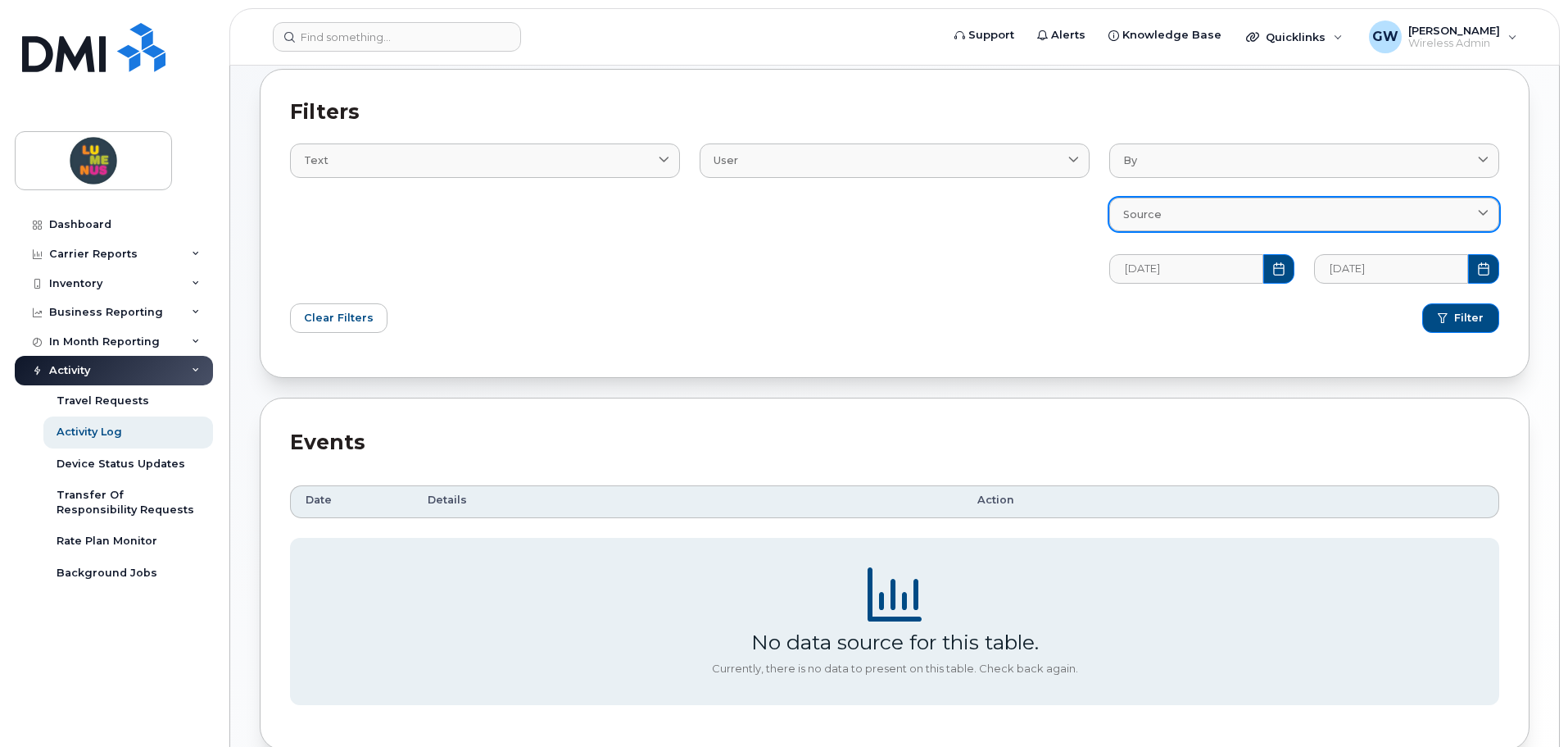
click at [1211, 213] on div "Source" at bounding box center [1305, 214] width 362 height 15
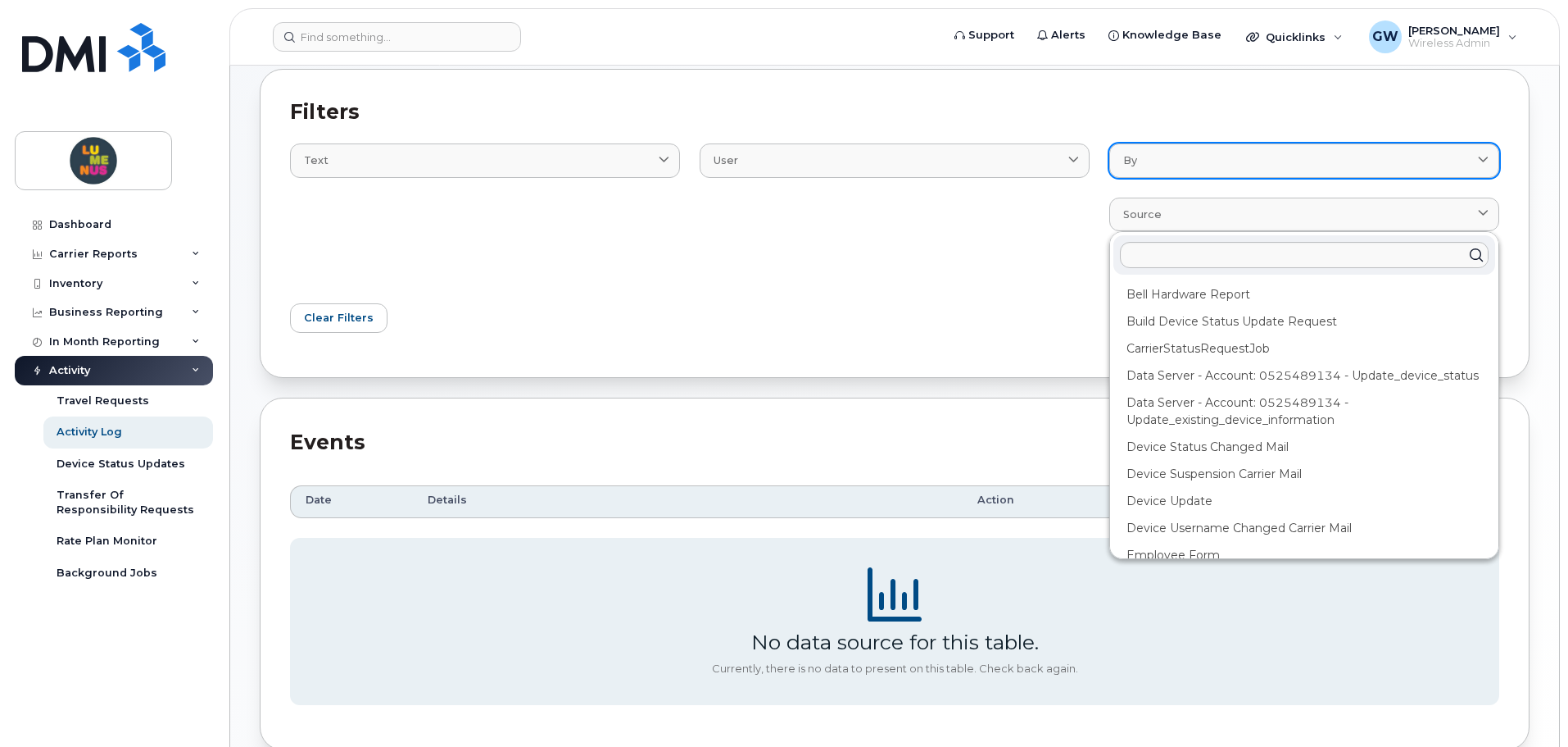
click at [1203, 168] on div "By" at bounding box center [1305, 159] width 362 height 15
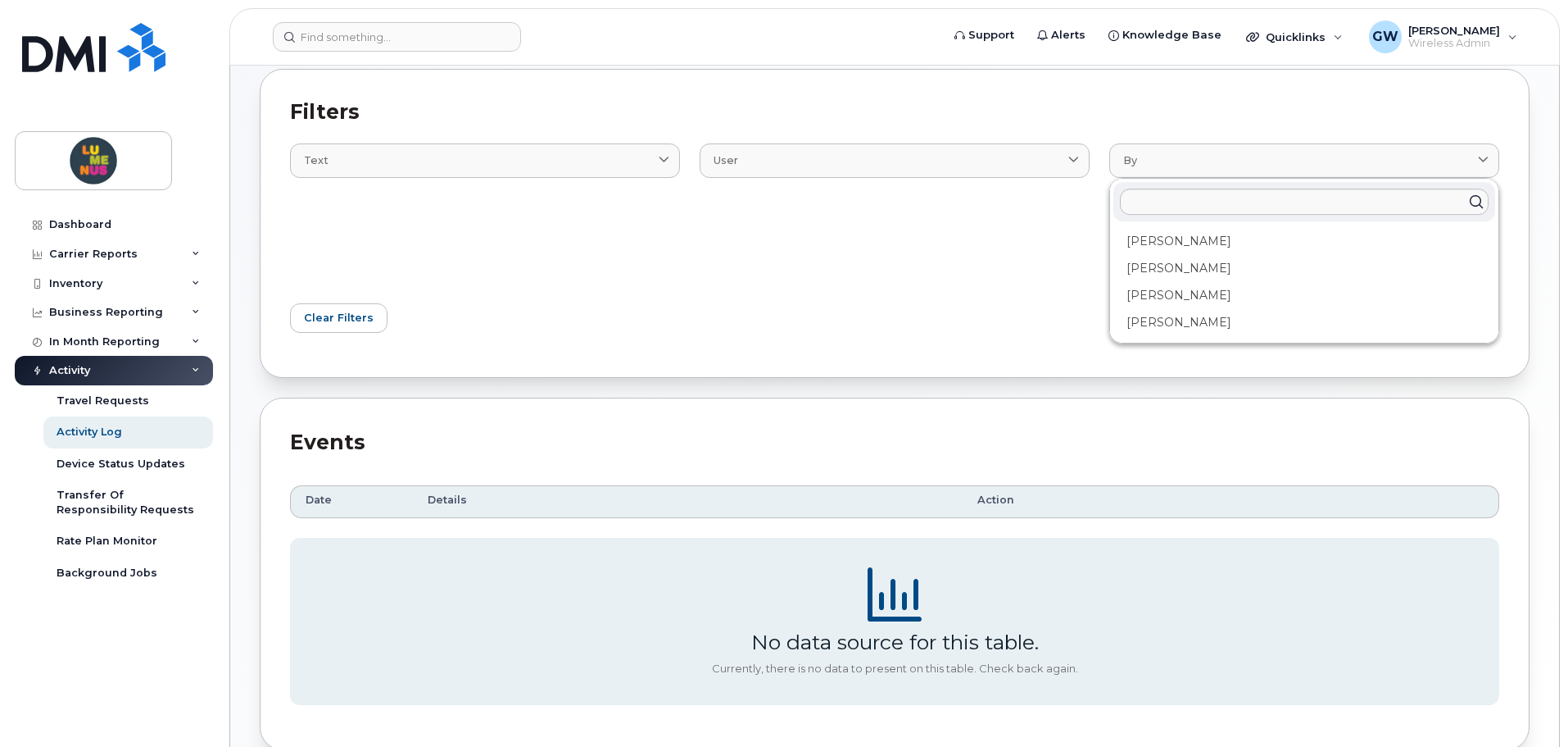
click at [946, 300] on div "Filter" at bounding box center [1202, 318] width 615 height 49
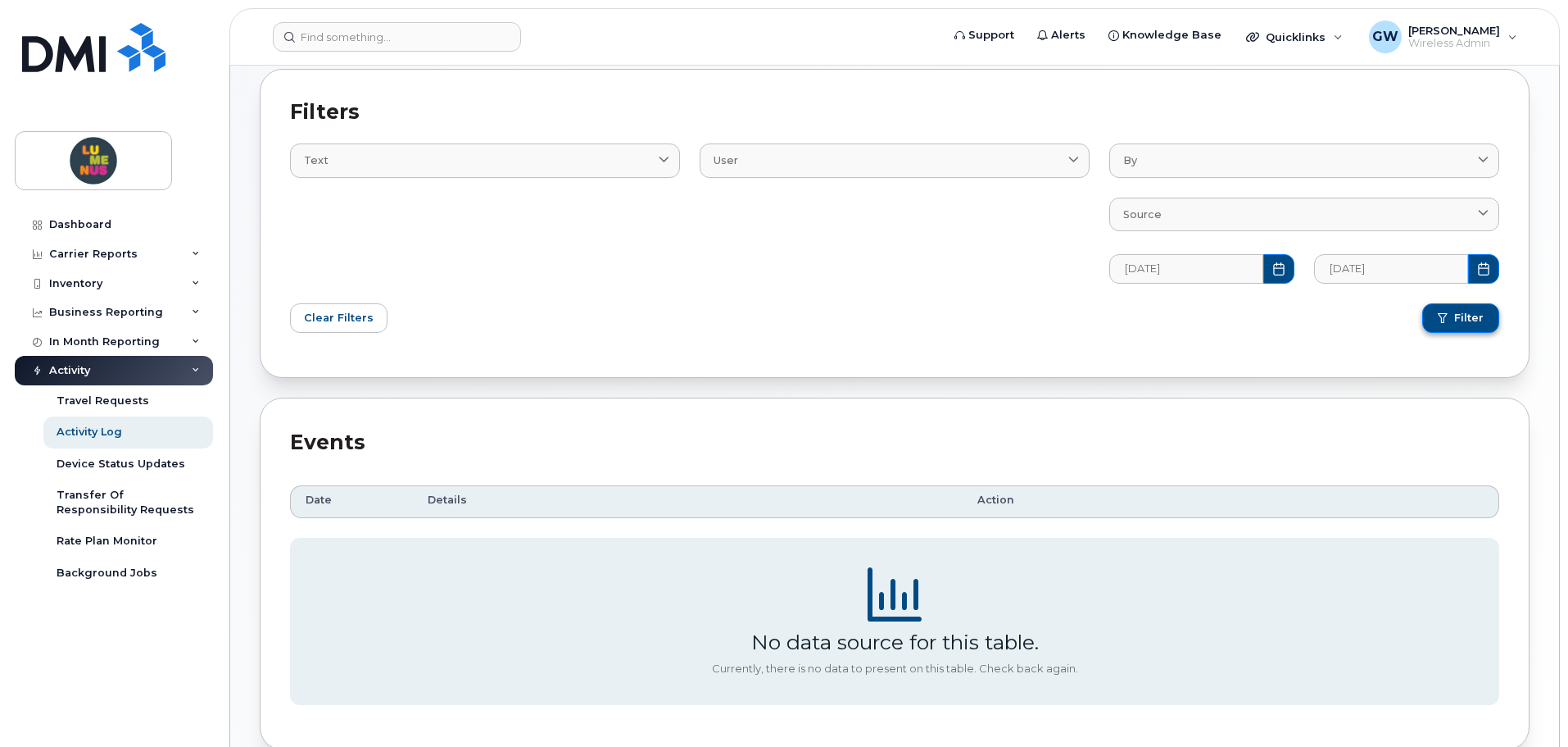
click at [1456, 321] on span "Filter" at bounding box center [1469, 318] width 29 height 15
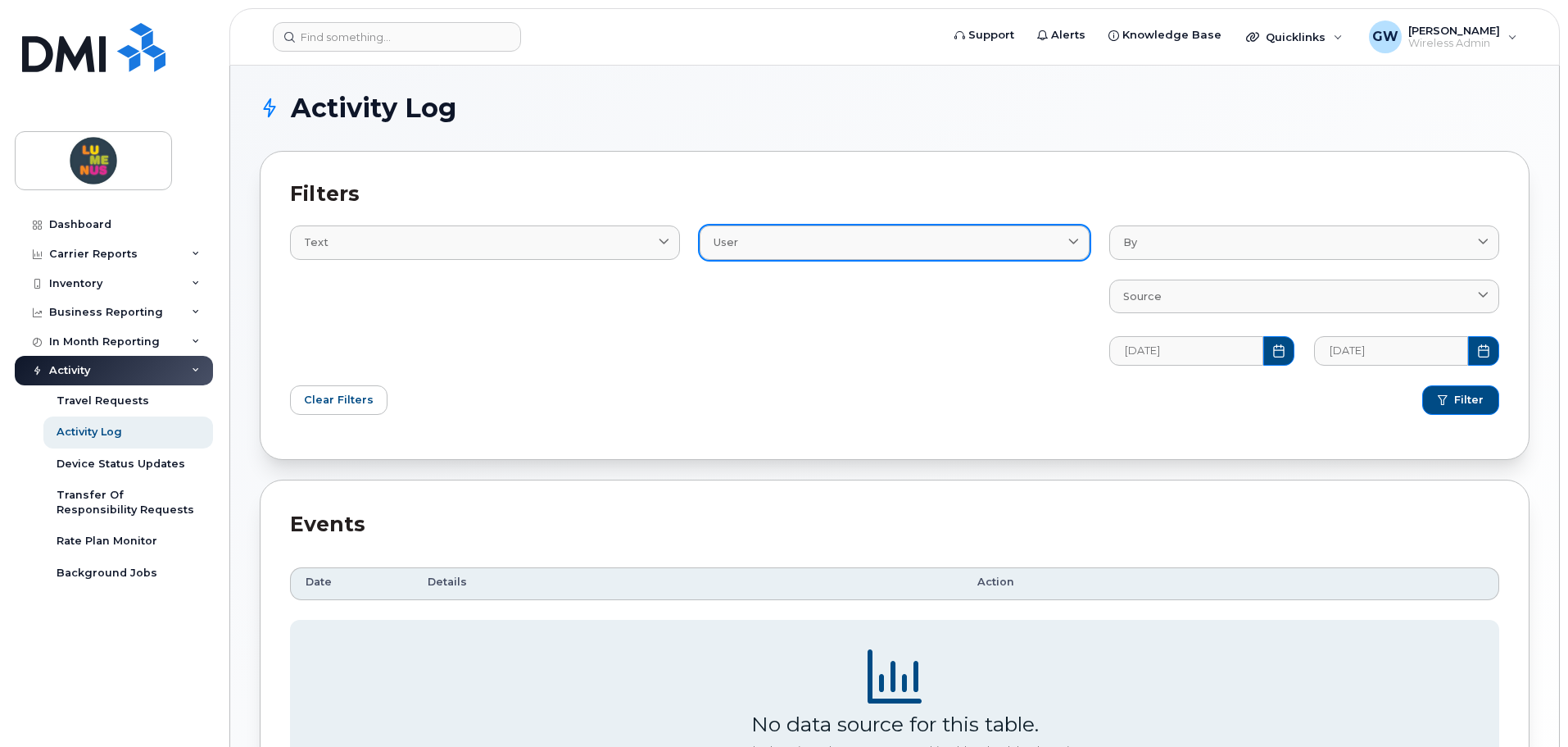
click at [1051, 241] on div "User" at bounding box center [895, 241] width 362 height 15
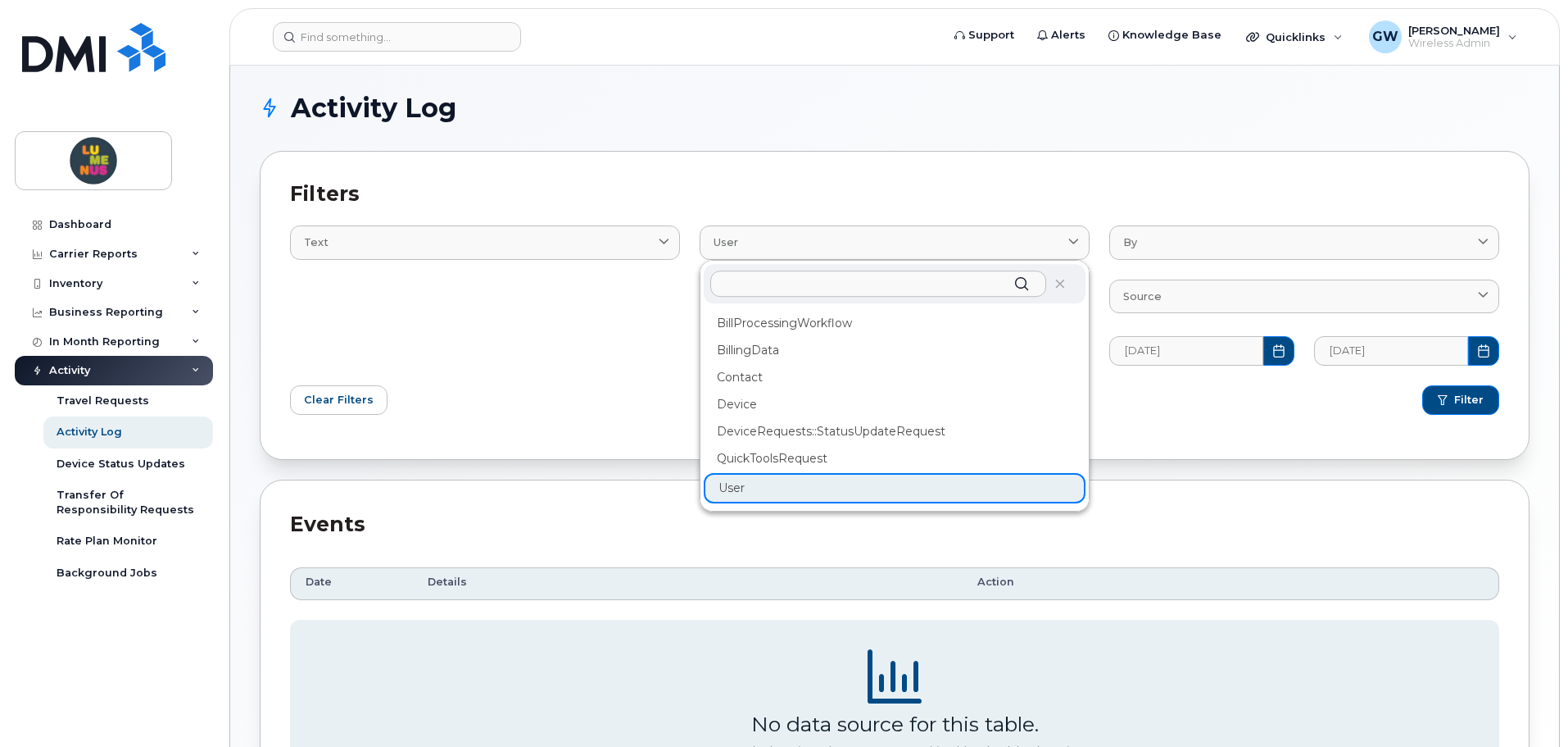
paste input "Isayah"
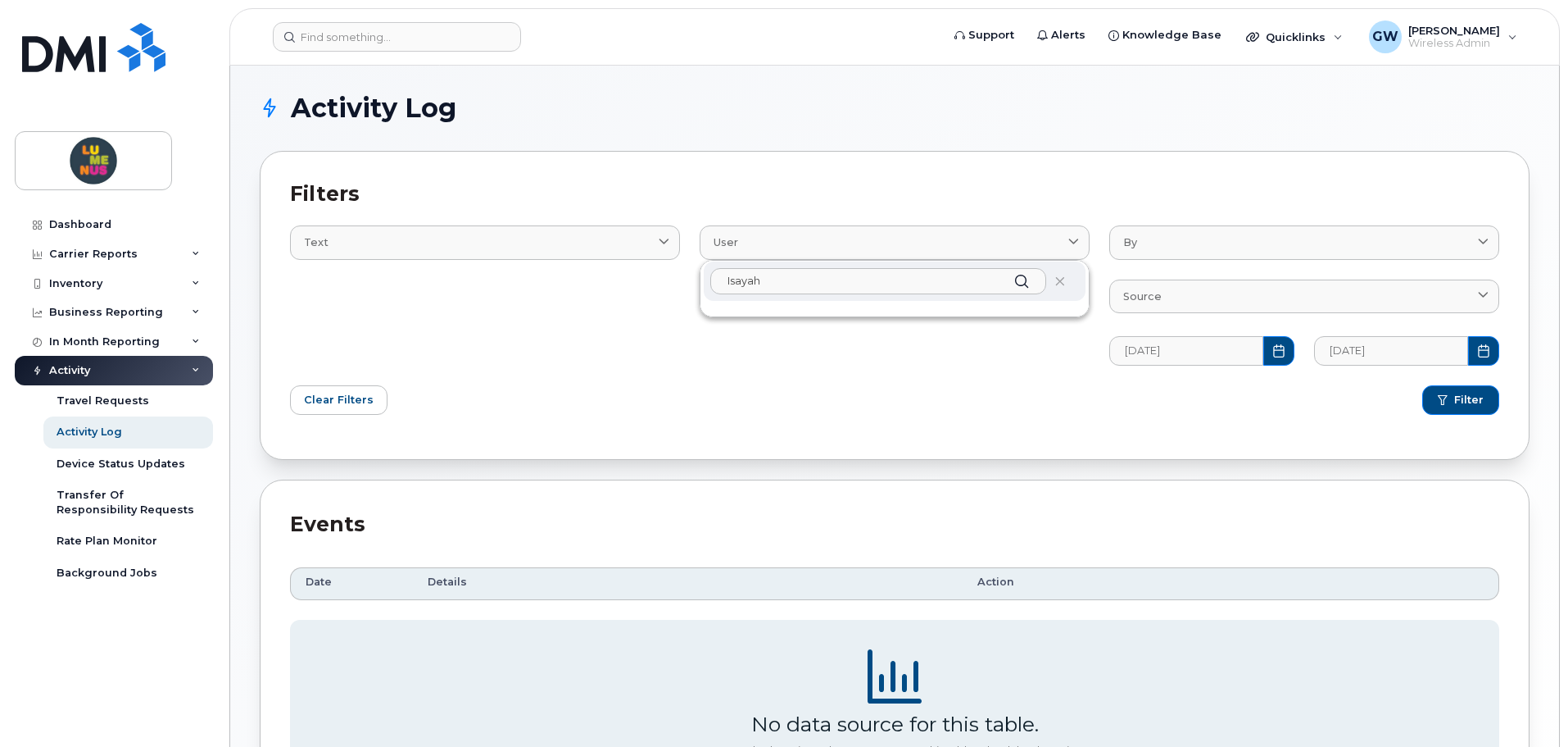
drag, startPoint x: 819, startPoint y: 287, endPoint x: 674, endPoint y: 302, distance: 145.8
click at [674, 302] on div "Text Email Log Text User Isayah By [PERSON_NAME] [PERSON_NAME] [PERSON_NAME] [P…" at bounding box center [895, 285] width 1229 height 179
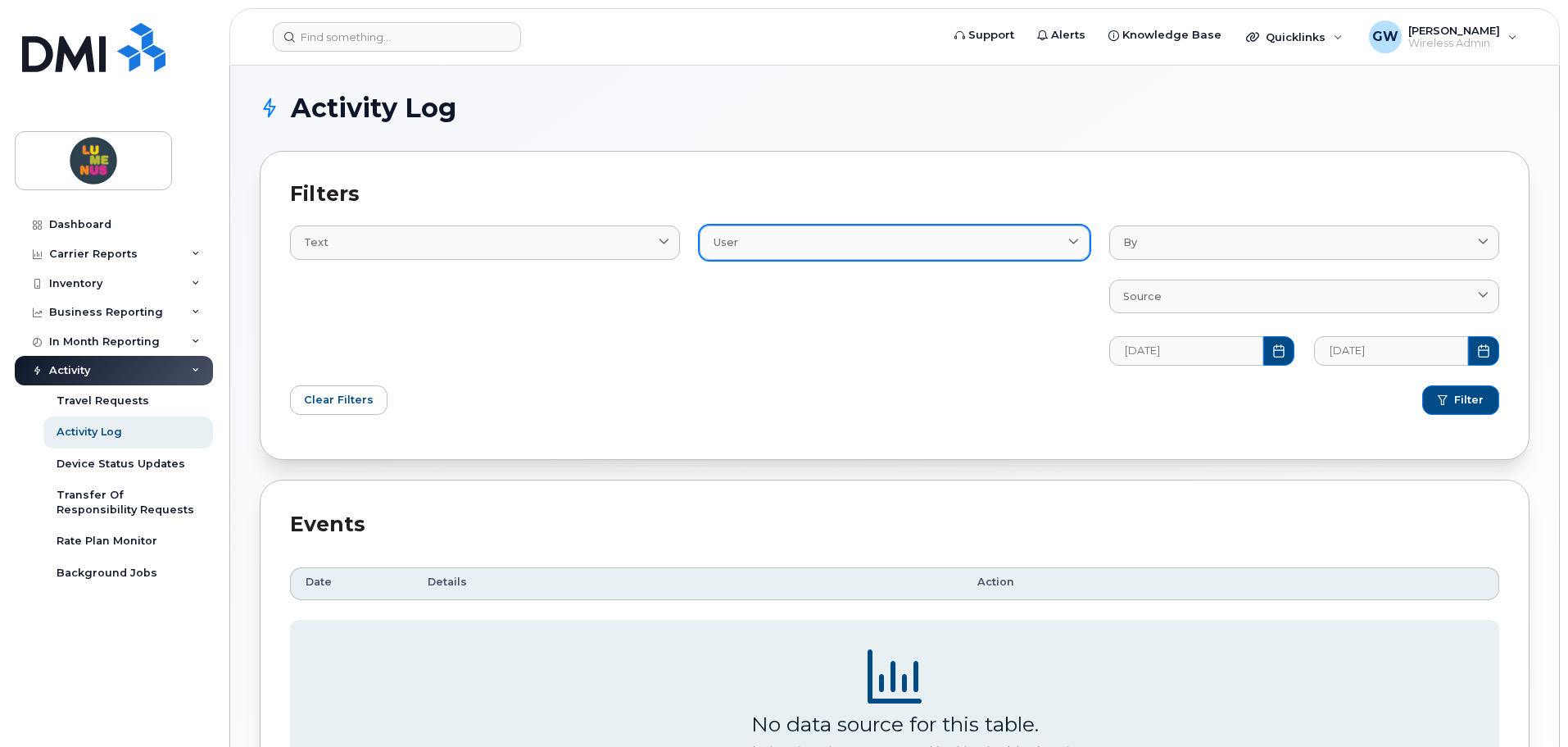
click at [1034, 243] on div "User" at bounding box center [895, 241] width 362 height 15
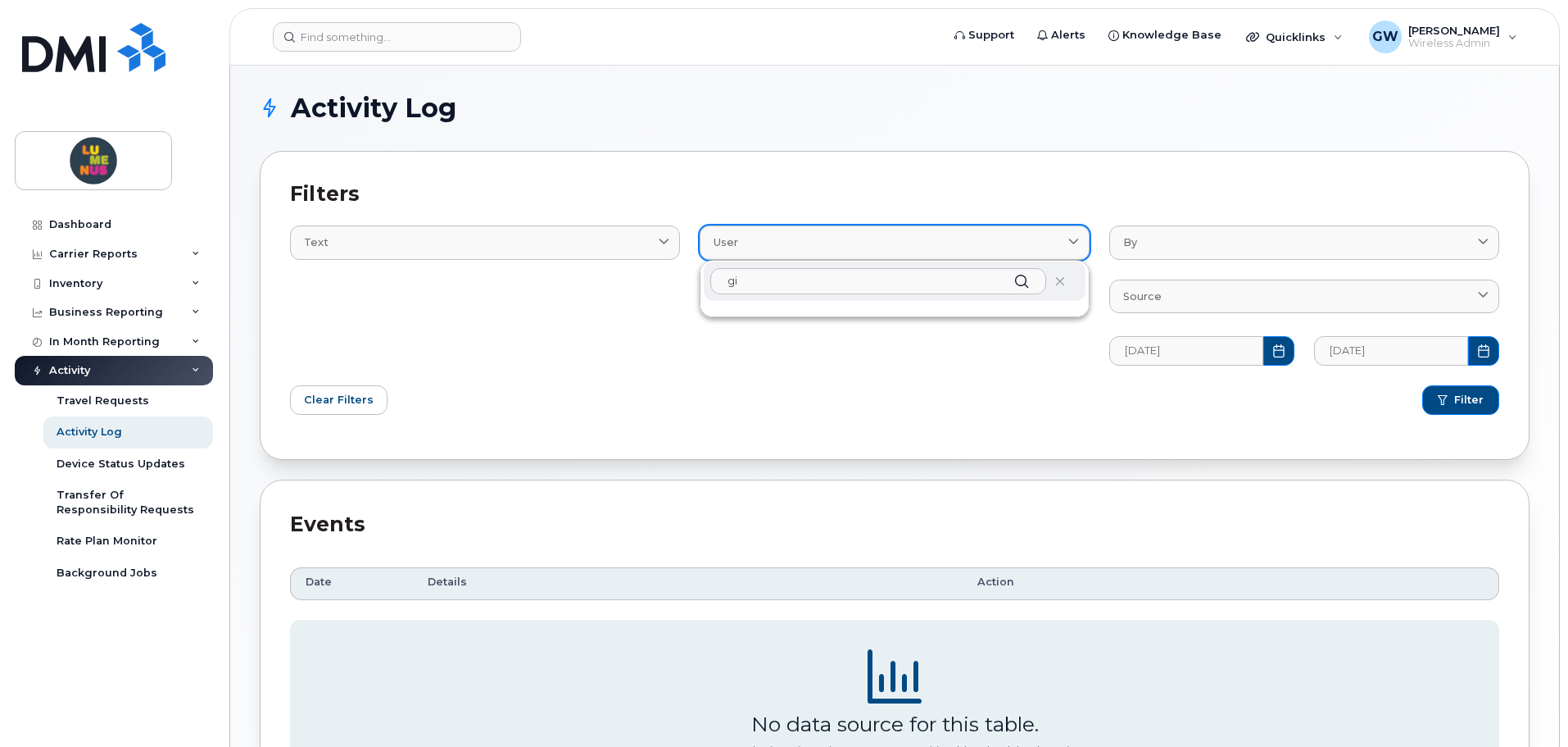
type input "g"
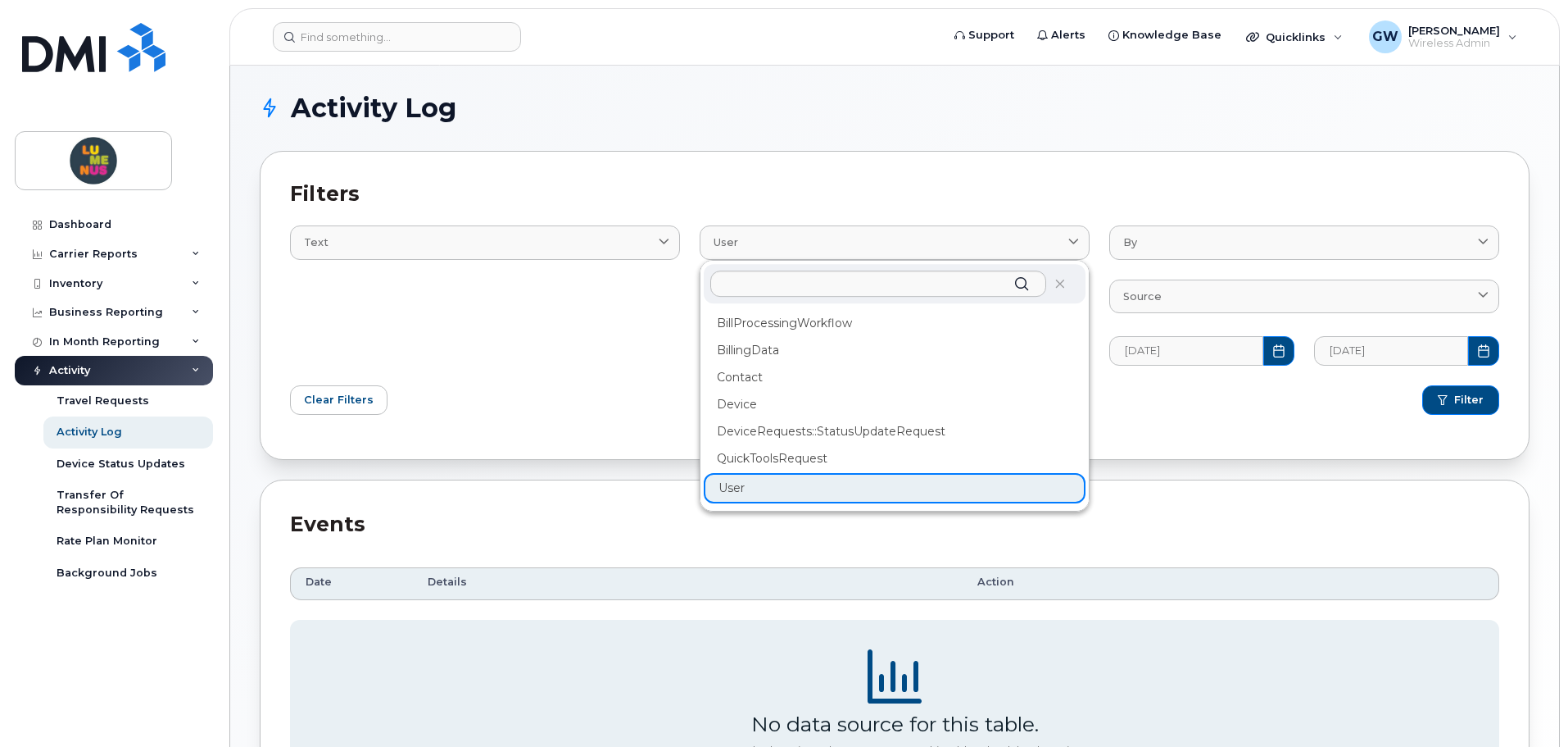
click at [1012, 194] on h2 "Filters" at bounding box center [895, 193] width 1209 height 25
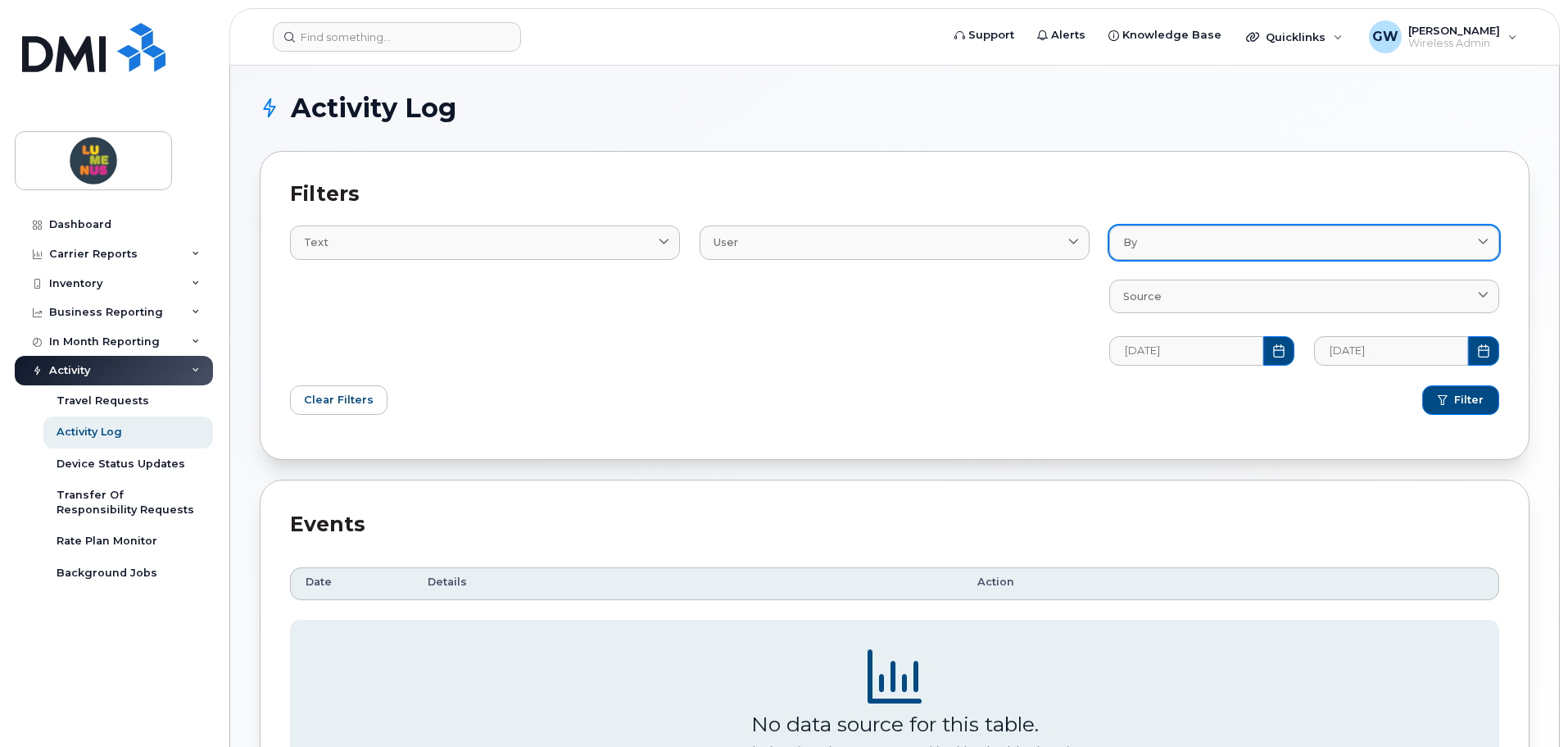
click at [1146, 240] on div "By" at bounding box center [1305, 241] width 362 height 15
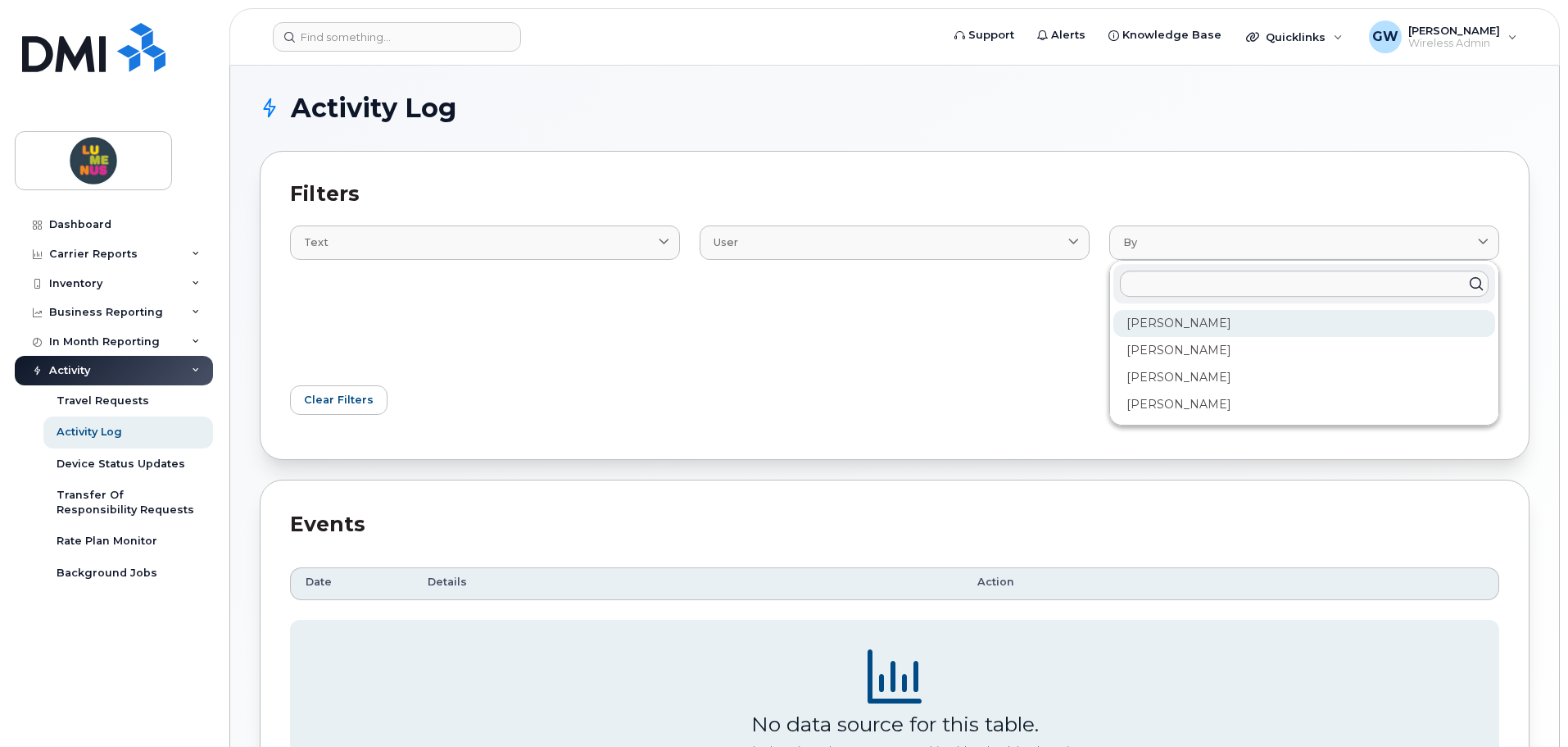
click at [1180, 319] on div "[PERSON_NAME]" at bounding box center [1304, 323] width 382 height 27
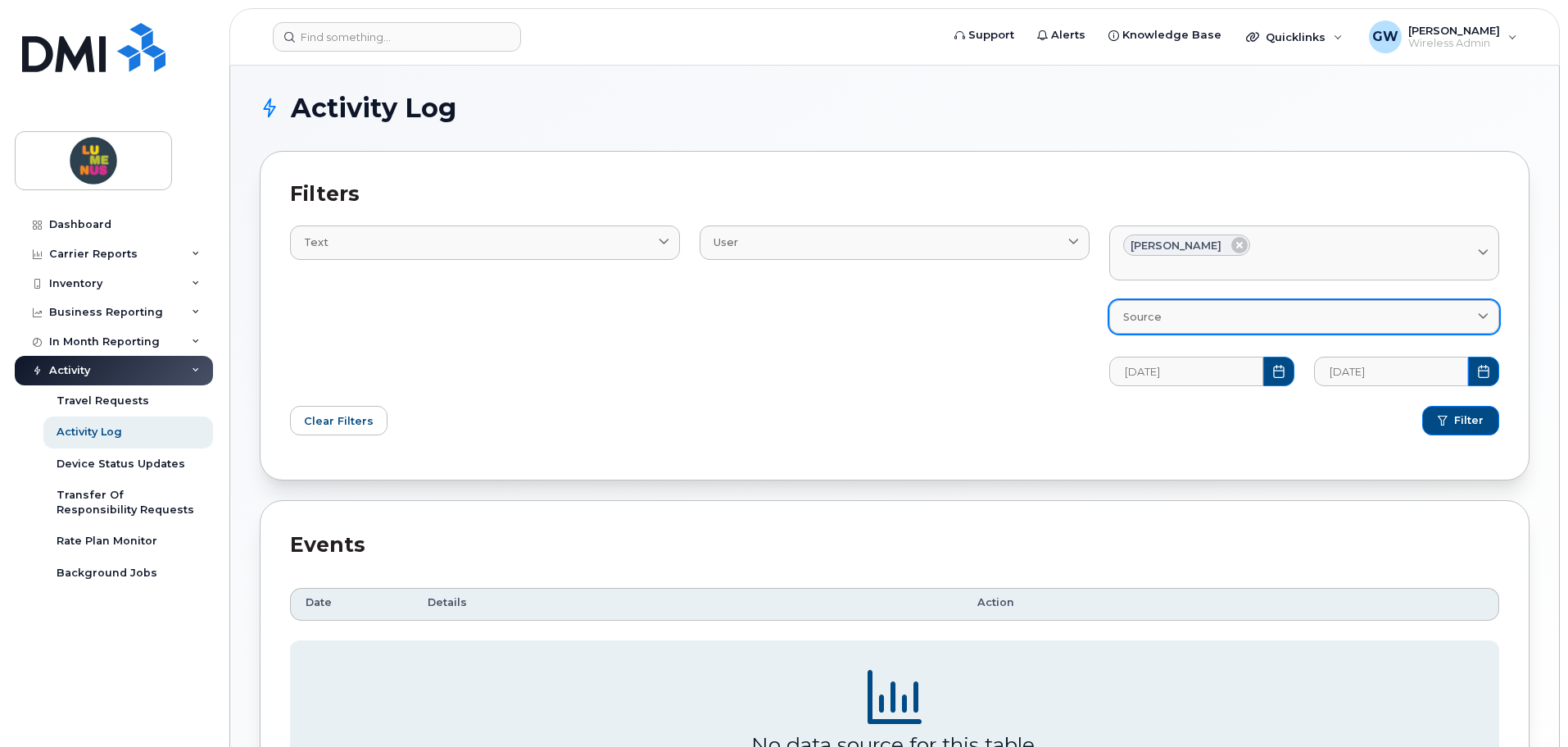
click at [1185, 315] on div "Source" at bounding box center [1305, 316] width 362 height 15
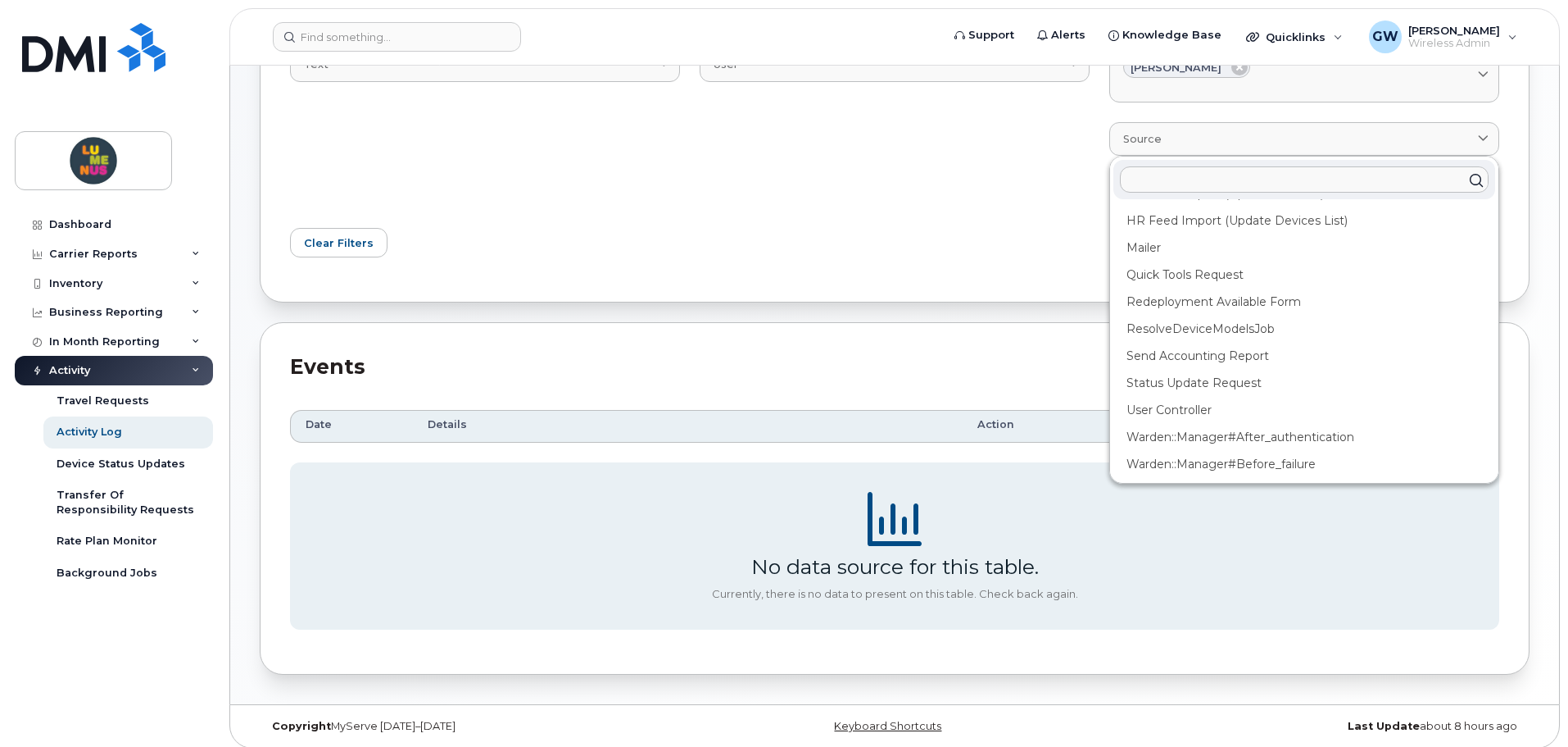
scroll to position [188, 0]
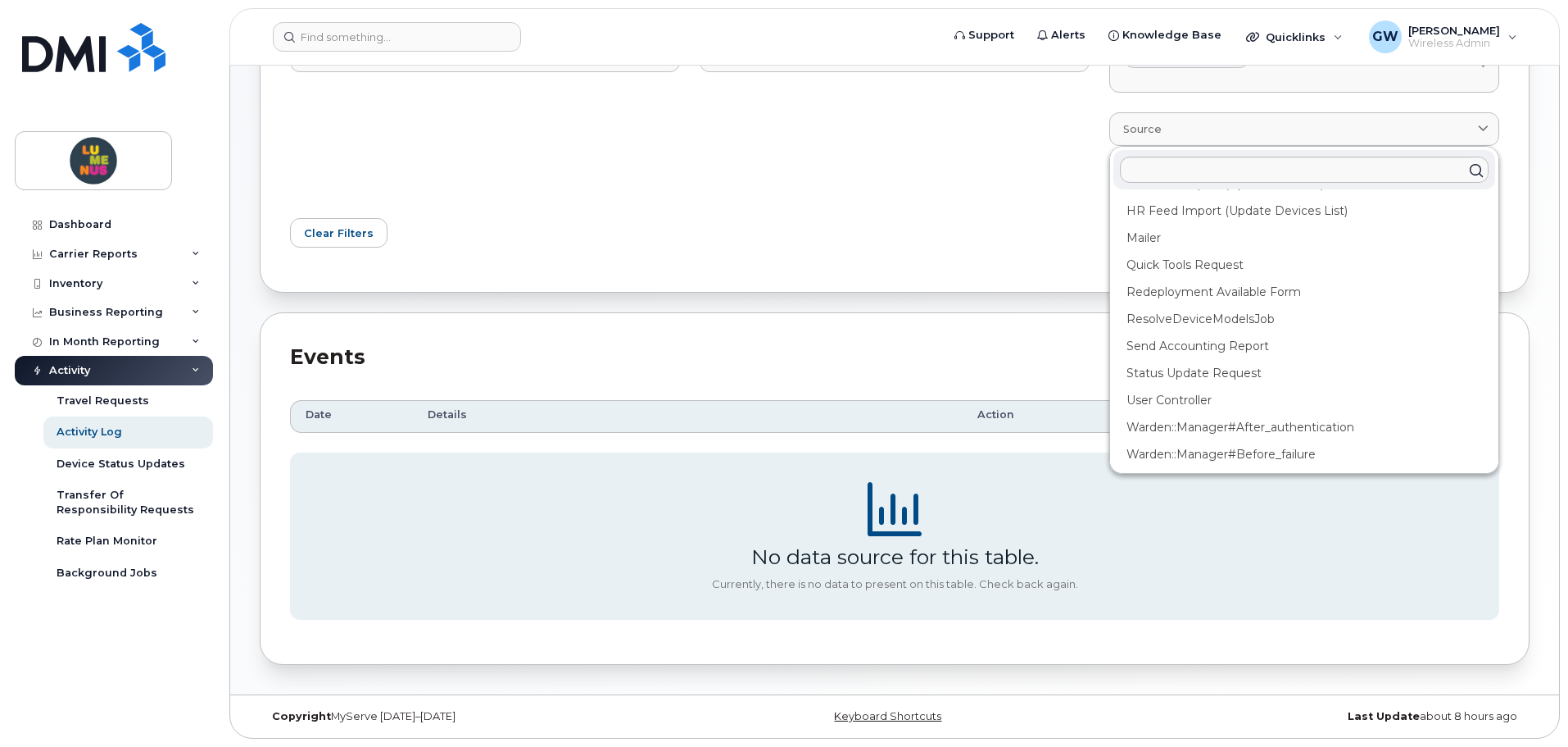
click at [1026, 339] on div "Events Customize Filter Refresh Export Date Details Action Showing 1 To 10 Of 4…" at bounding box center [894, 488] width 1270 height 353
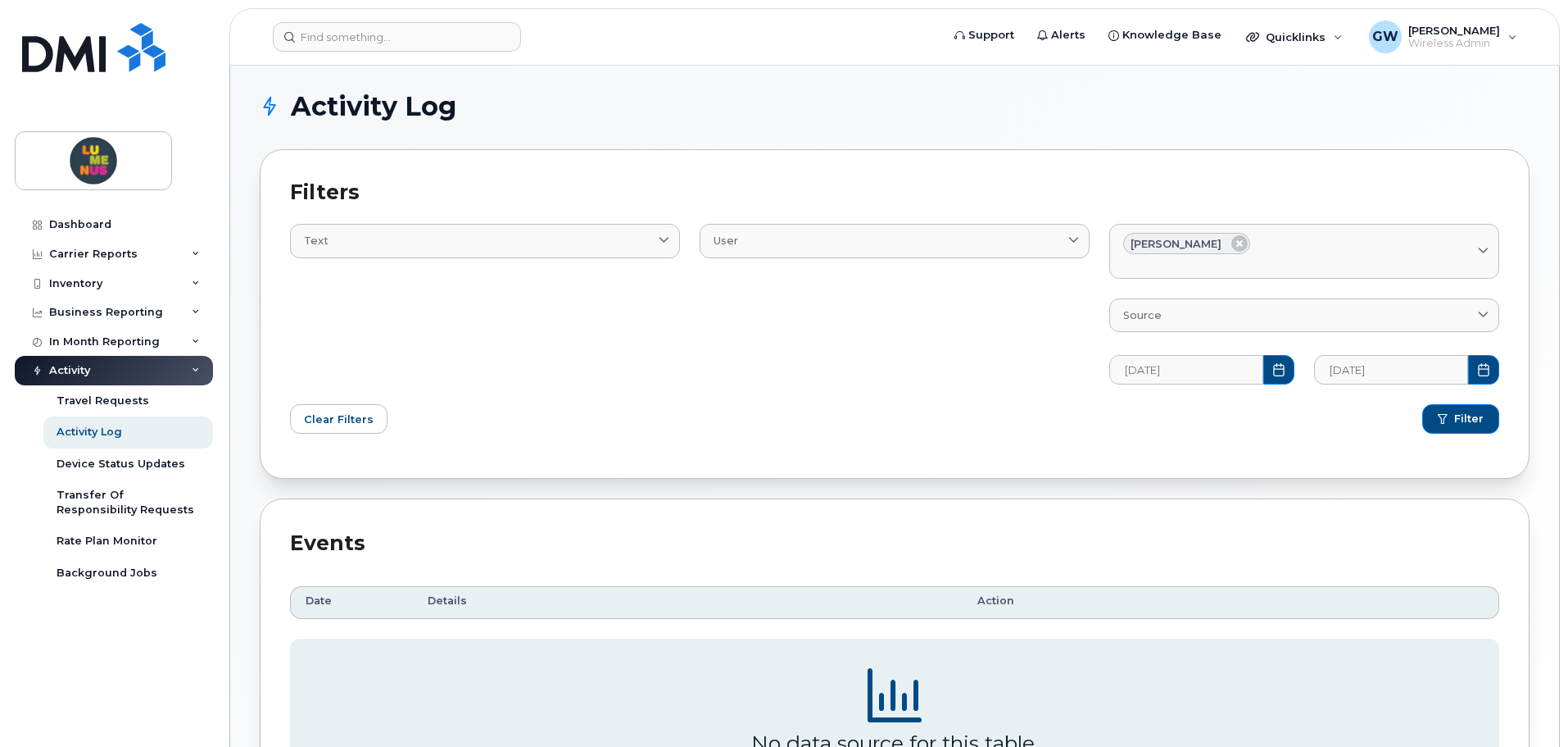
scroll to position [0, 0]
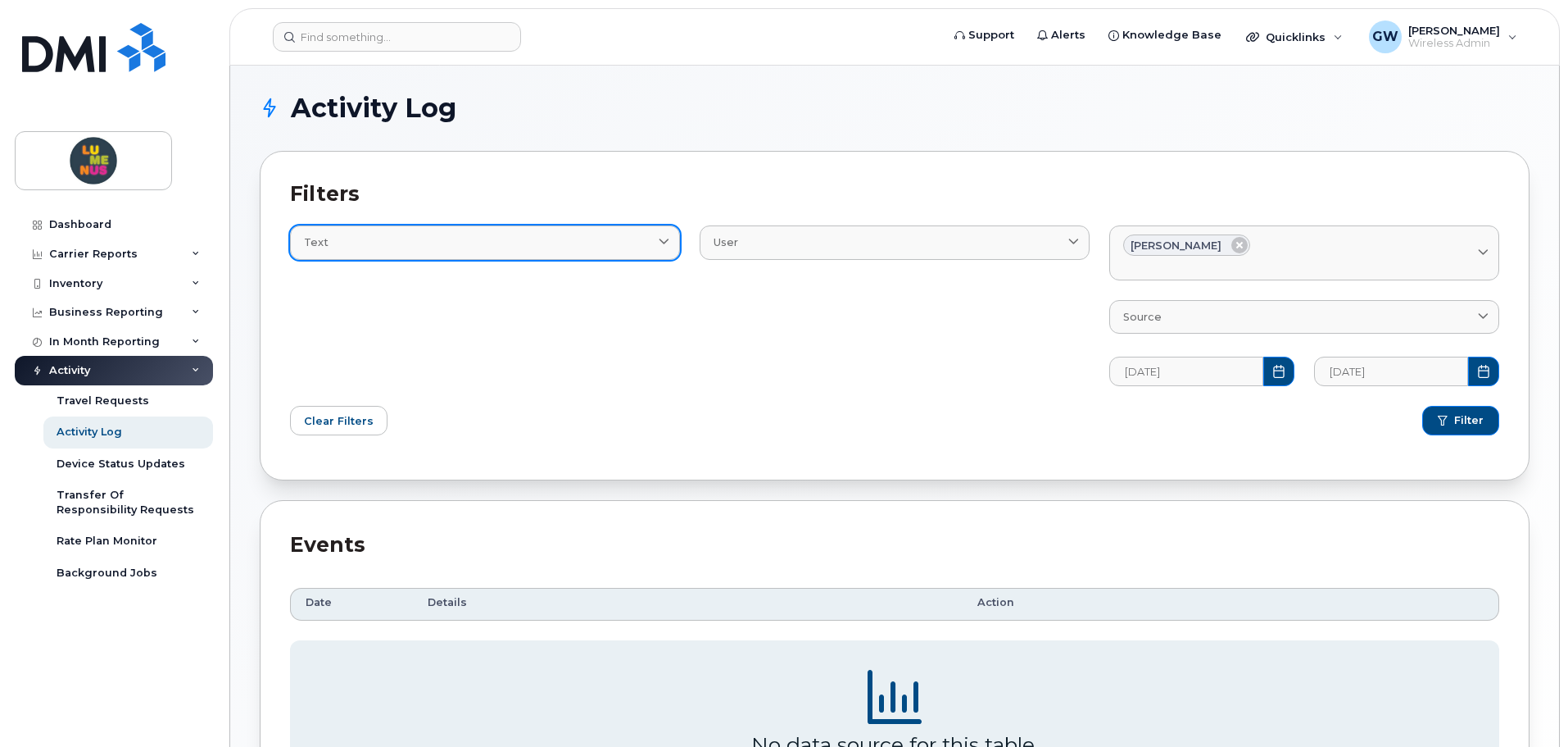
click at [488, 252] on link "Text" at bounding box center [485, 241] width 390 height 34
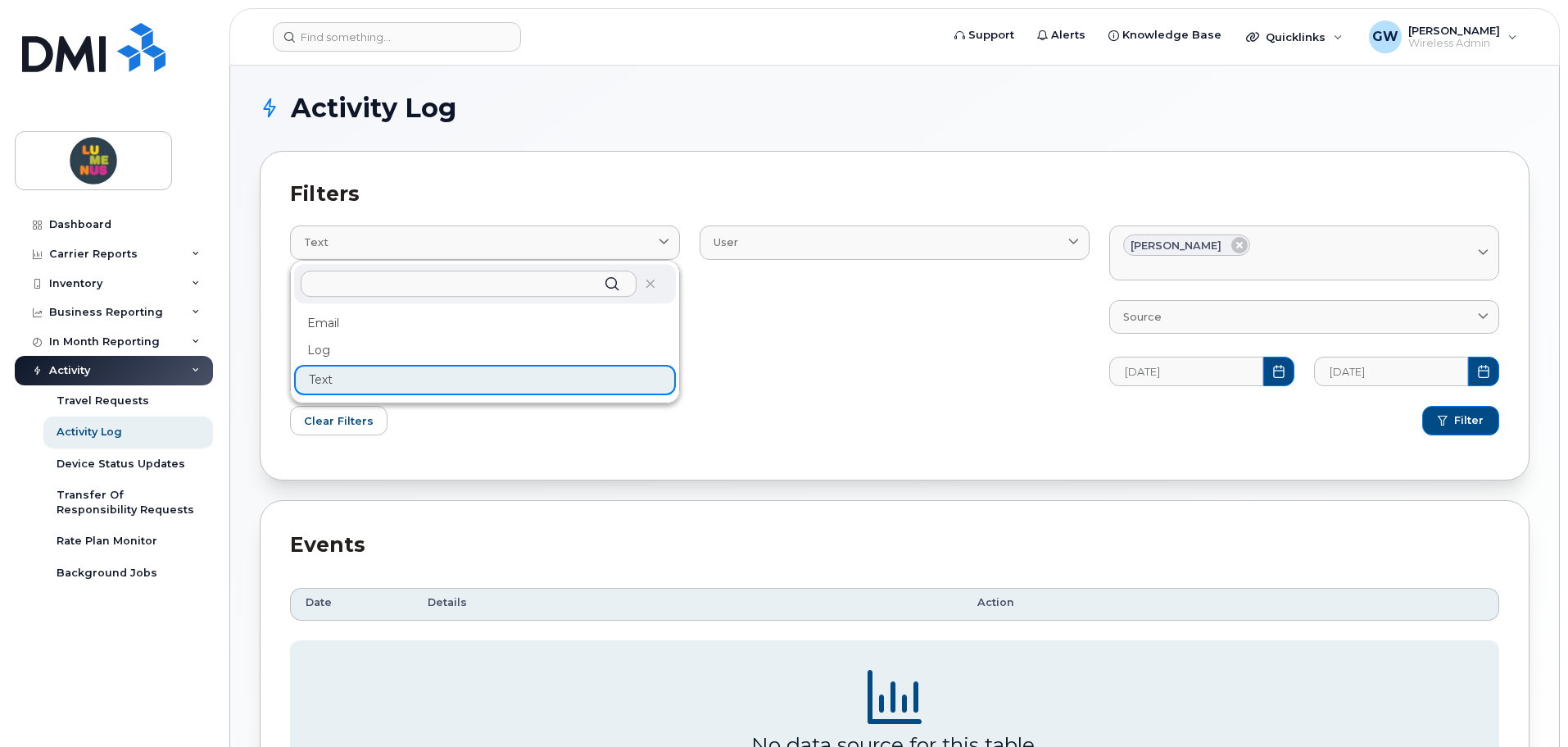
click at [471, 279] on input "text" at bounding box center [468, 283] width 336 height 26
click at [443, 374] on div "Email Log Text" at bounding box center [484, 353] width 382 height 86
click at [814, 366] on div "User BillProcessingWorkflow BillingData Contact Device DeviceRequests::StatusUp…" at bounding box center [895, 296] width 410 height 200
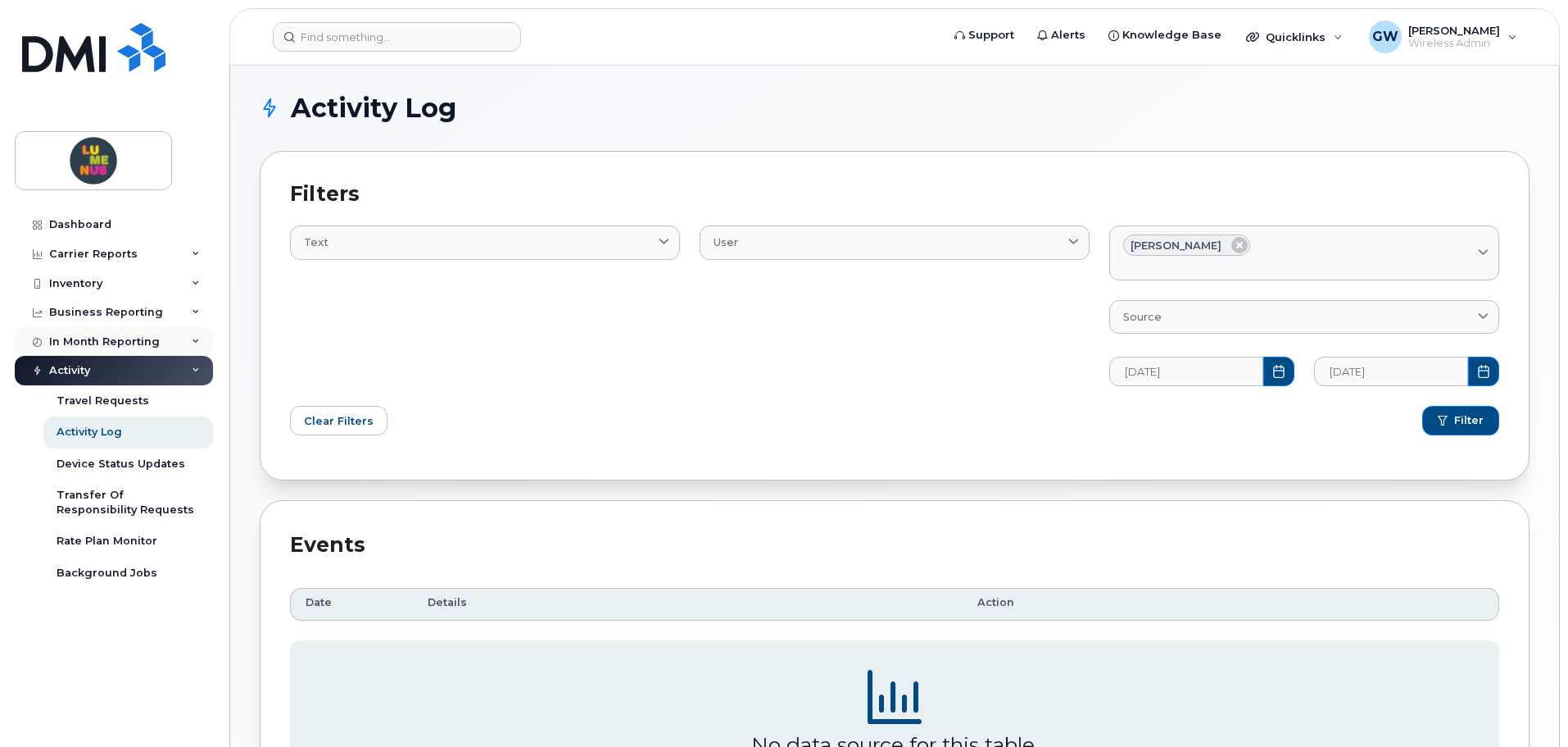
click at [111, 337] on div "In Month Reporting" at bounding box center [104, 342] width 110 height 13
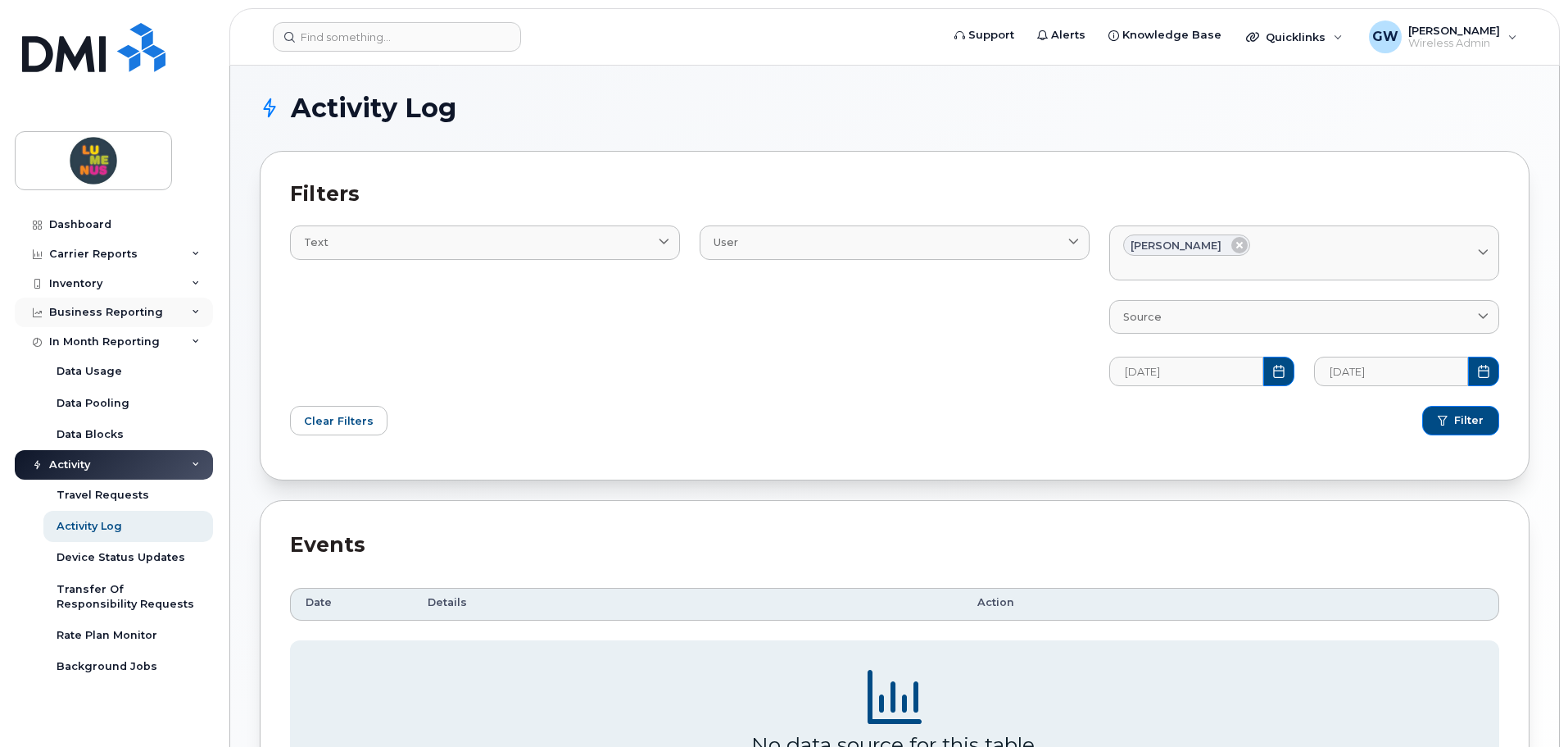
drag, startPoint x: 121, startPoint y: 314, endPoint x: 90, endPoint y: 314, distance: 31.0
click at [90, 314] on div "Business Reporting" at bounding box center [106, 312] width 114 height 13
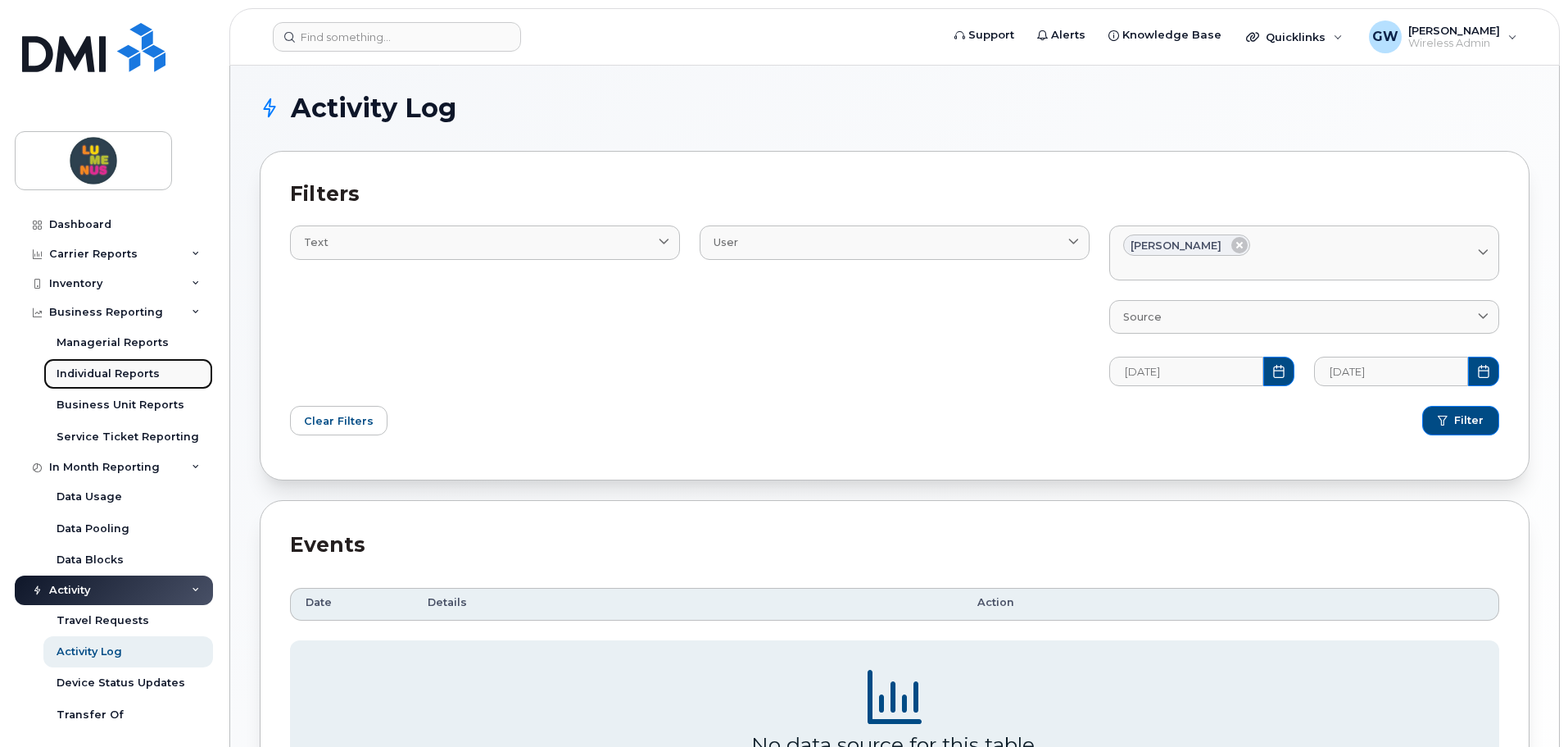
click at [119, 373] on div "Individual Reports" at bounding box center [107, 374] width 103 height 15
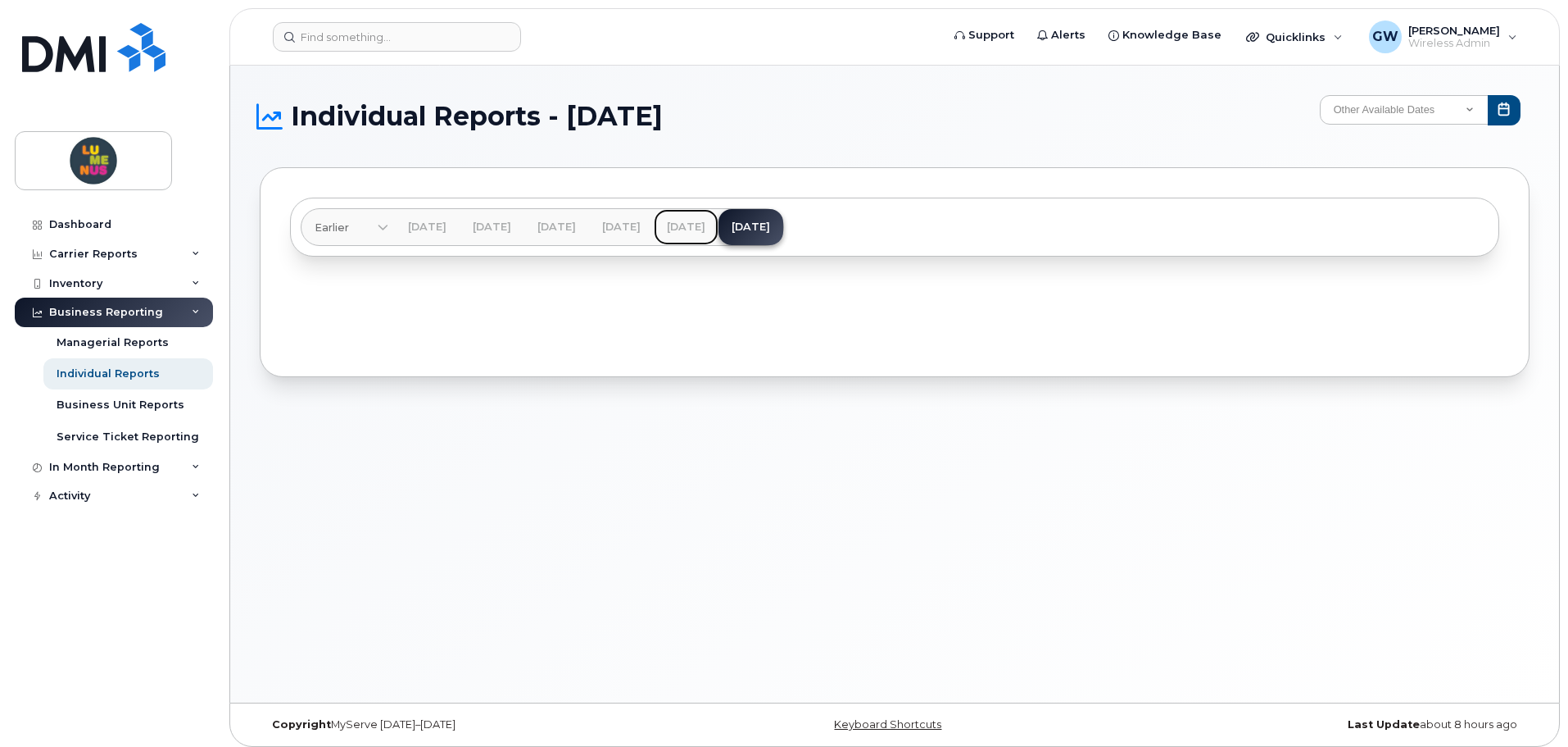
click at [718, 225] on link "[DATE]" at bounding box center [686, 227] width 65 height 36
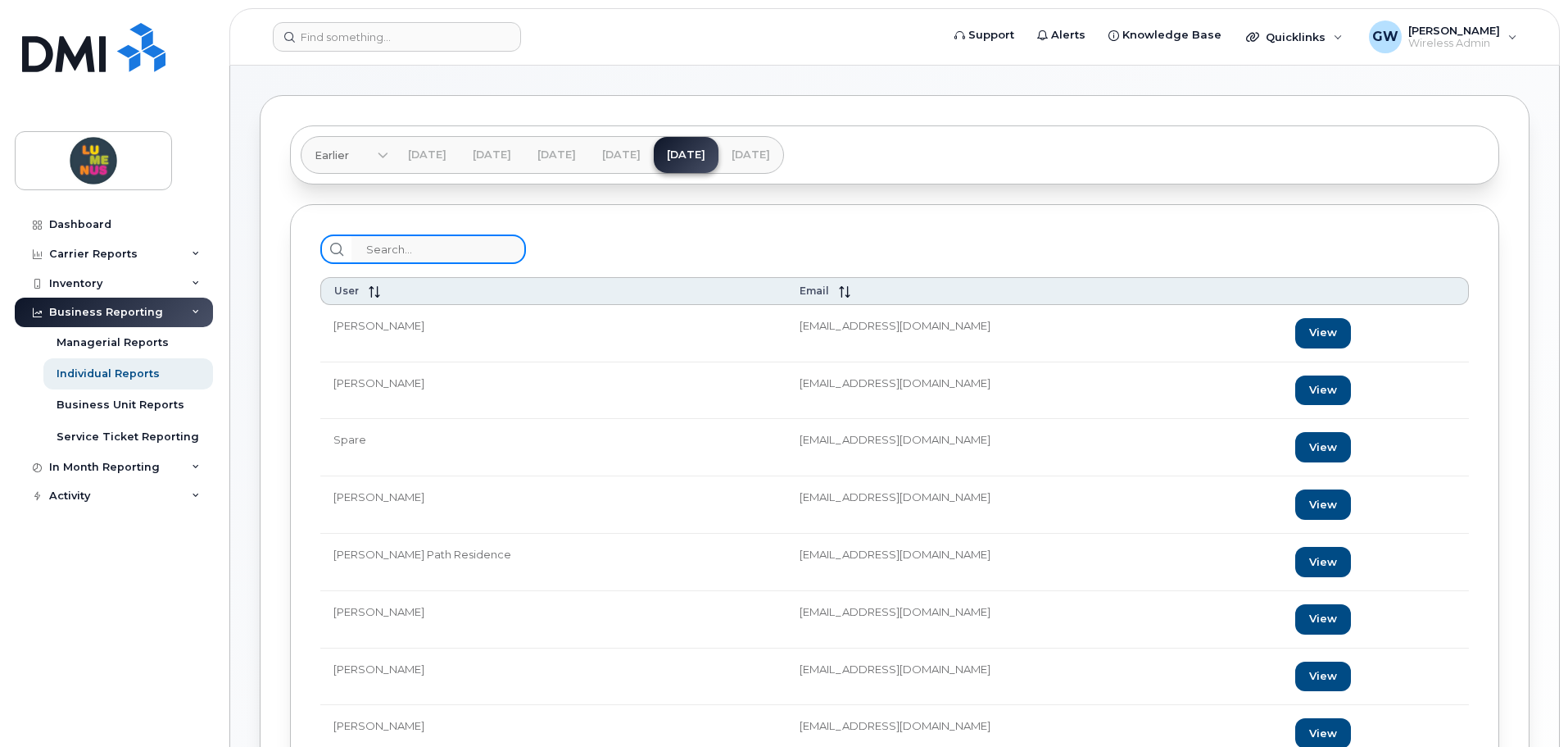
paste input "Isayah"
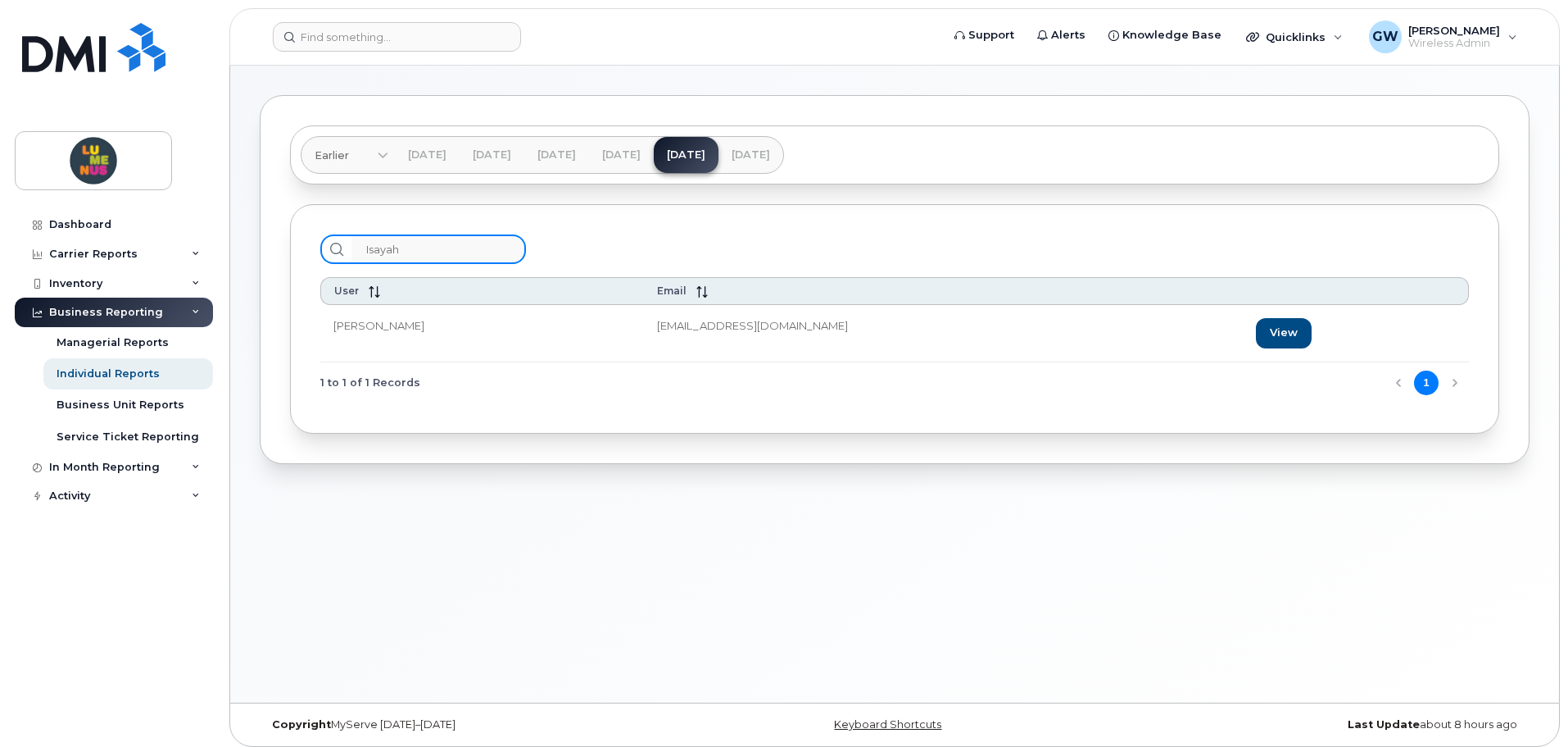
type input "Isayah"
click at [378, 326] on td "[PERSON_NAME]" at bounding box center [482, 333] width 323 height 57
click at [1256, 334] on link "View" at bounding box center [1283, 333] width 56 height 30
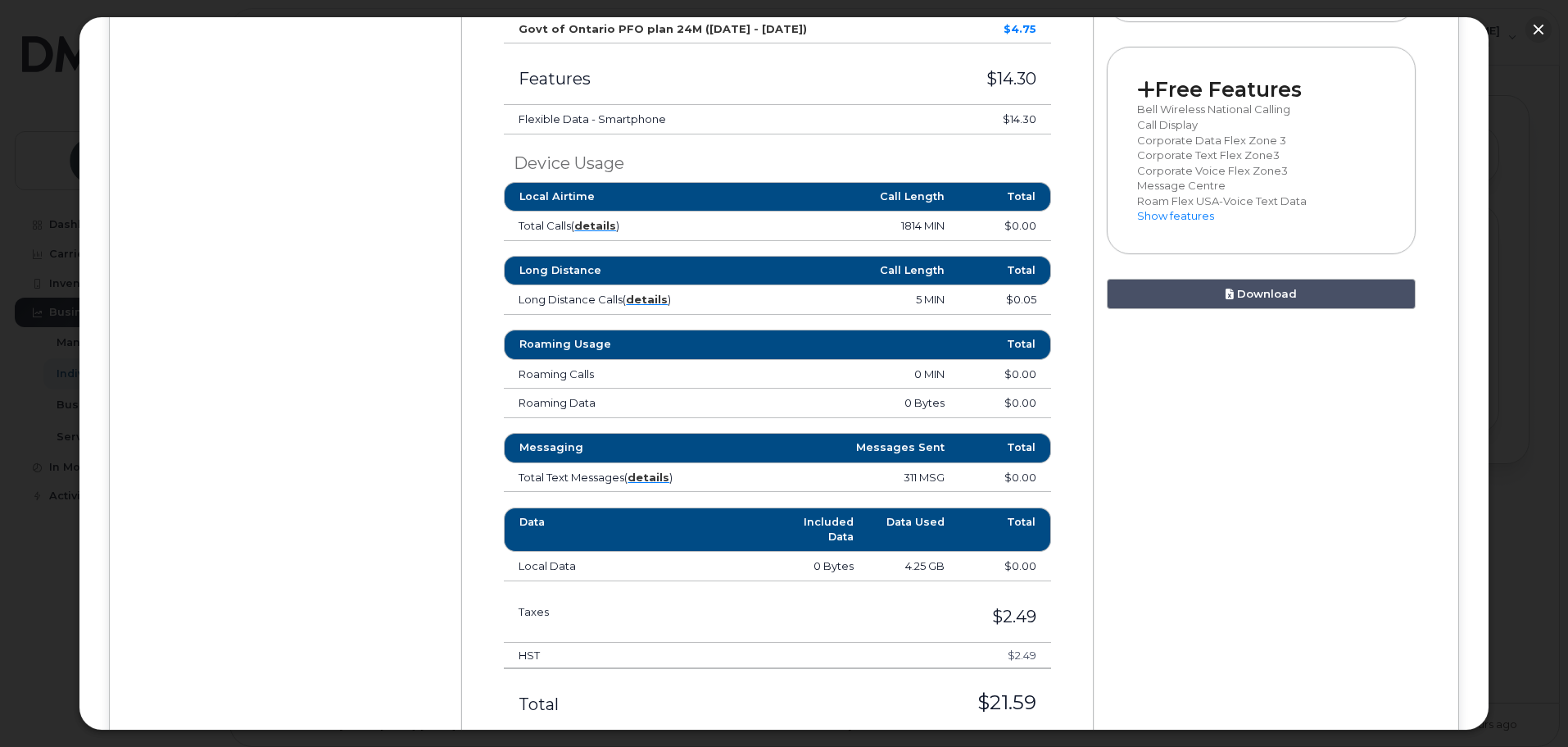
scroll to position [820, 0]
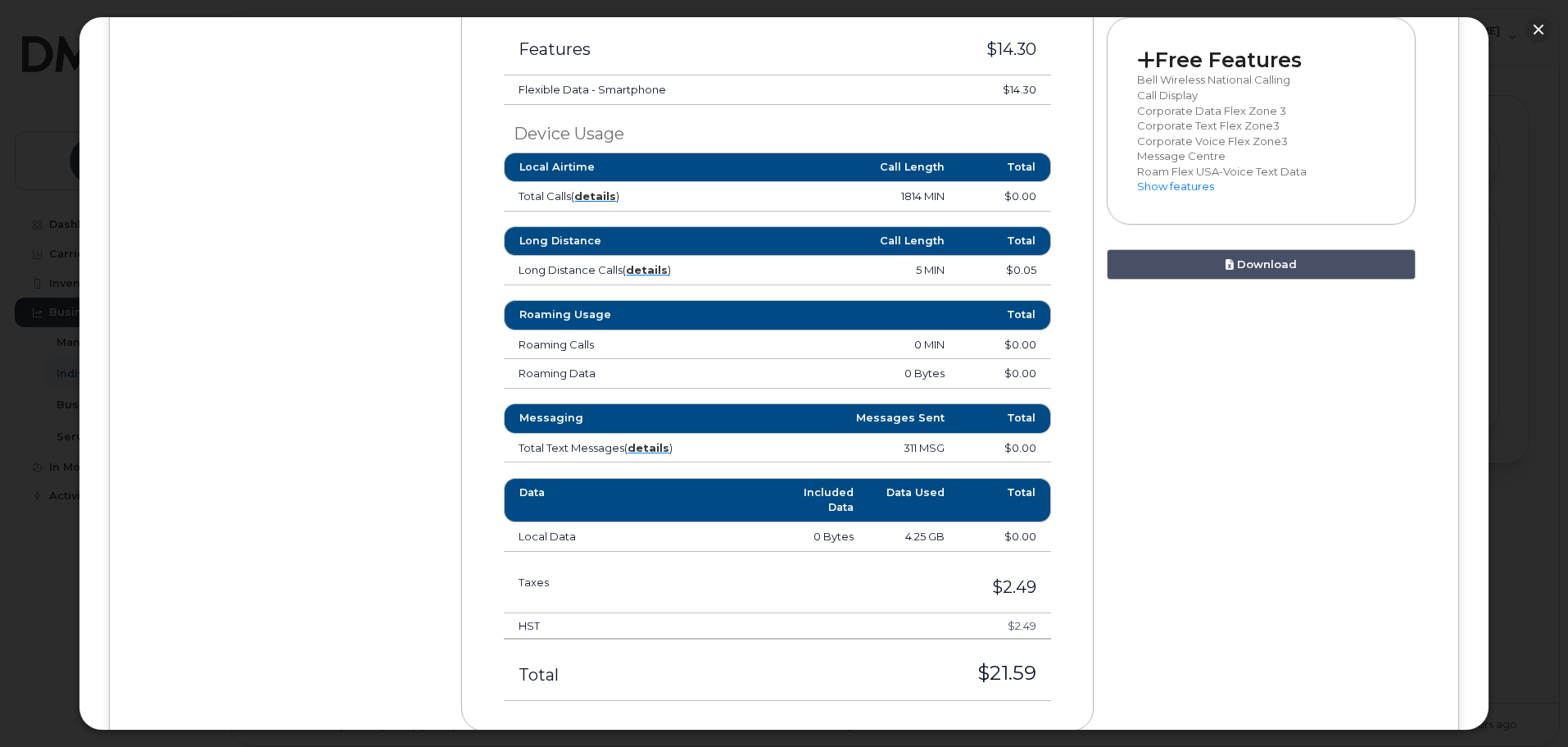
drag, startPoint x: 597, startPoint y: 189, endPoint x: 695, endPoint y: 134, distance: 112.4
click at [695, 134] on h3 "Device Usage" at bounding box center [777, 134] width 546 height 18
click at [642, 436] on td "Total Text Messages ( details )" at bounding box center [617, 448] width 228 height 29
click at [650, 446] on strong "details" at bounding box center [648, 447] width 42 height 13
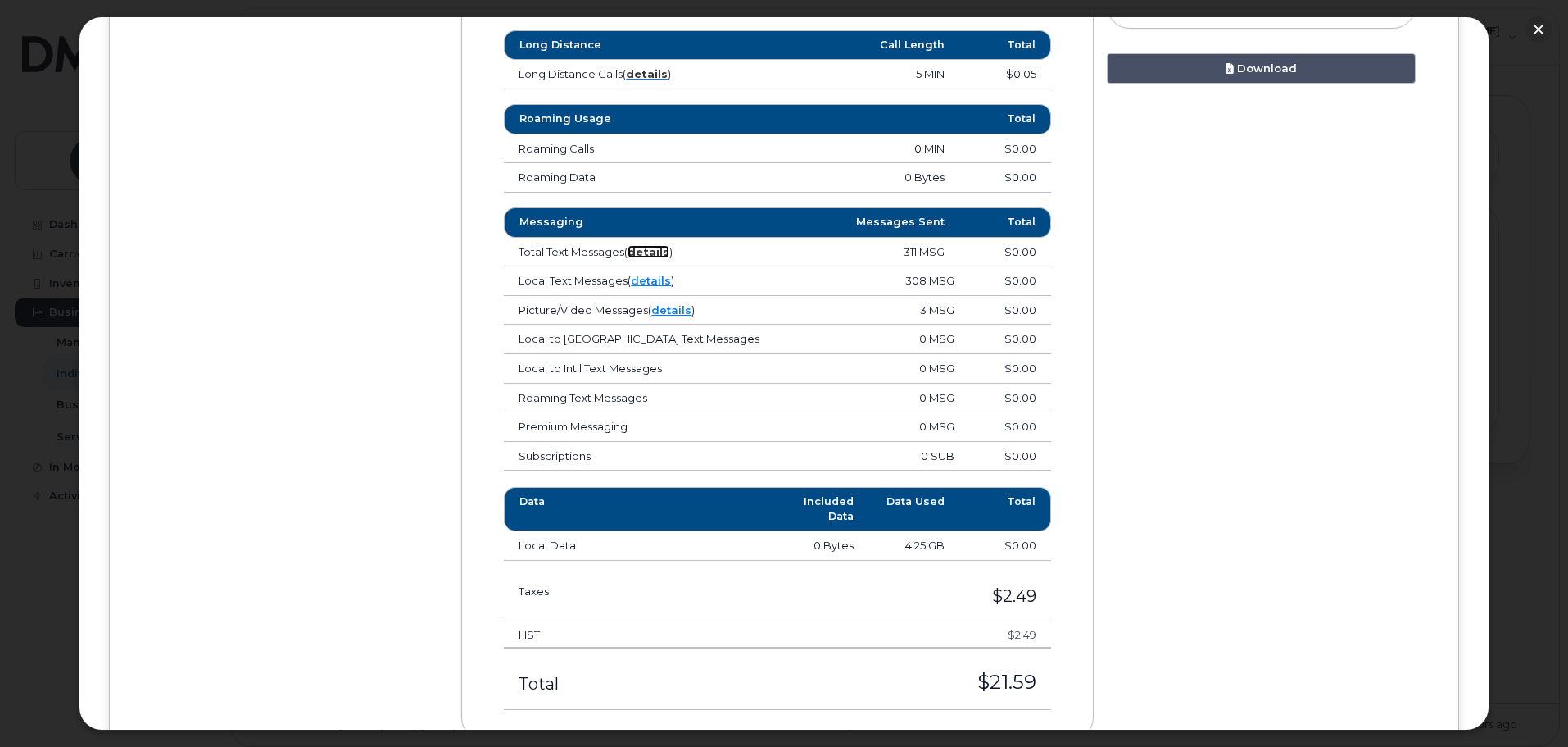
scroll to position [1066, 0]
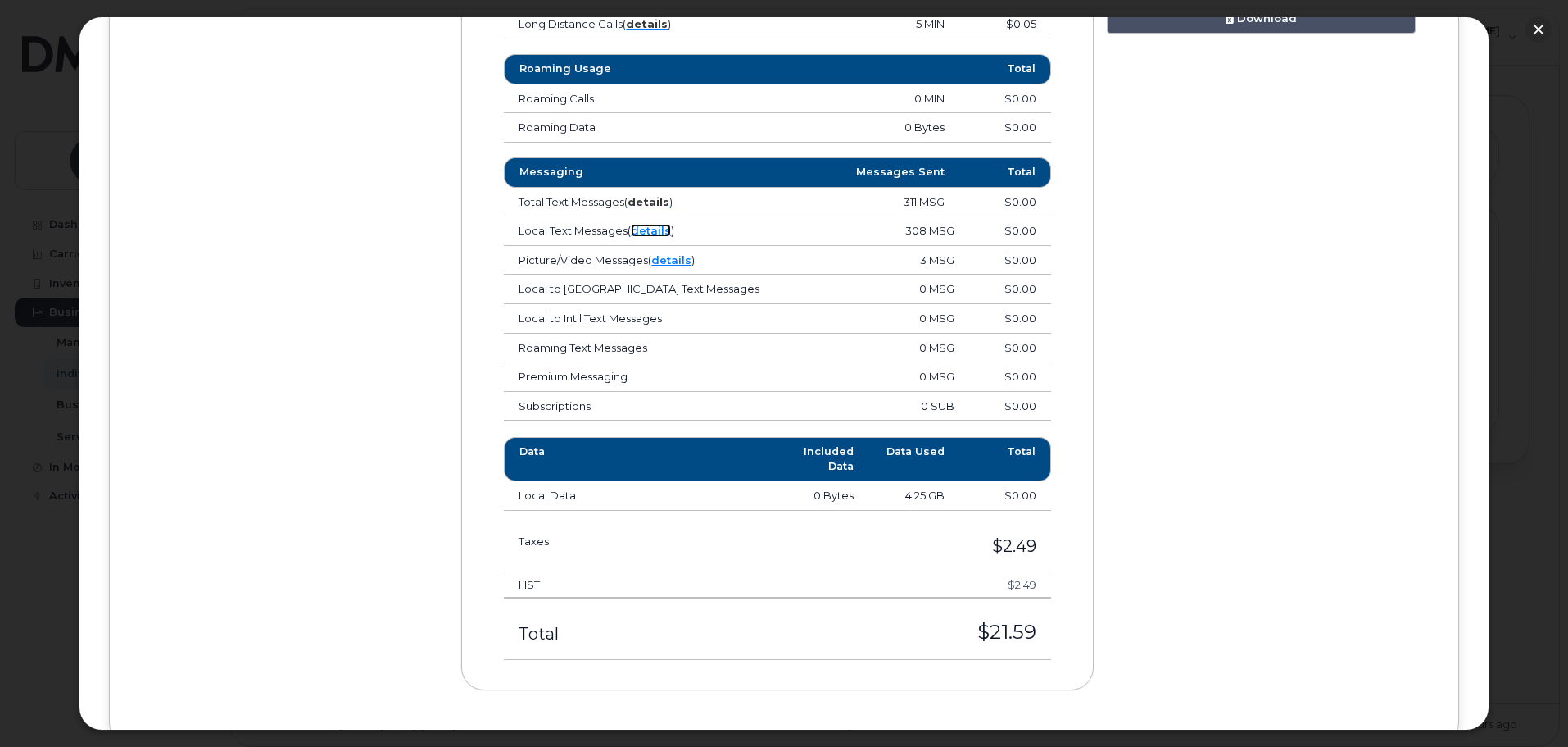
click at [663, 231] on link "details" at bounding box center [651, 230] width 40 height 13
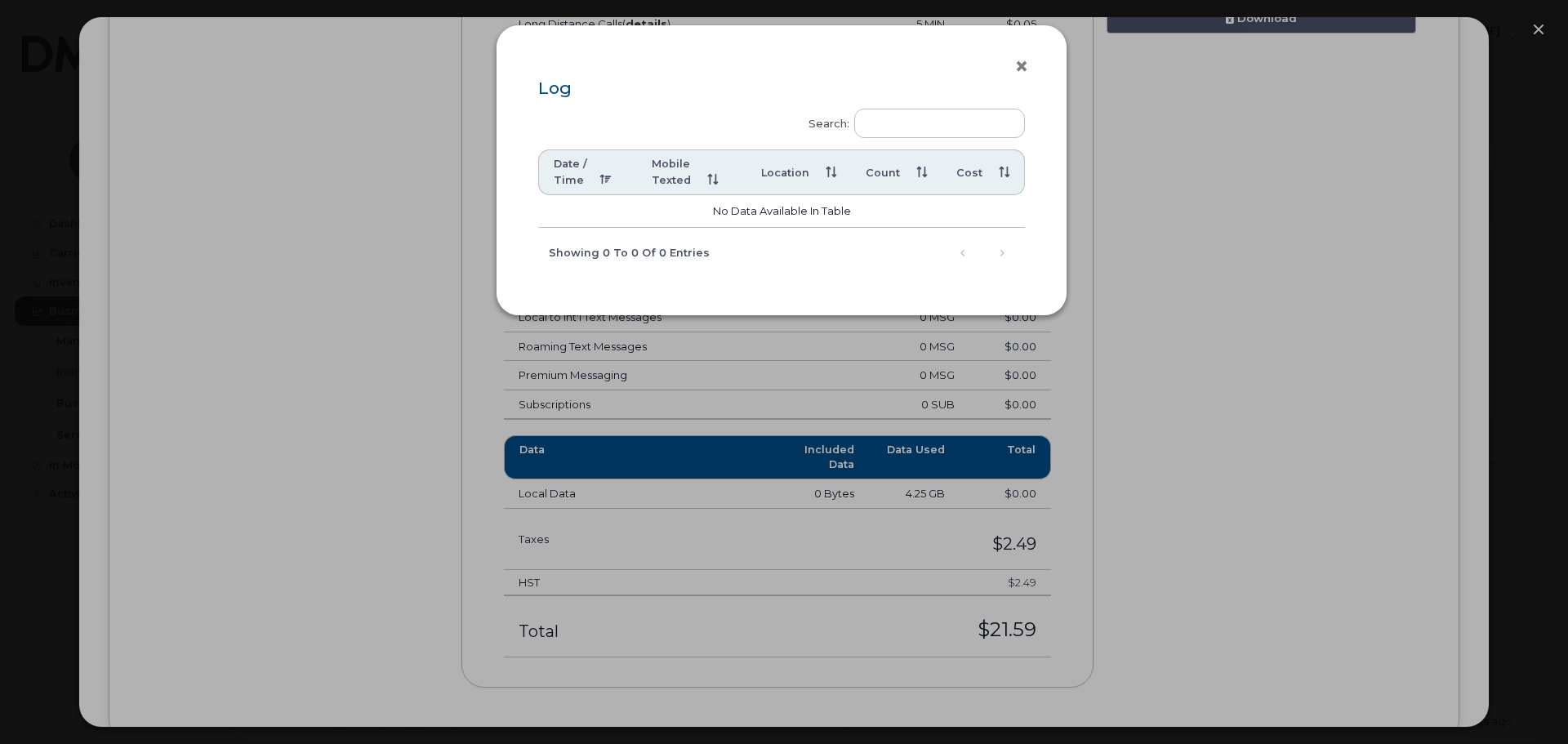
click at [1022, 65] on button "×" at bounding box center [1025, 66] width 23 height 24
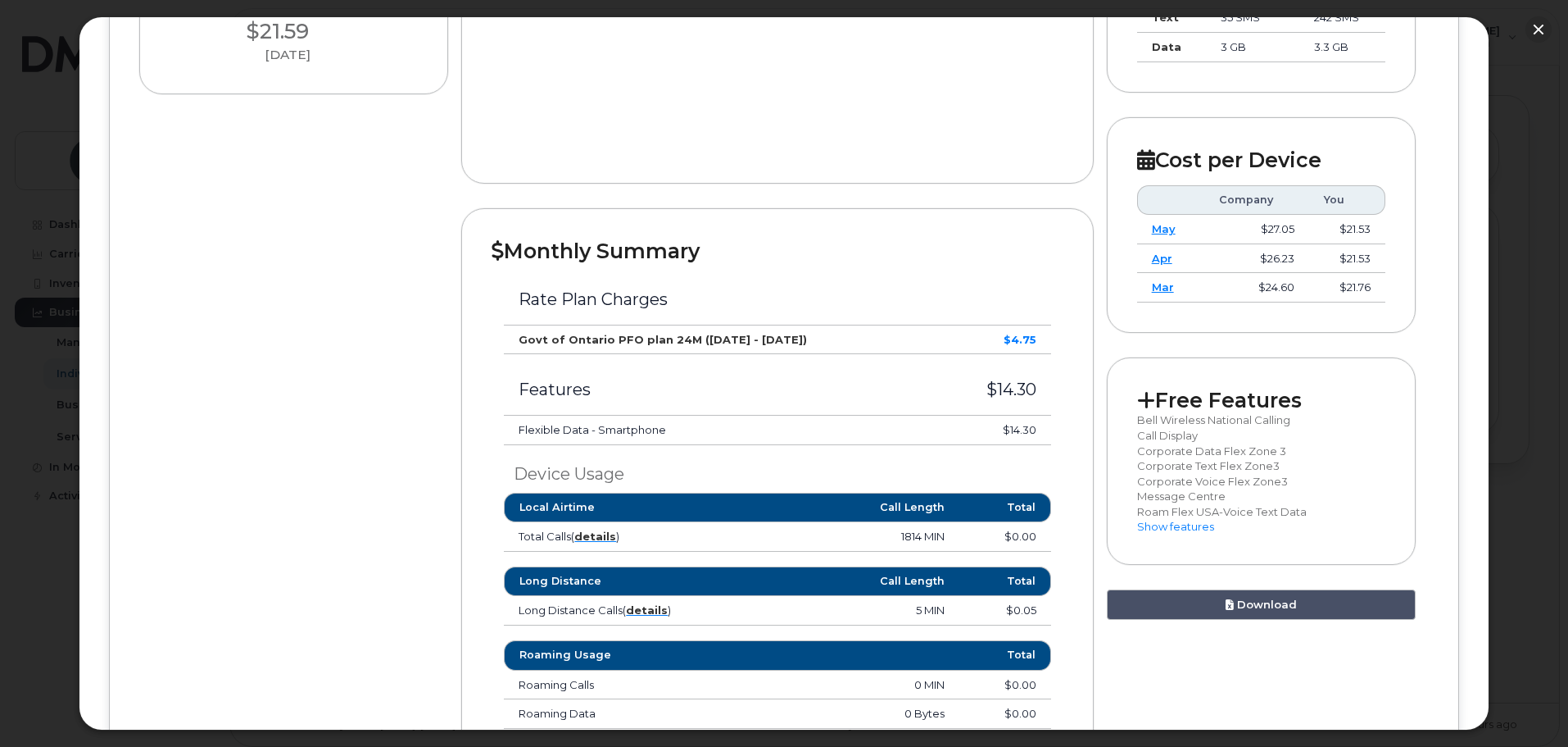
scroll to position [561, 0]
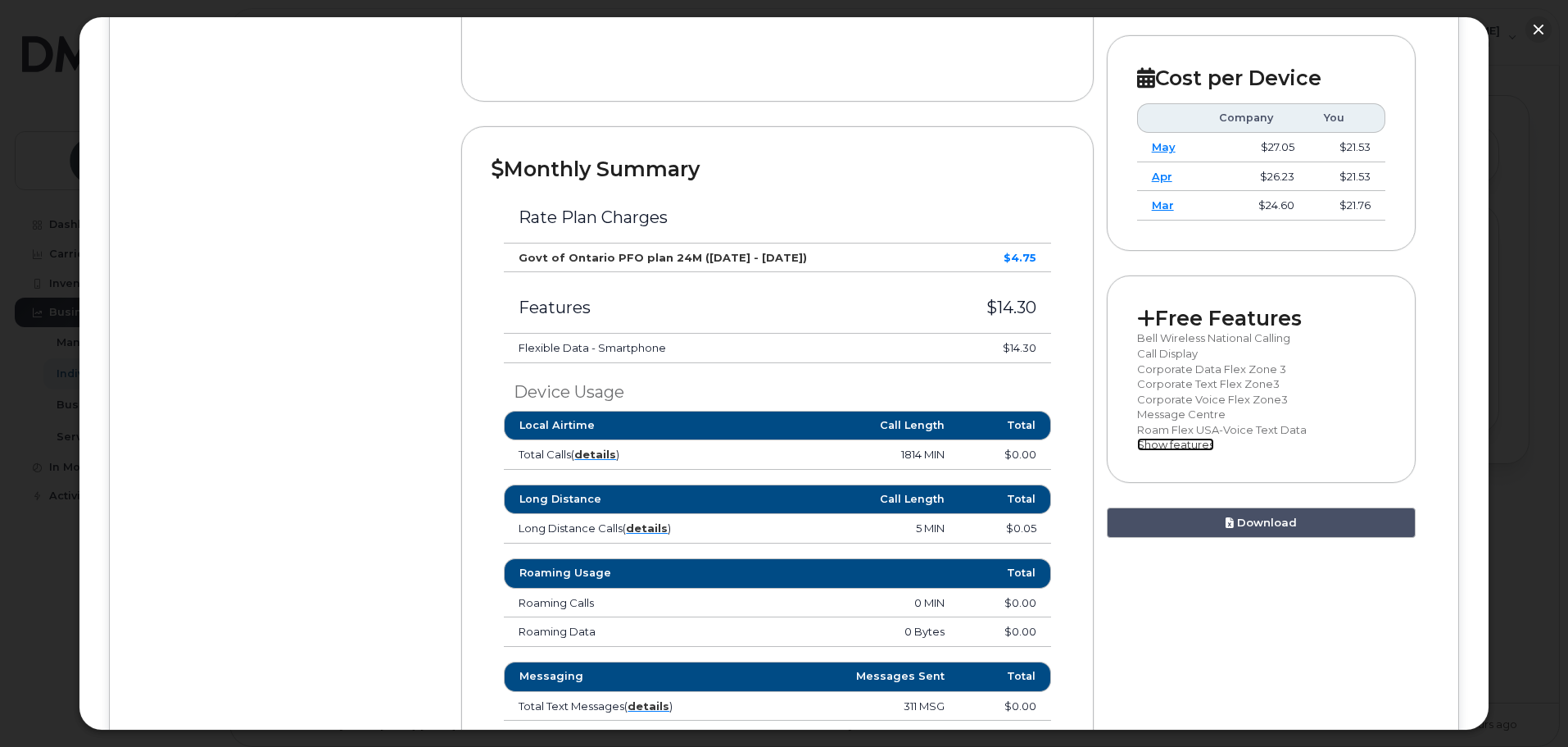
click at [1168, 450] on link "Show features" at bounding box center [1176, 444] width 77 height 13
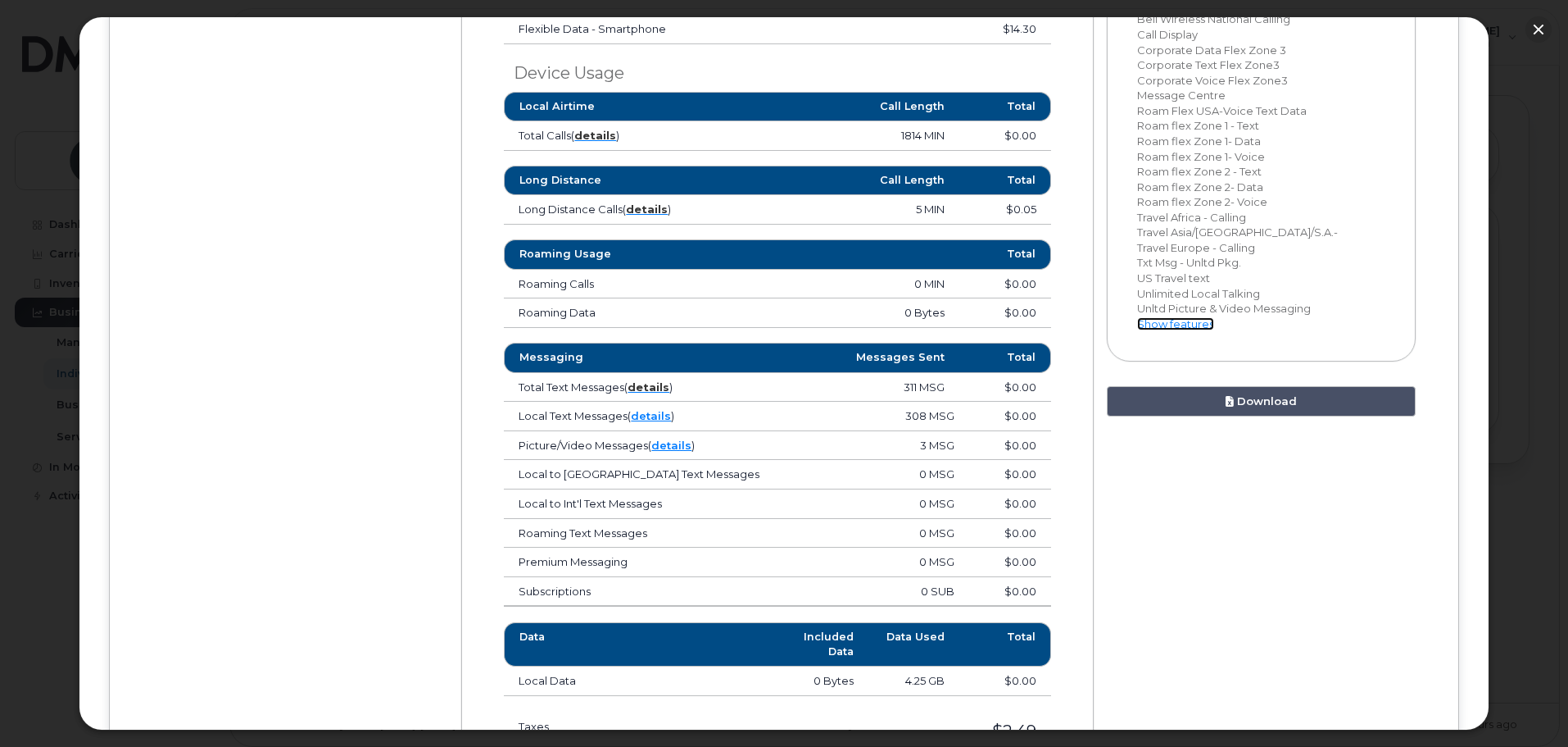
scroll to position [889, 0]
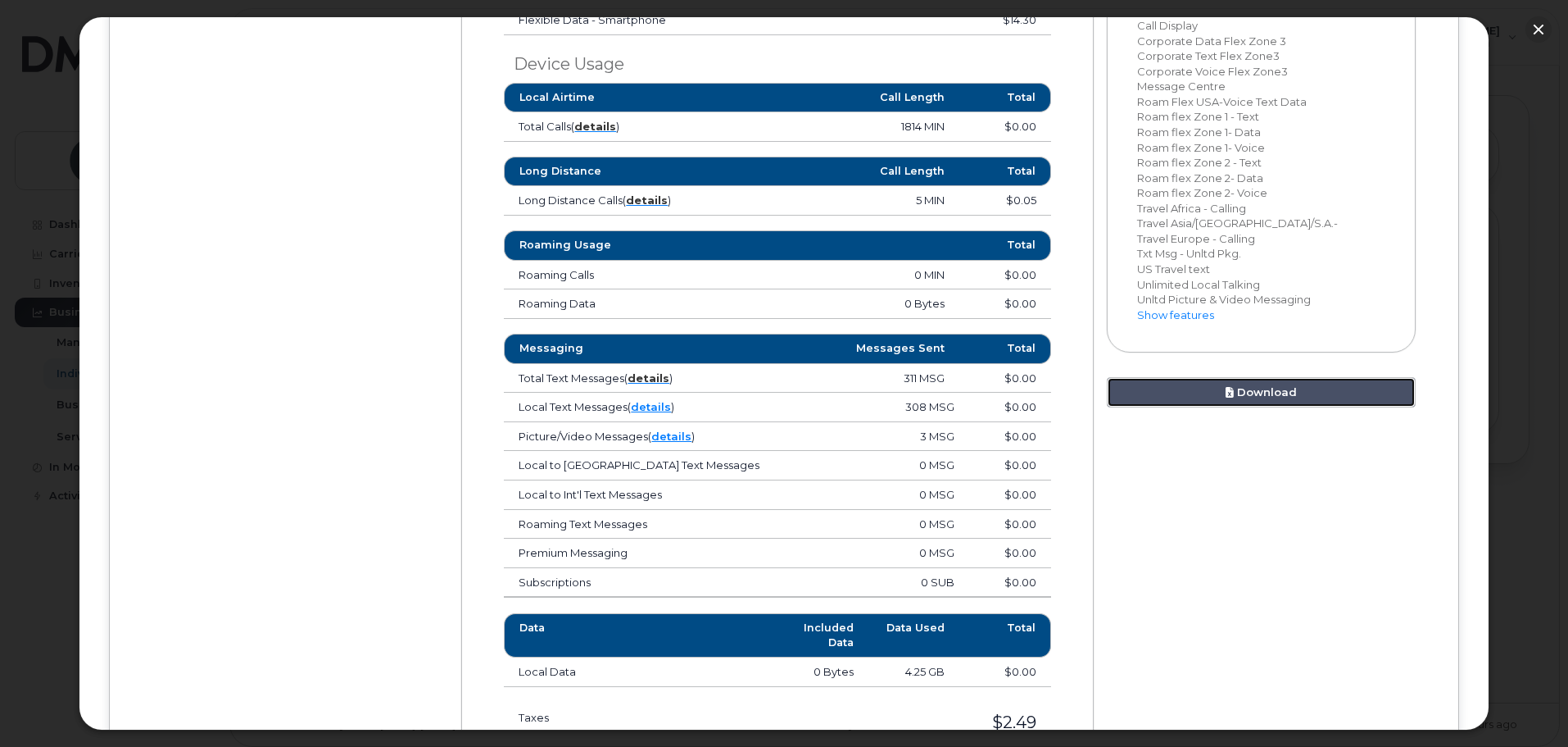
click at [1213, 395] on link "Download" at bounding box center [1262, 392] width 310 height 30
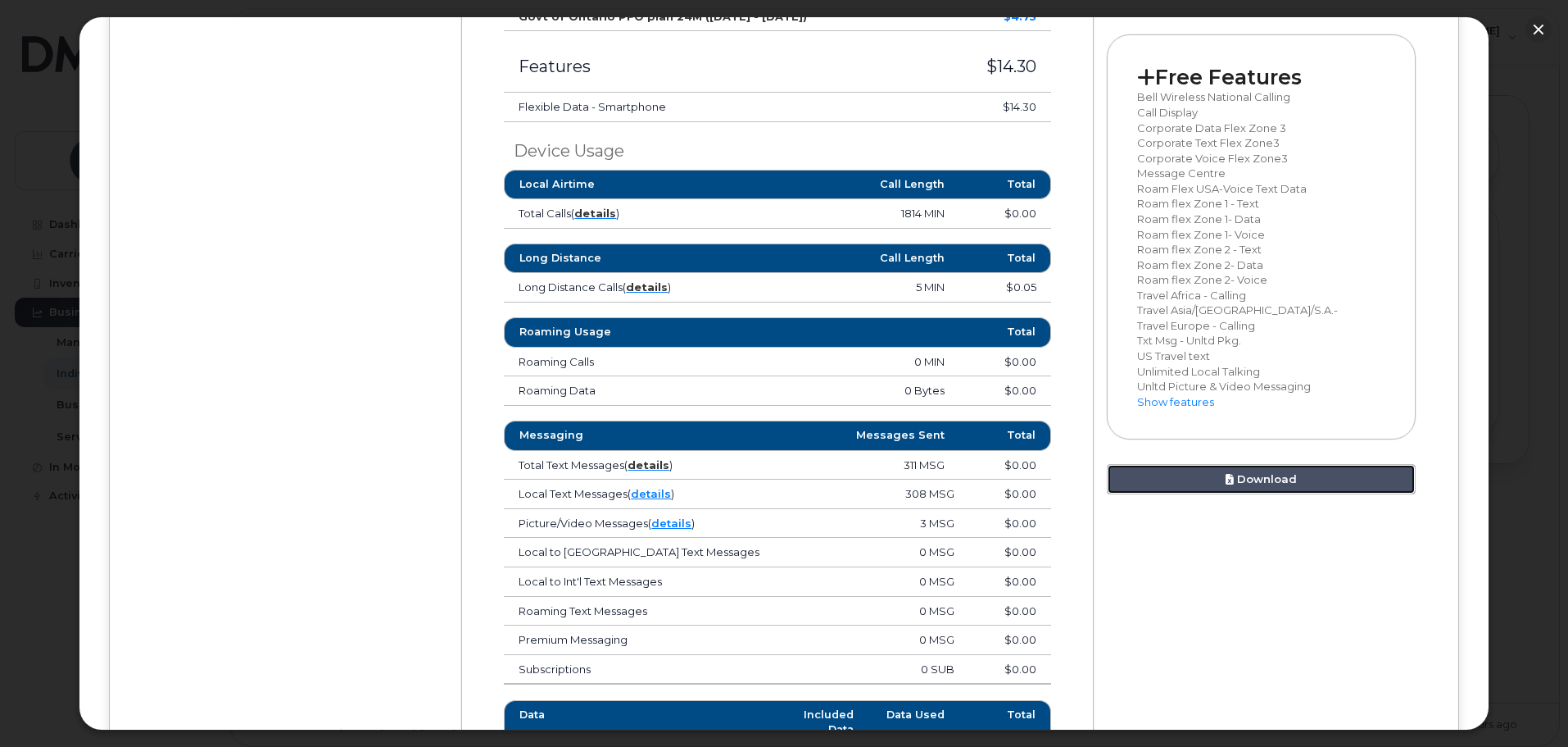
scroll to position [807, 0]
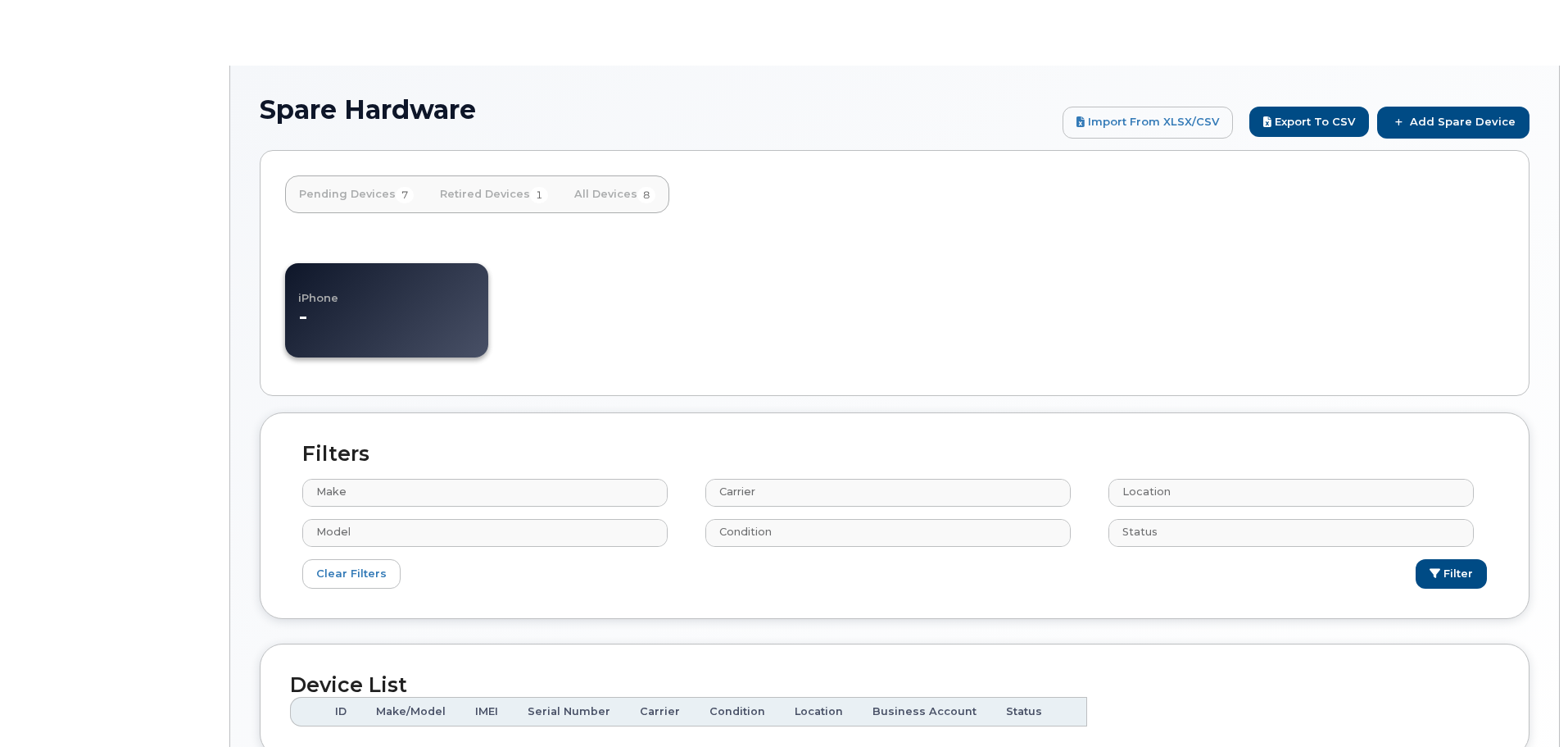
select select
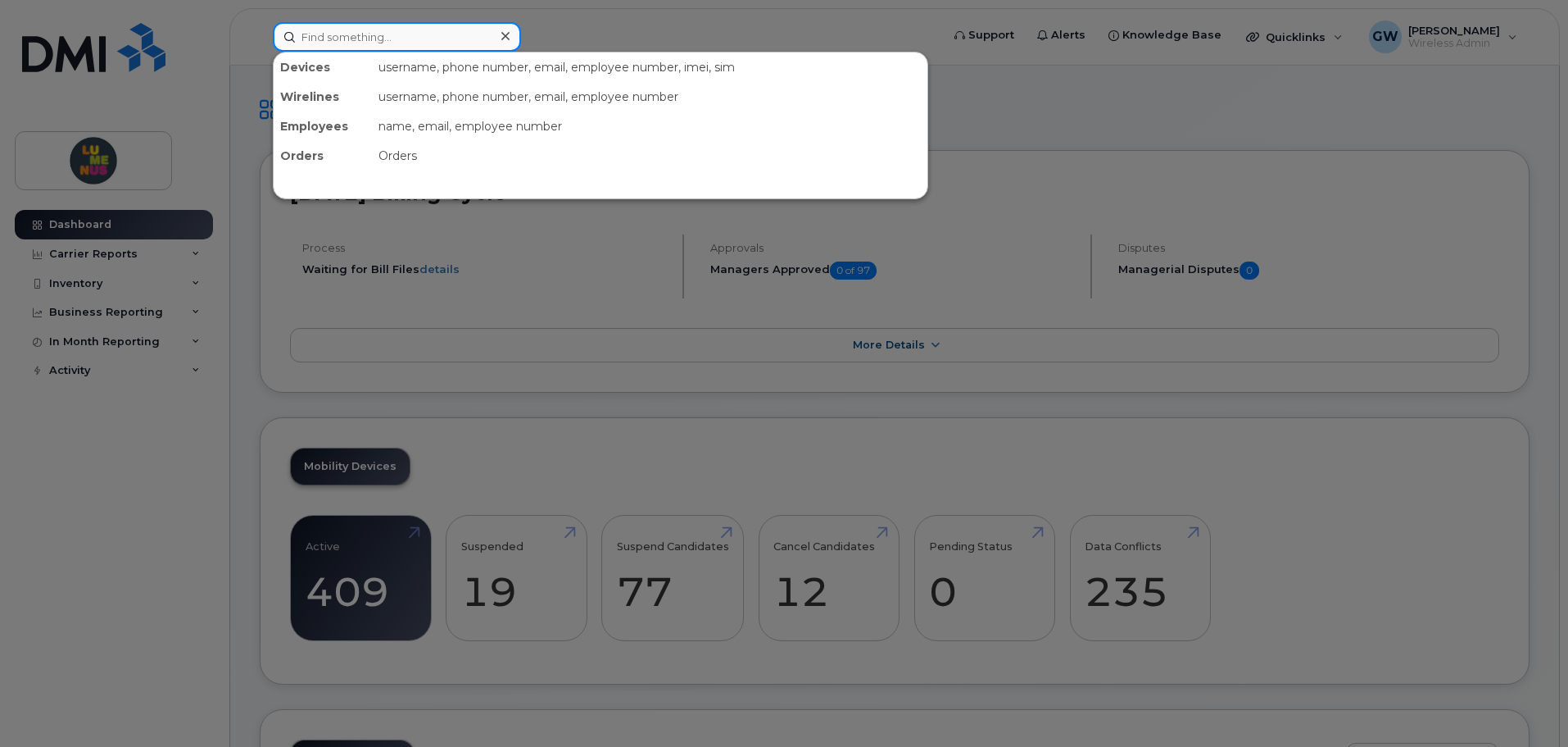
click at [391, 47] on input at bounding box center [397, 36] width 249 height 29
paste input "Isayah"
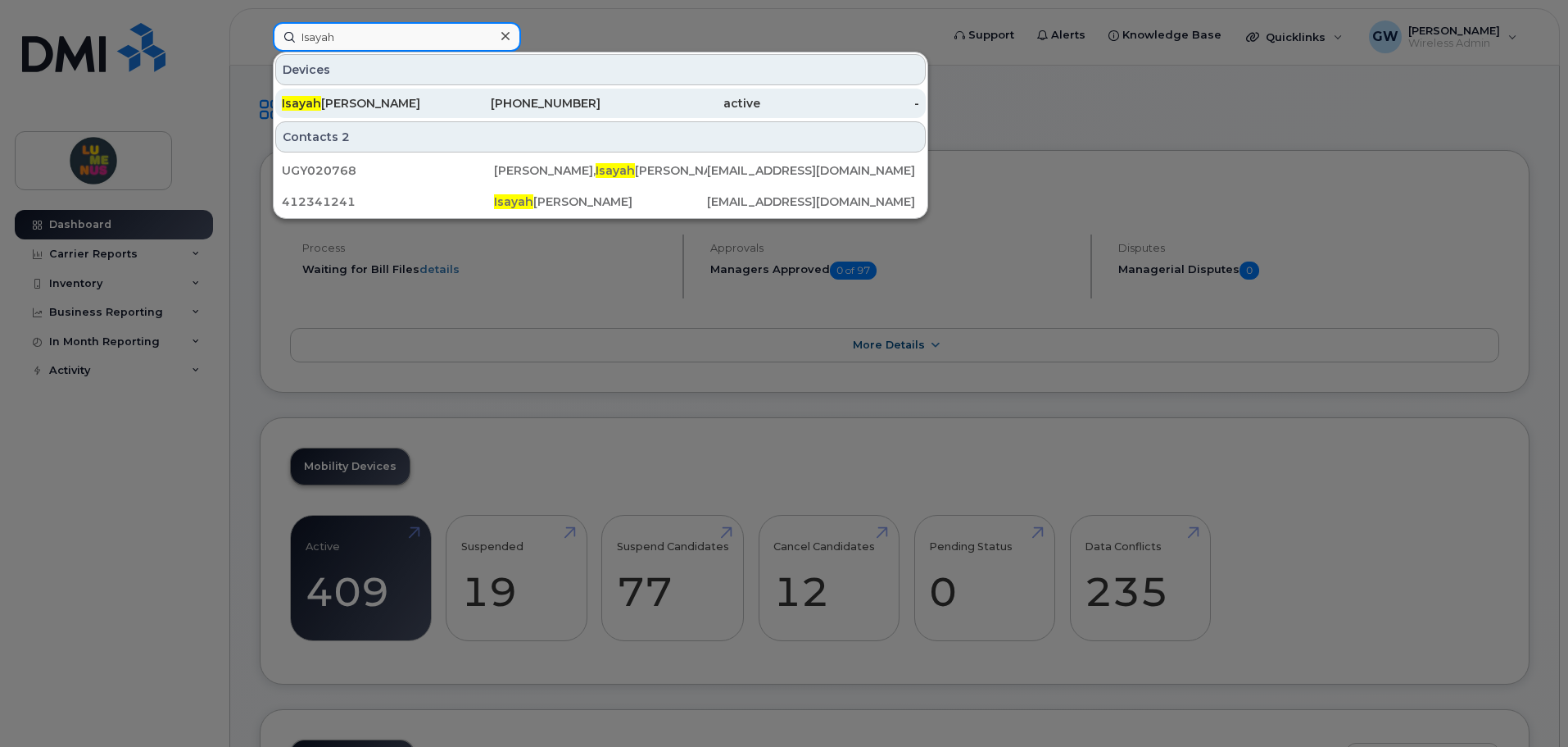
type input "Isayah"
click at [443, 110] on div "647-594-7177" at bounding box center [521, 103] width 159 height 16
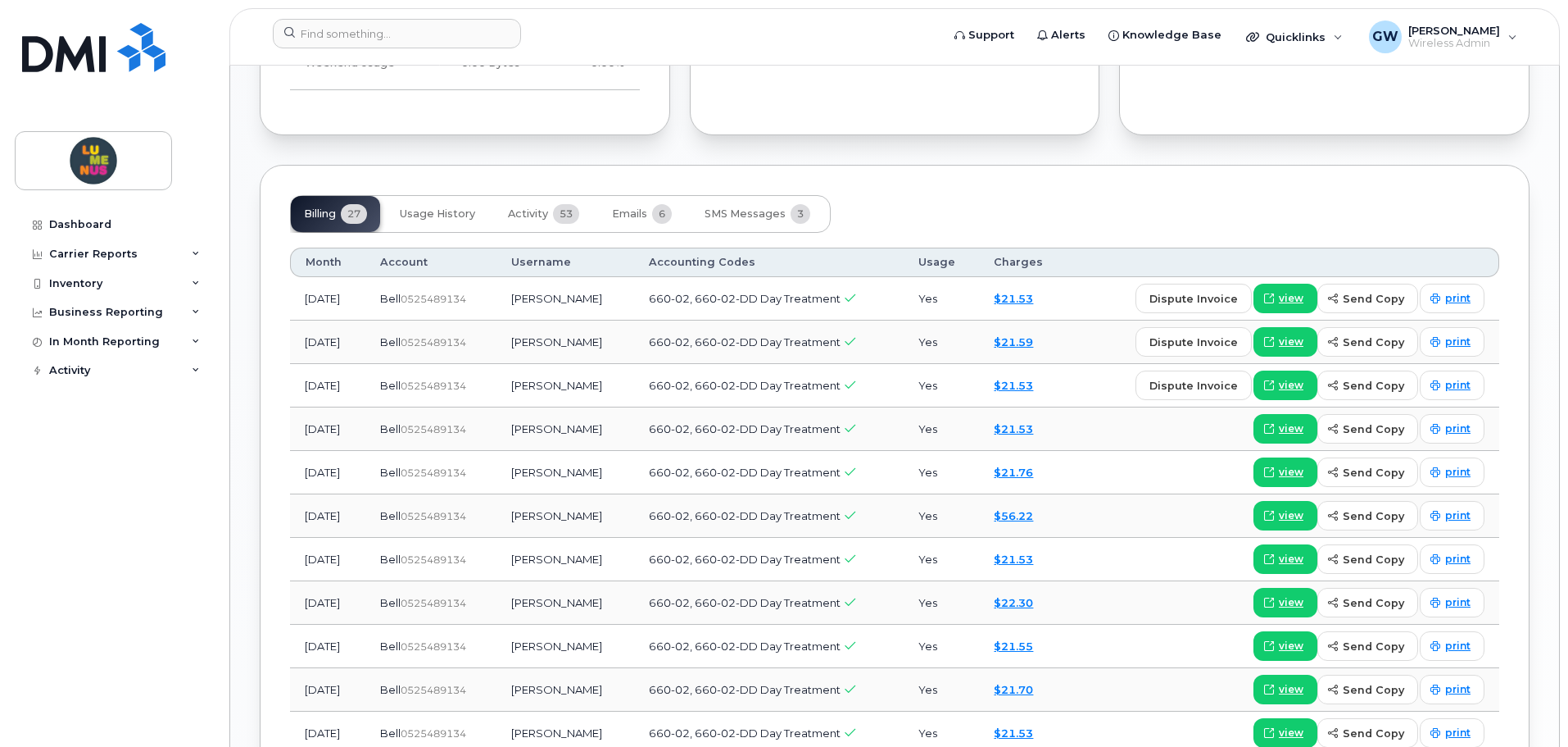
scroll to position [1230, 0]
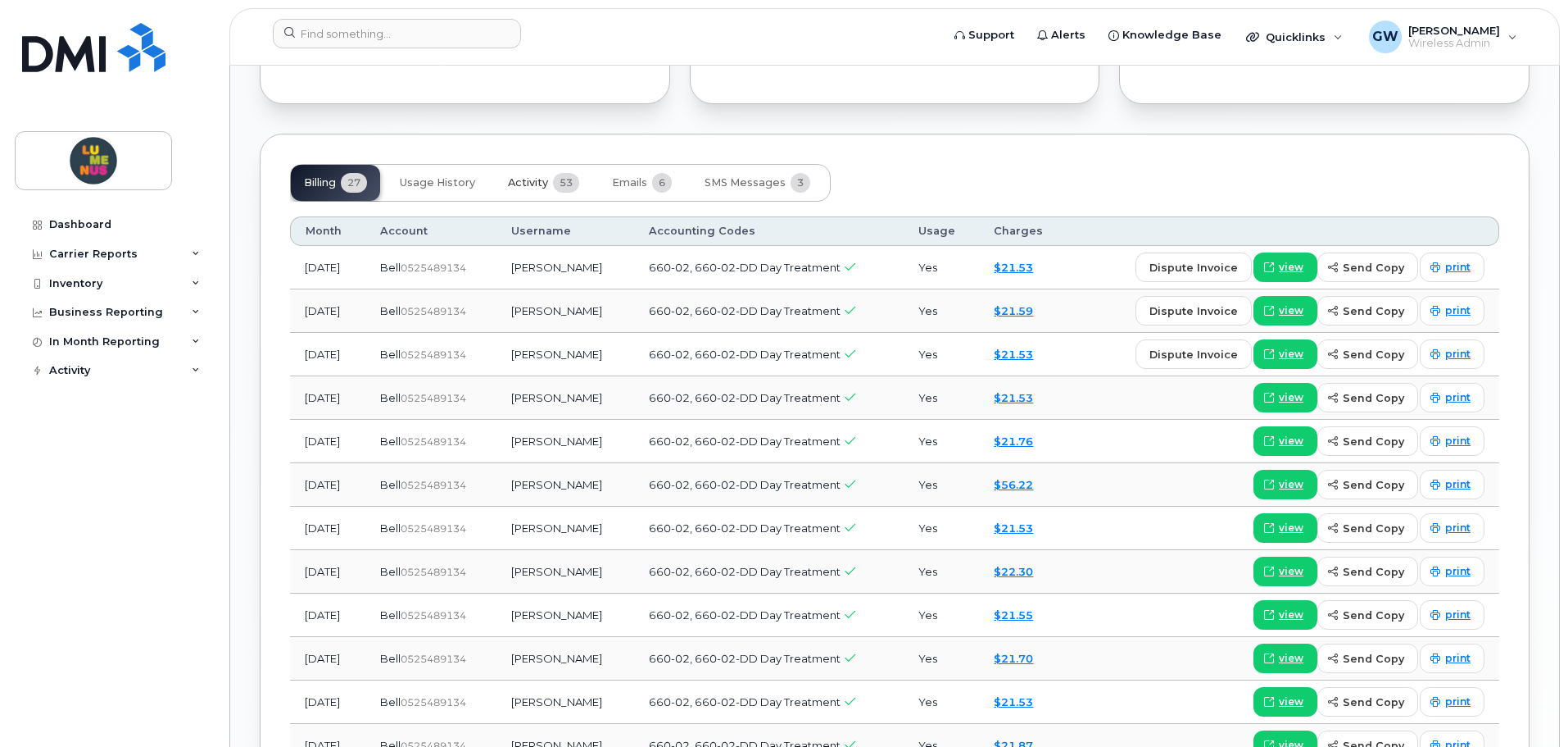
click at [550, 189] on button "Activity 53" at bounding box center [543, 183] width 97 height 36
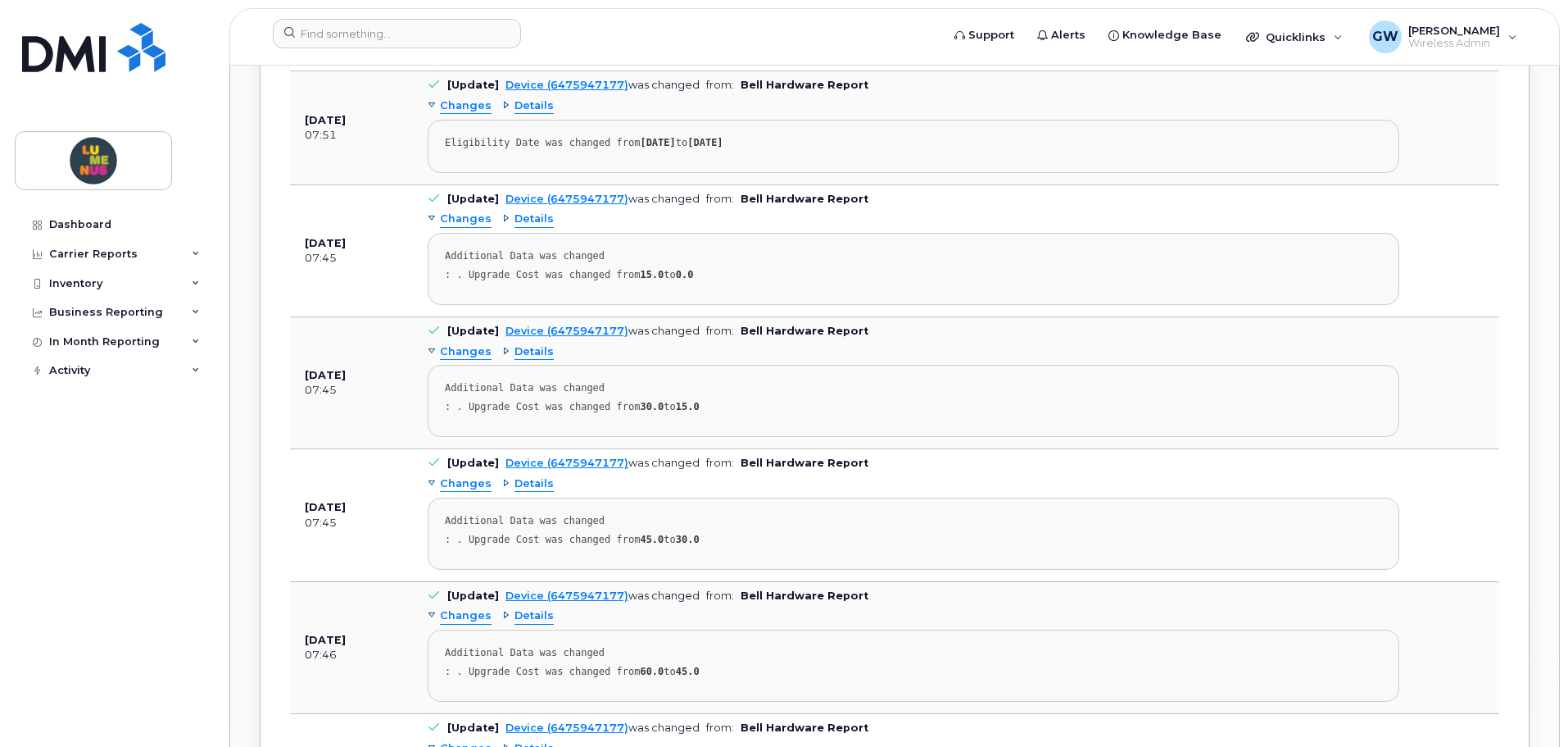
scroll to position [1476, 0]
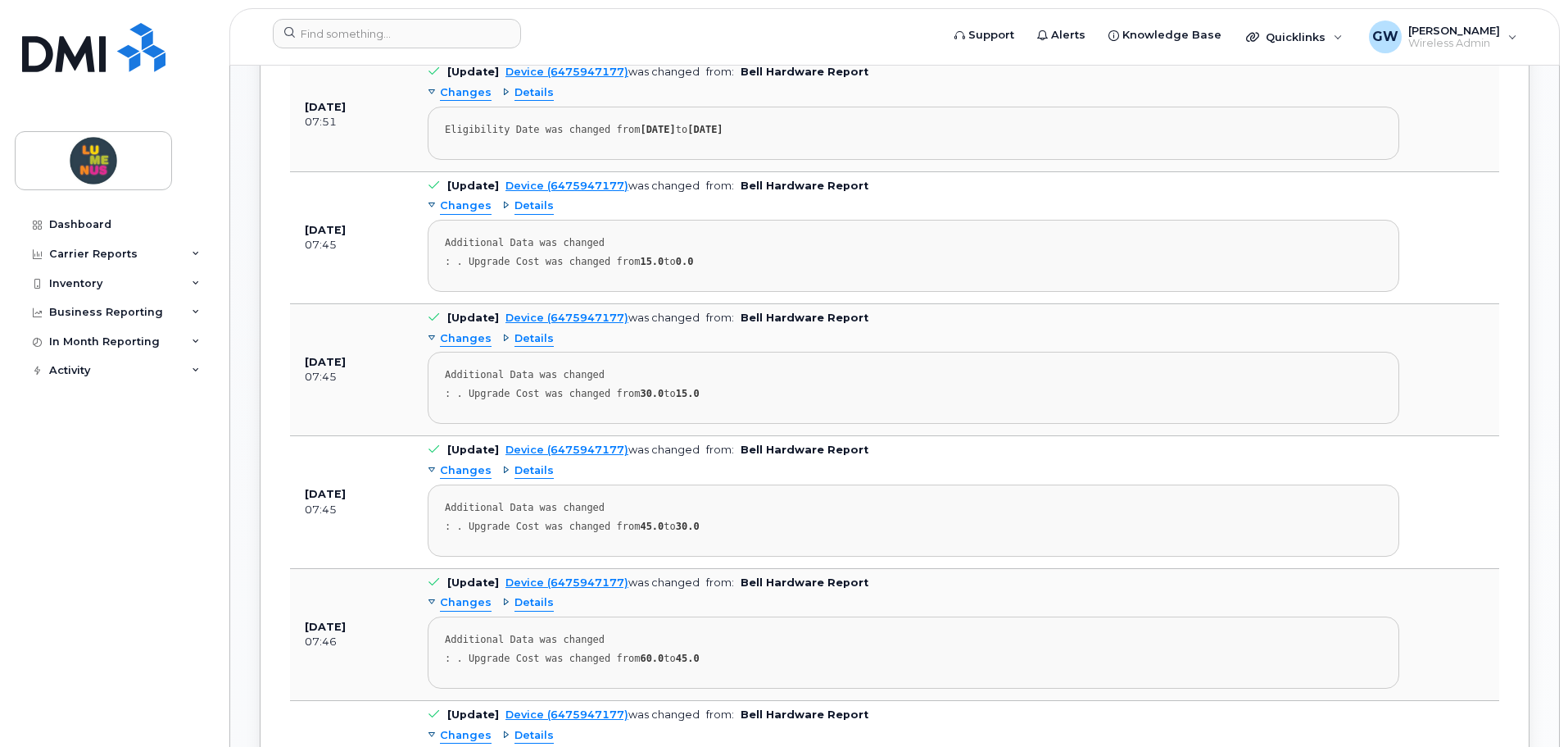
click at [545, 470] on span "Details" at bounding box center [534, 470] width 39 height 15
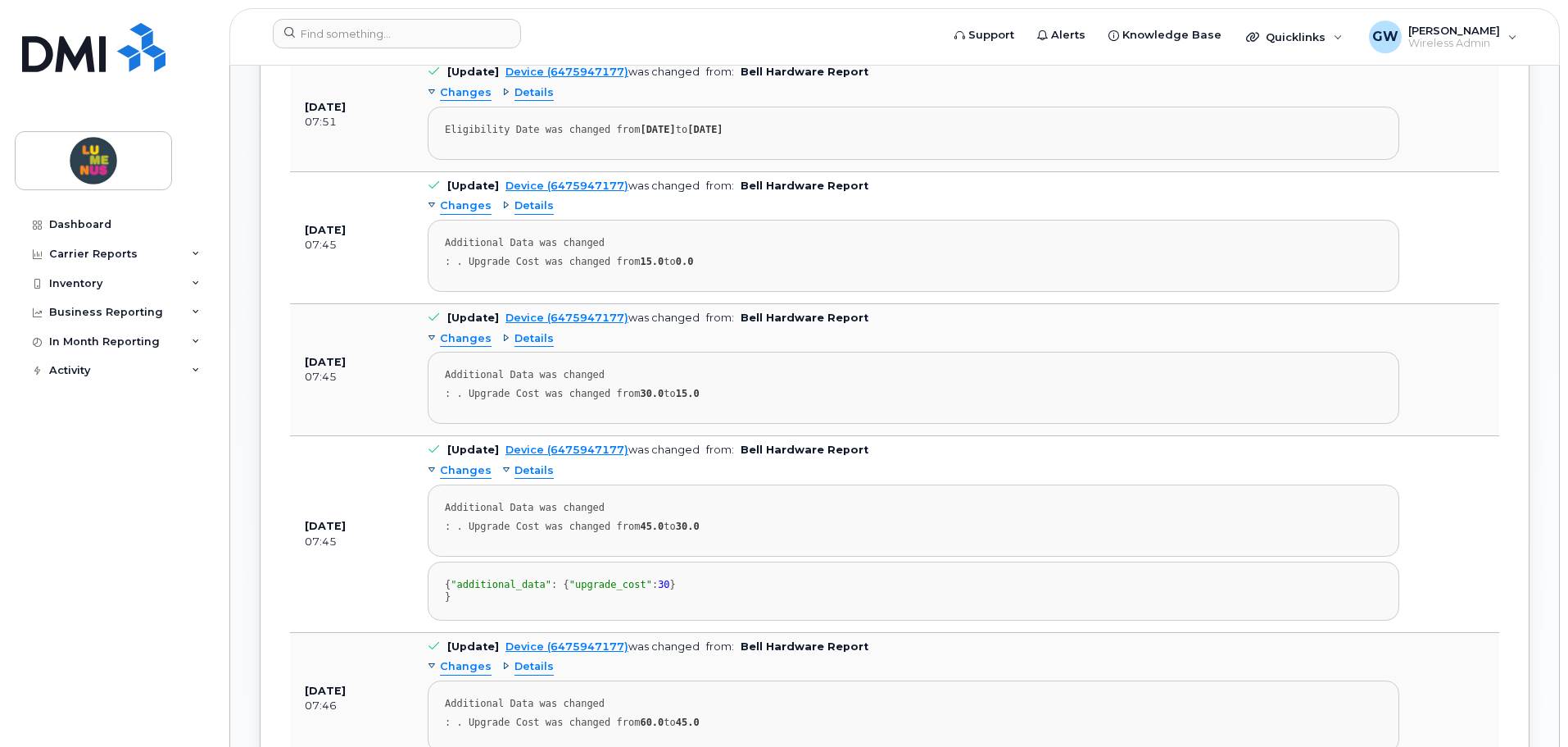
click at [544, 469] on span "Details" at bounding box center [534, 470] width 39 height 15
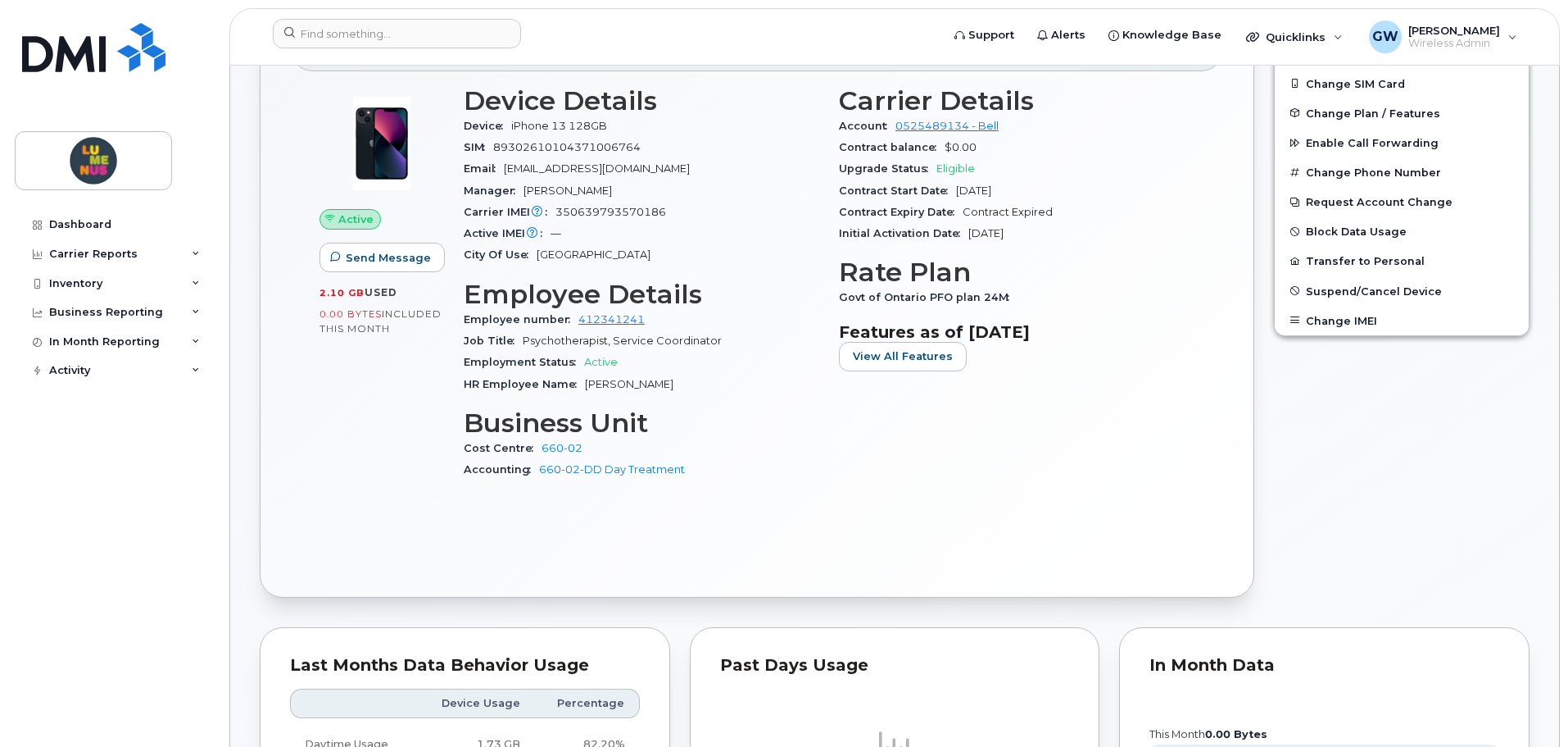
scroll to position [0, 0]
